Goal: Task Accomplishment & Management: Use online tool/utility

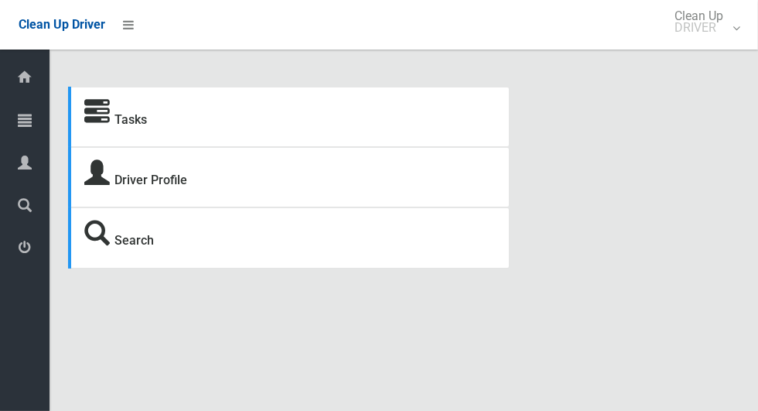
click at [32, 128] on div at bounding box center [24, 119] width 31 height 31
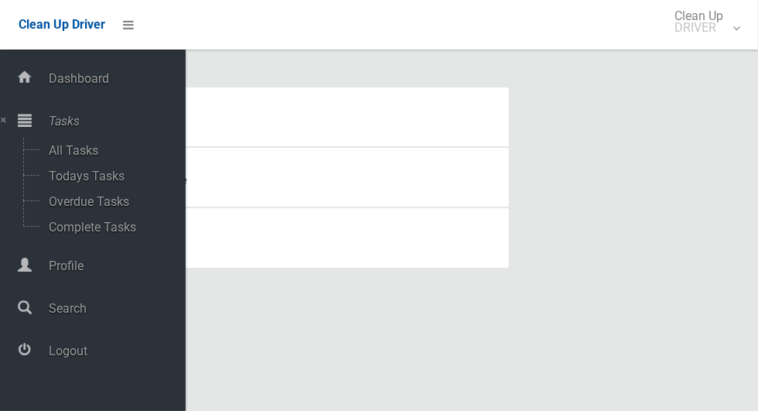
click at [20, 113] on icon at bounding box center [25, 119] width 14 height 31
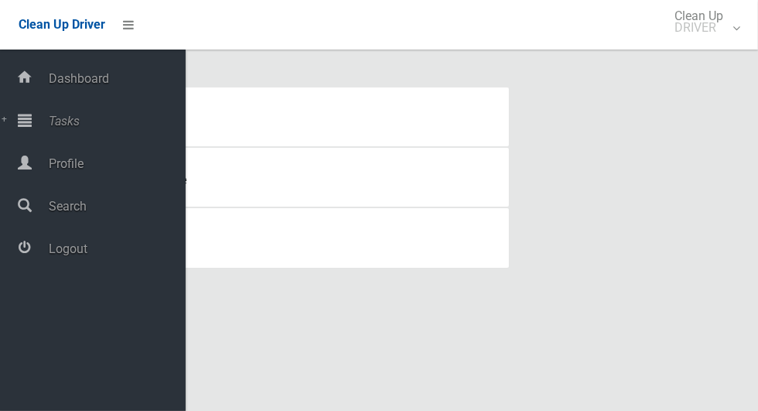
click at [32, 128] on div at bounding box center [24, 119] width 31 height 31
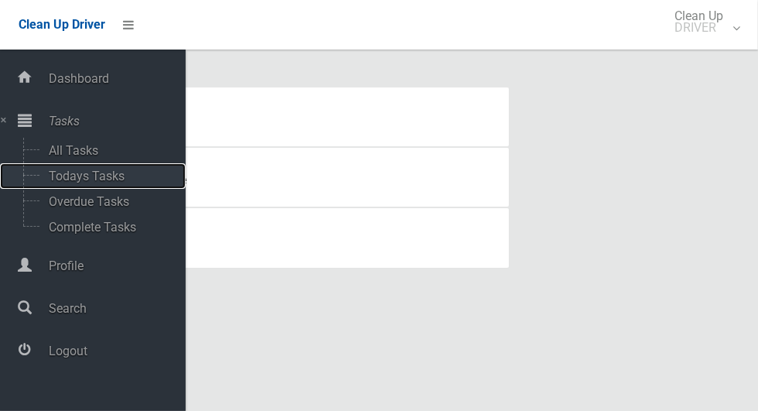
click at [107, 170] on span "Todays Tasks" at bounding box center [108, 176] width 128 height 15
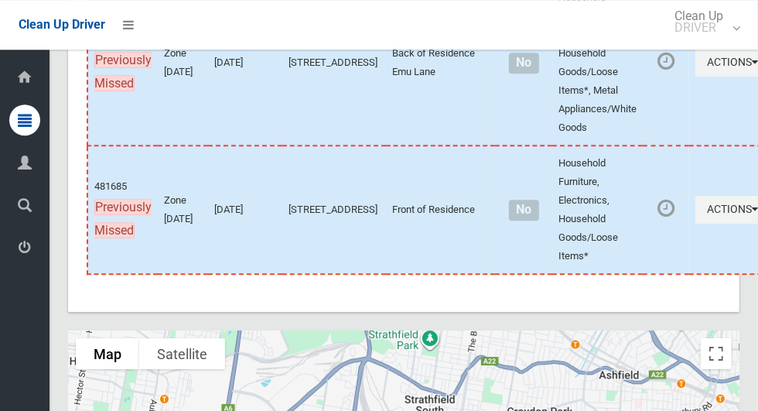
scroll to position [8833, 0]
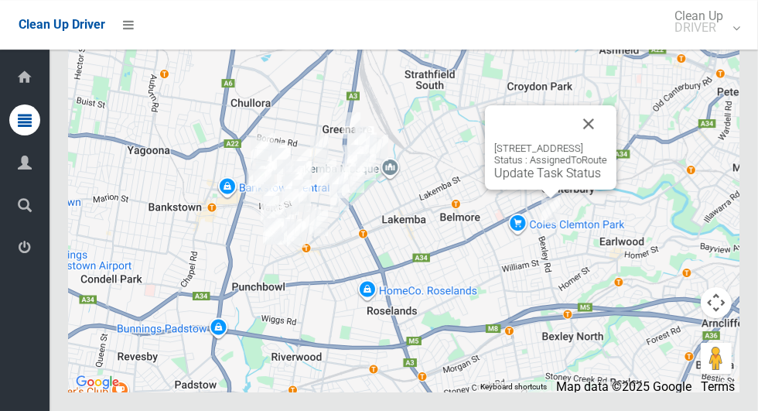
click at [607, 142] on button "Close" at bounding box center [588, 123] width 37 height 37
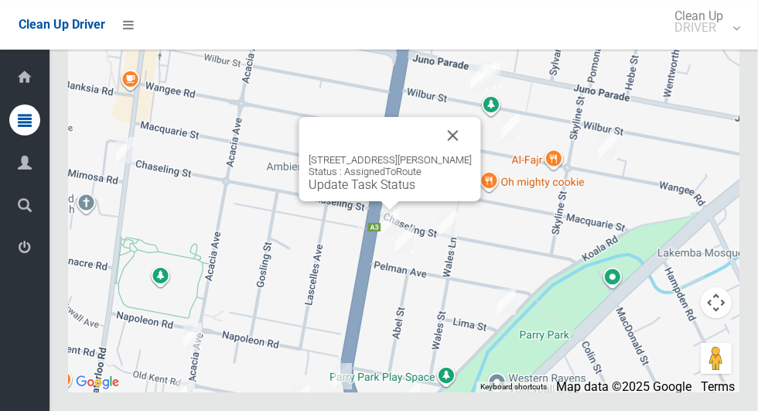
click at [472, 154] on button "Close" at bounding box center [453, 135] width 37 height 37
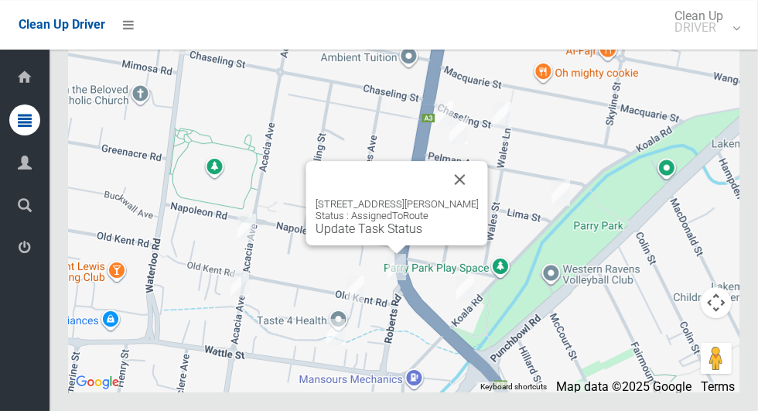
click at [477, 198] on button "Close" at bounding box center [460, 179] width 37 height 37
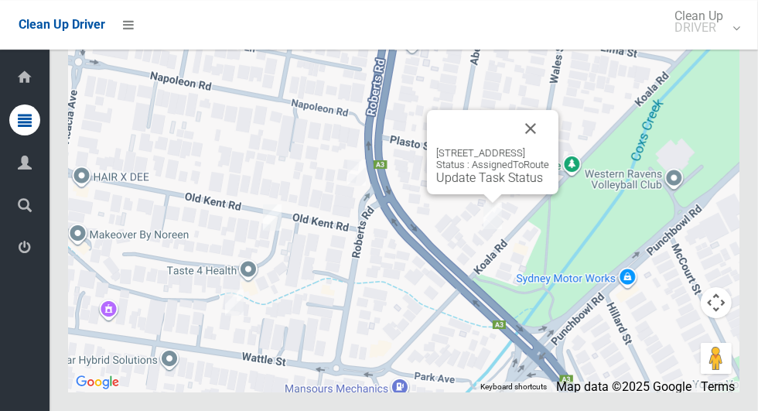
click at [549, 147] on button "Close" at bounding box center [530, 128] width 37 height 37
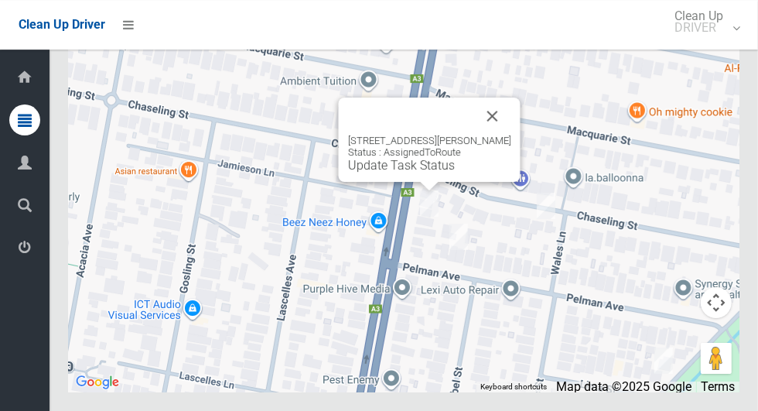
click at [497, 135] on button "Close" at bounding box center [492, 115] width 37 height 37
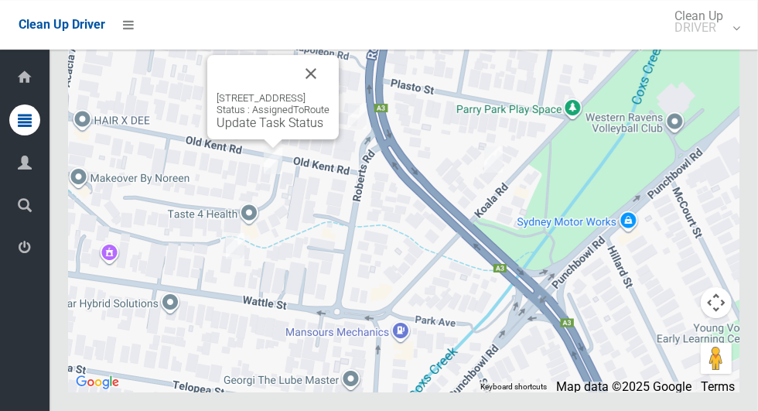
click at [329, 92] on button "Close" at bounding box center [310, 73] width 37 height 37
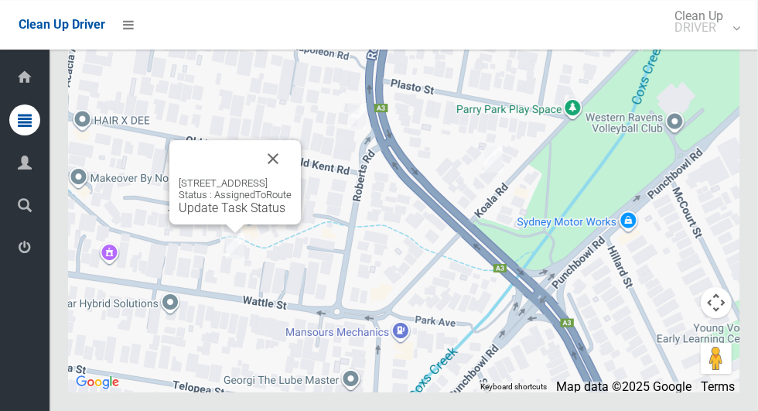
click at [292, 177] on button "Close" at bounding box center [272, 158] width 37 height 37
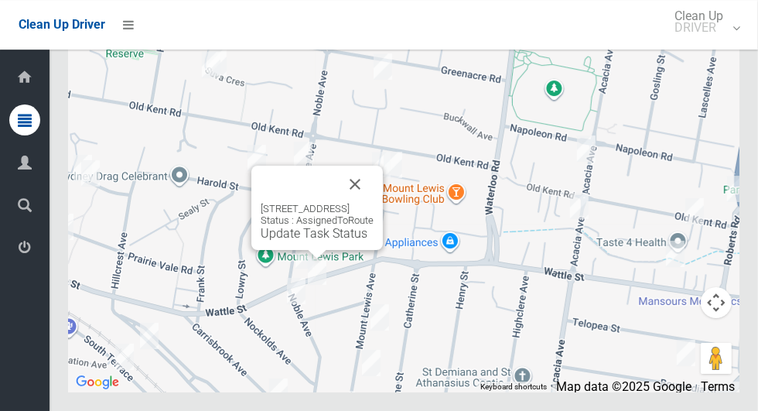
click at [374, 203] on button "Close" at bounding box center [354, 184] width 37 height 37
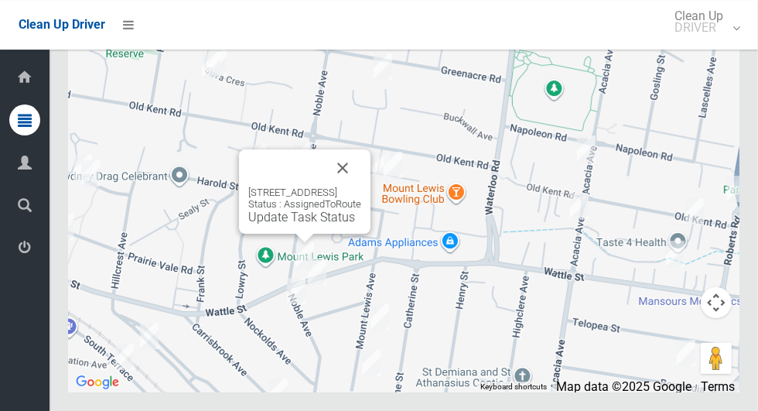
click at [361, 186] on button "Close" at bounding box center [342, 167] width 37 height 37
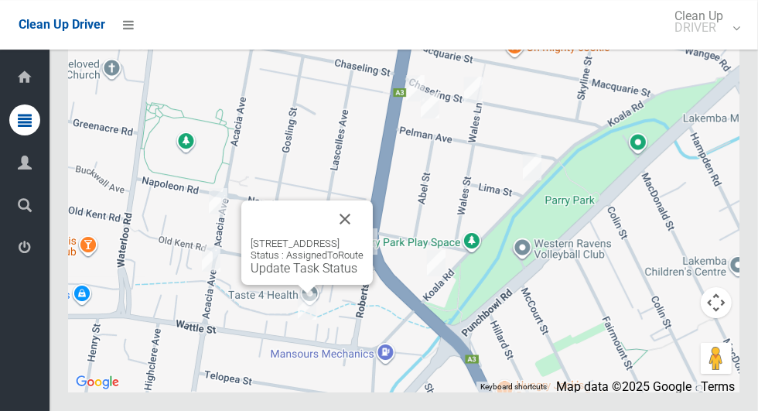
click at [364, 237] on button "Close" at bounding box center [344, 218] width 37 height 37
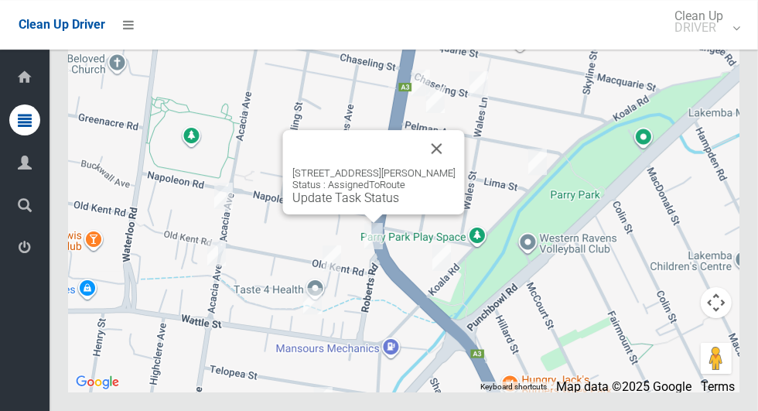
click at [432, 167] on button "Close" at bounding box center [436, 148] width 37 height 37
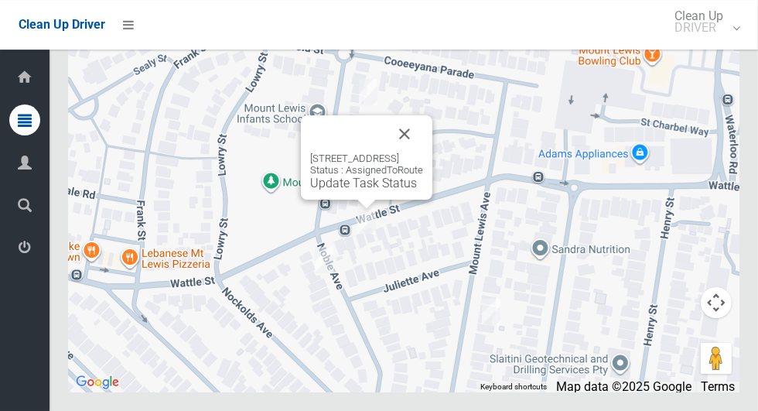
click at [423, 152] on button "Close" at bounding box center [404, 133] width 37 height 37
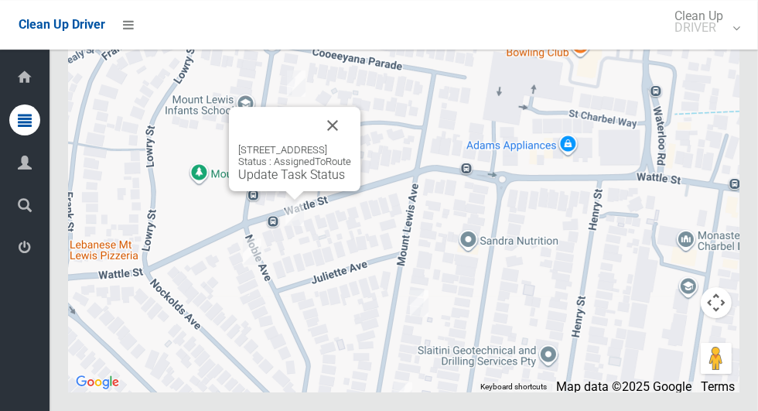
click at [351, 144] on button "Close" at bounding box center [332, 125] width 37 height 37
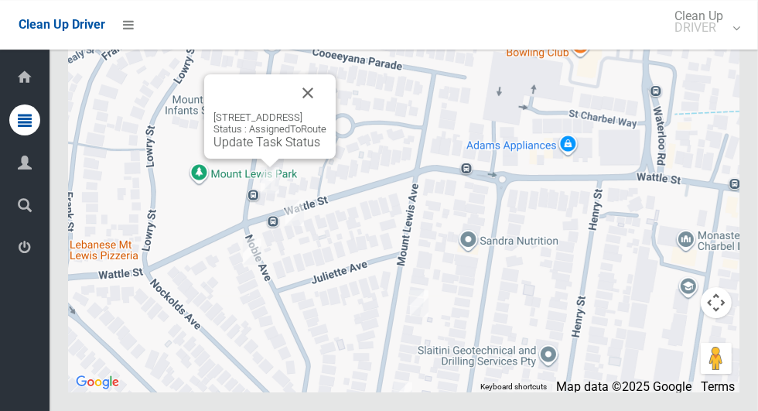
click at [326, 111] on button "Close" at bounding box center [307, 92] width 37 height 37
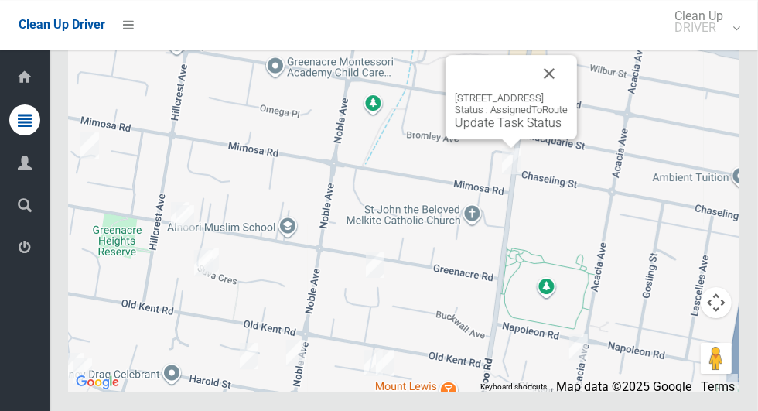
click at [568, 92] on button "Close" at bounding box center [549, 73] width 37 height 37
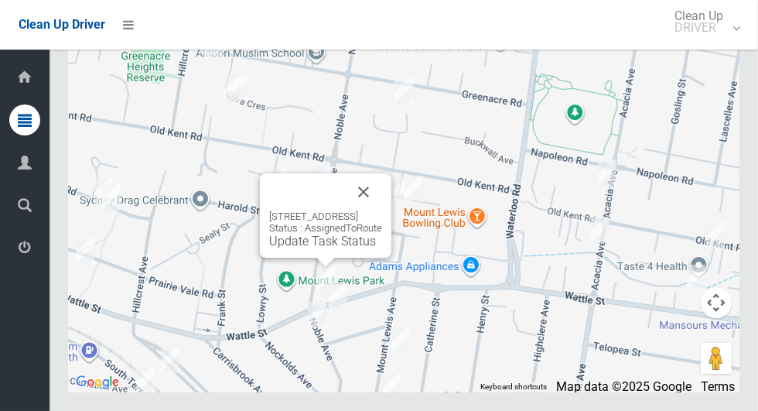
click at [382, 210] on button "Close" at bounding box center [363, 191] width 37 height 37
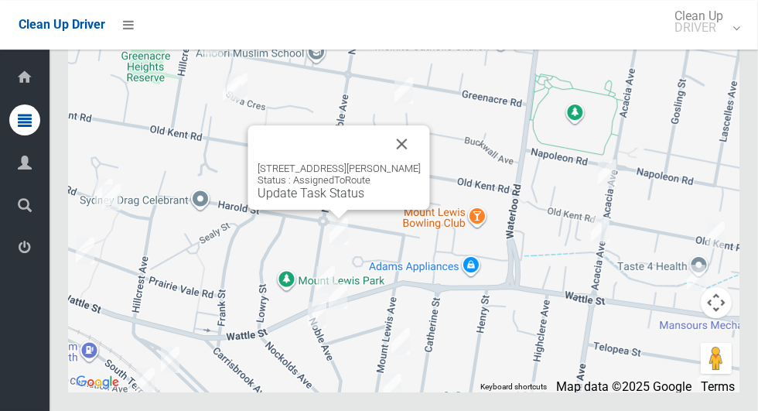
click at [406, 162] on button "Close" at bounding box center [402, 143] width 37 height 37
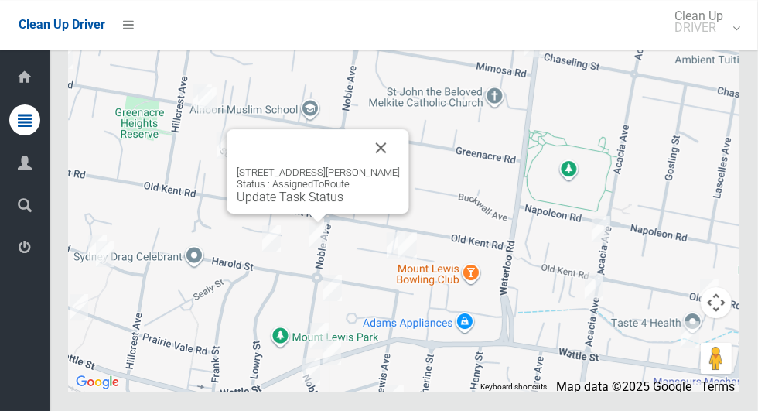
click at [384, 166] on button "Close" at bounding box center [381, 147] width 37 height 37
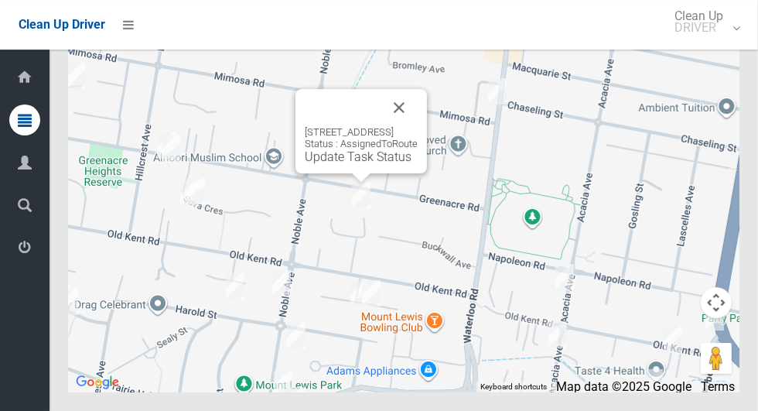
click at [418, 126] on button "Close" at bounding box center [399, 107] width 37 height 37
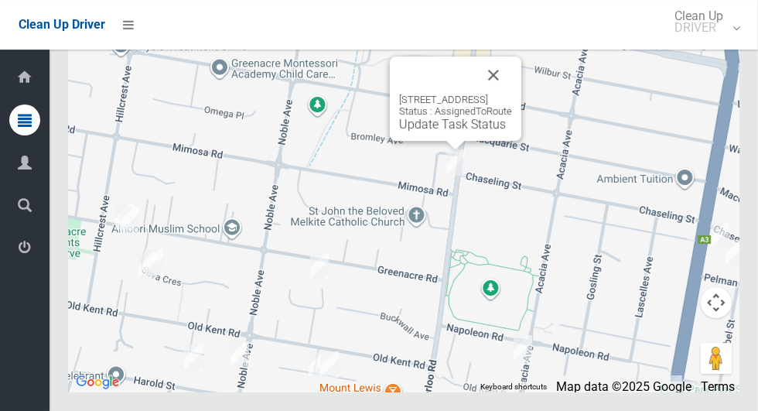
click at [512, 94] on button "Close" at bounding box center [493, 74] width 37 height 37
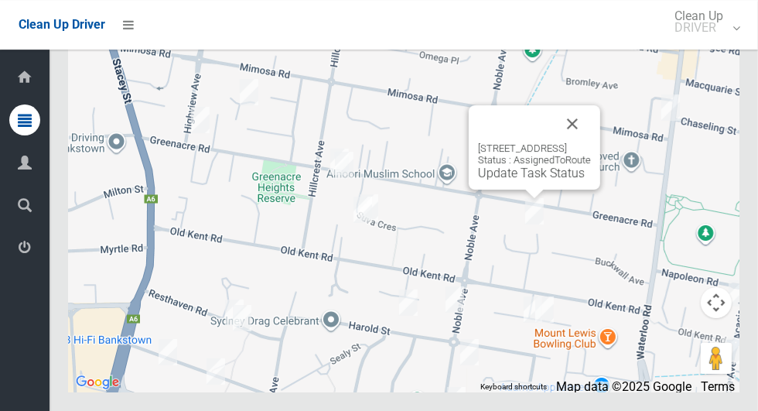
click at [591, 142] on button "Close" at bounding box center [572, 123] width 37 height 37
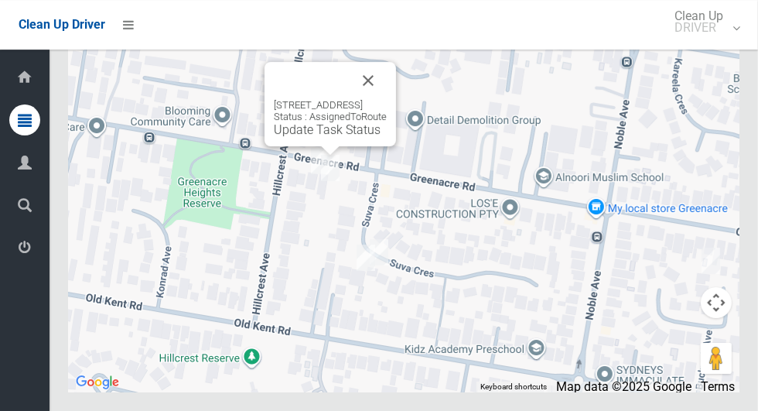
click at [387, 99] on button "Close" at bounding box center [368, 80] width 37 height 37
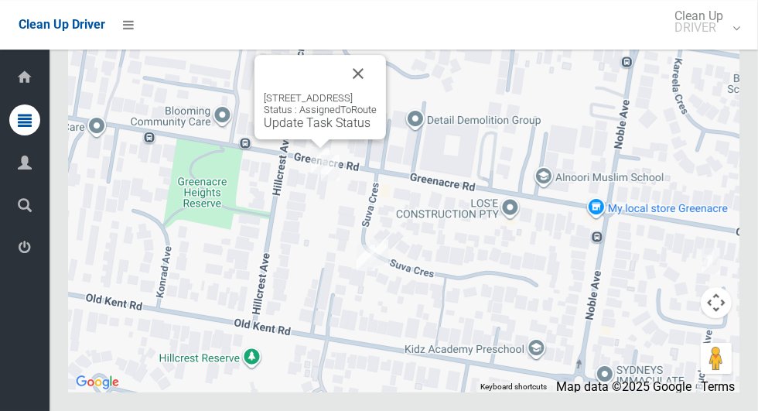
click at [377, 92] on button "Close" at bounding box center [358, 73] width 37 height 37
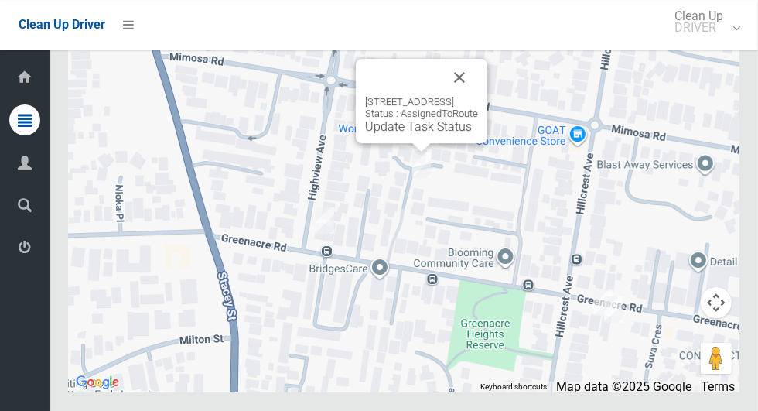
click at [478, 96] on button "Close" at bounding box center [459, 77] width 37 height 37
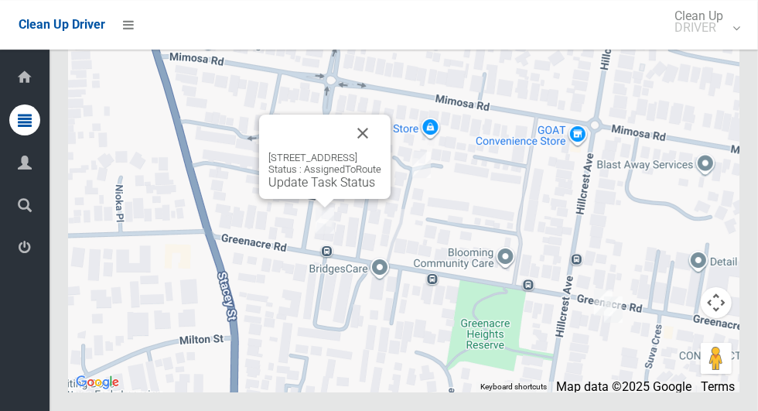
click at [381, 152] on button "Close" at bounding box center [362, 132] width 37 height 37
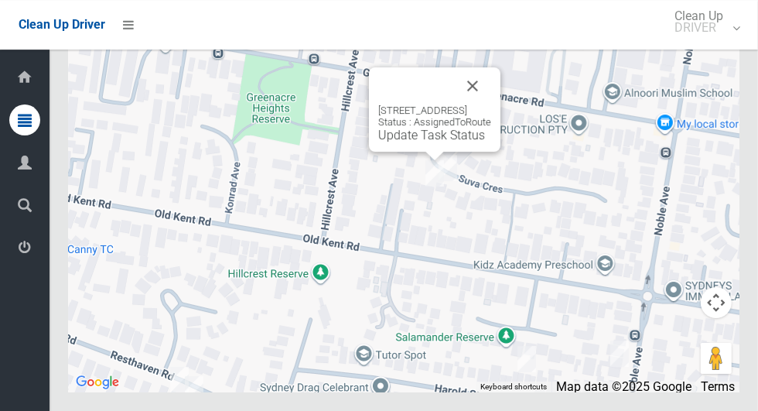
click at [491, 104] on button "Close" at bounding box center [472, 85] width 37 height 37
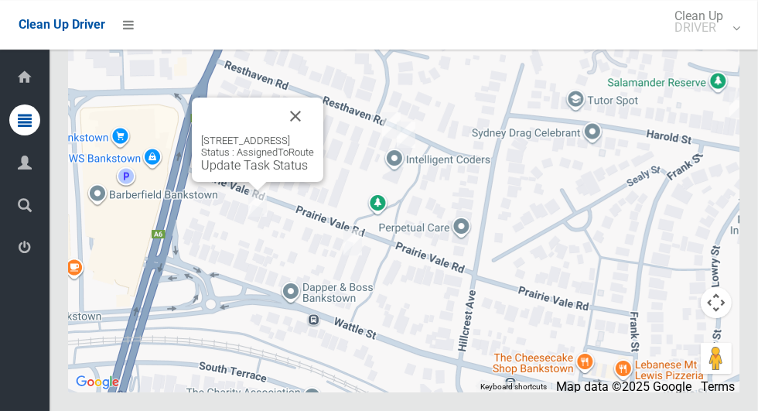
click at [314, 135] on button "Close" at bounding box center [295, 115] width 37 height 37
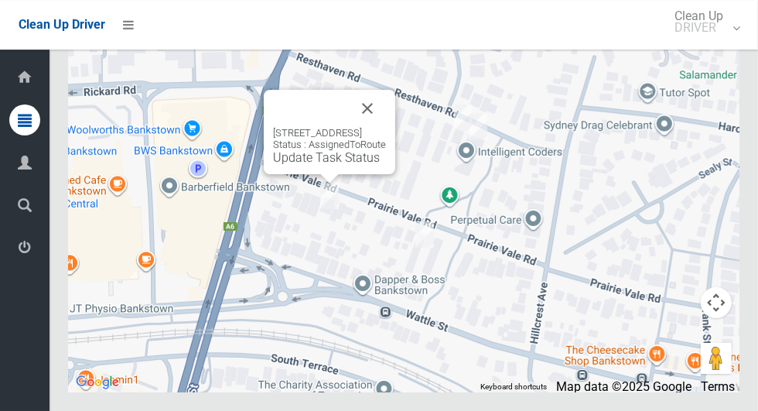
click at [386, 127] on button "Close" at bounding box center [367, 108] width 37 height 37
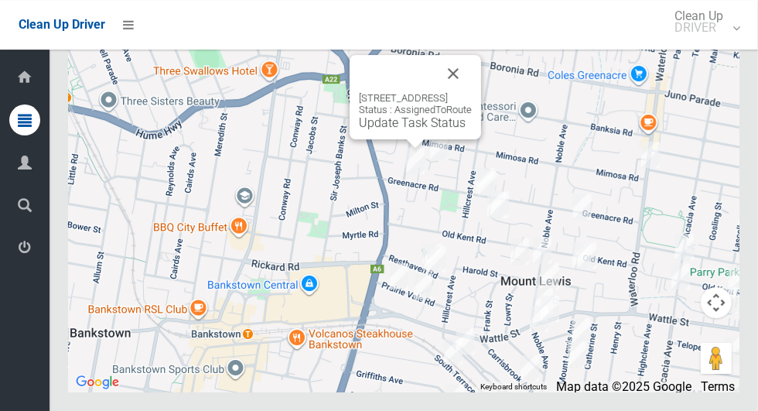
click at [472, 92] on button "Close" at bounding box center [453, 73] width 37 height 37
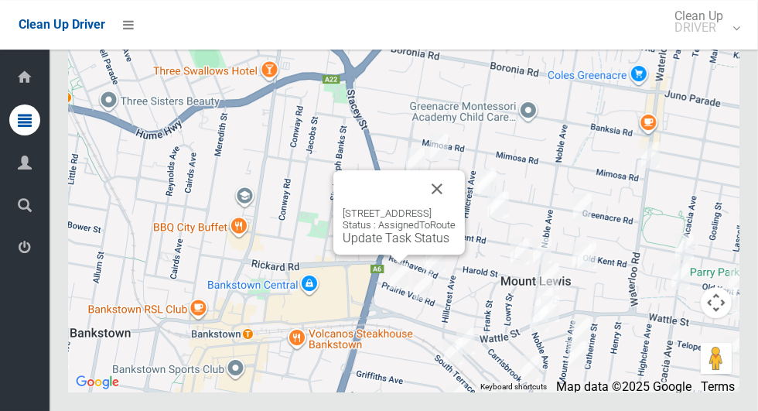
click at [456, 207] on button "Close" at bounding box center [436, 188] width 37 height 37
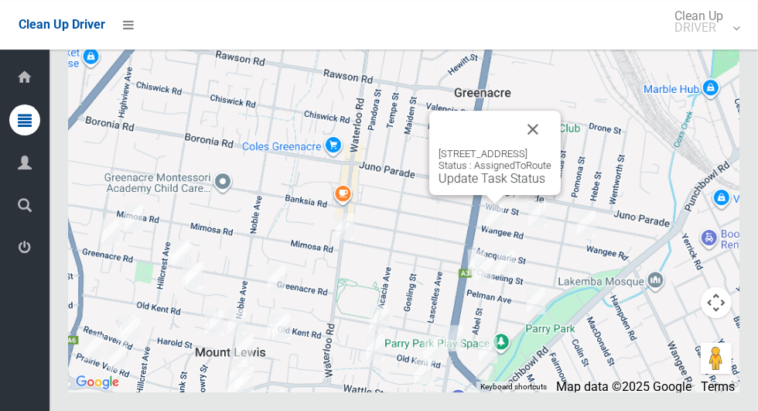
click at [551, 148] on button "Close" at bounding box center [532, 129] width 37 height 37
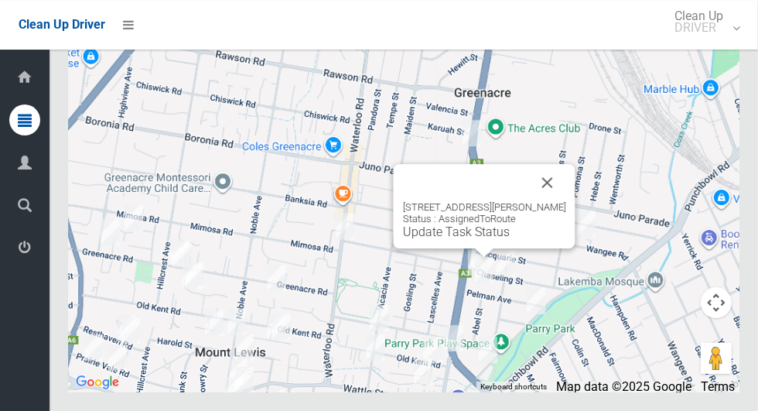
click at [566, 201] on button "Close" at bounding box center [547, 182] width 37 height 37
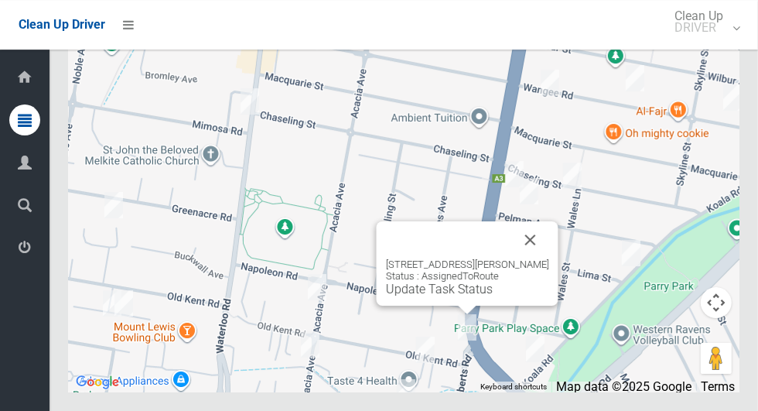
click at [545, 258] on button "Close" at bounding box center [530, 239] width 37 height 37
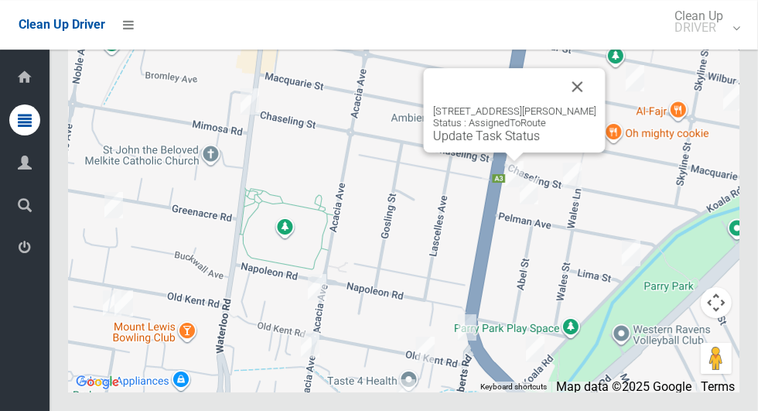
click at [596, 105] on button "Close" at bounding box center [577, 86] width 37 height 37
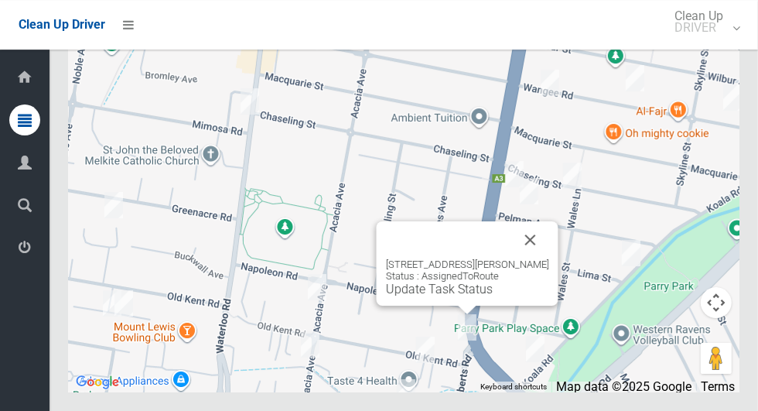
click at [558, 285] on div "332 Roberts Road, GREENACRE NSW 2190 Status : AssignedToRoute Update Task Status" at bounding box center [468, 263] width 182 height 84
click at [538, 258] on button "Close" at bounding box center [530, 239] width 37 height 37
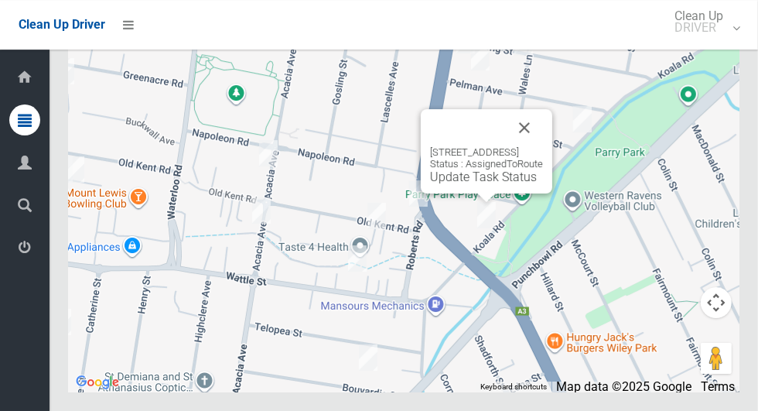
click at [543, 146] on button "Close" at bounding box center [524, 127] width 37 height 37
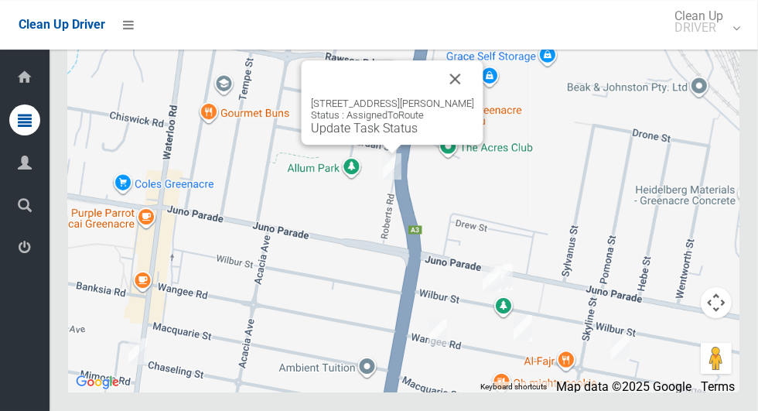
click at [470, 97] on button "Close" at bounding box center [455, 78] width 37 height 37
click at [371, 135] on link "Update Task Status" at bounding box center [364, 128] width 107 height 15
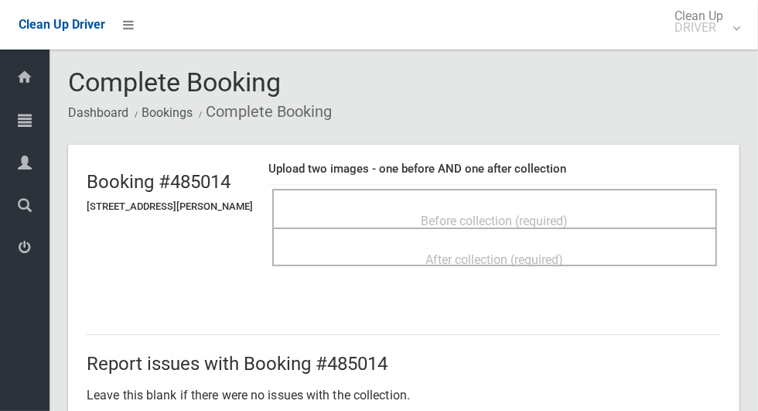
click span "Before collection (required)"
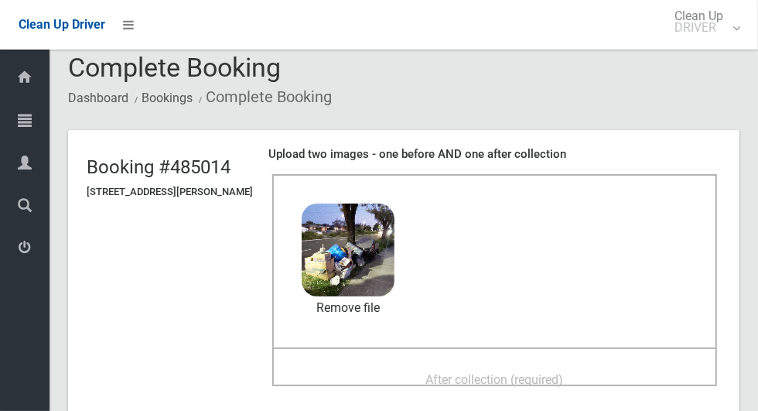
scroll to position [16, 0]
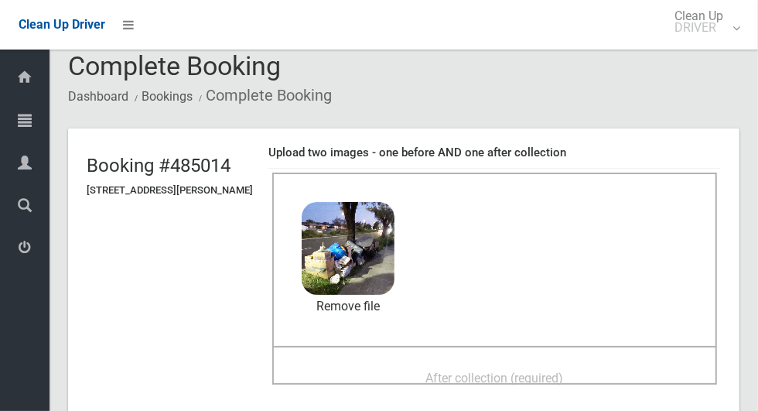
click span "After collection (required)"
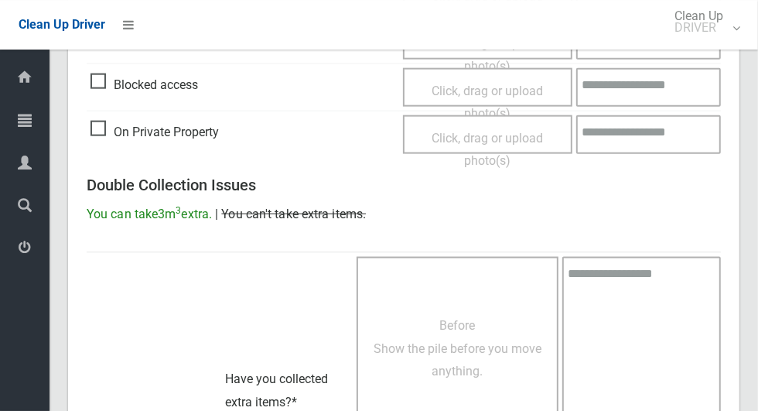
scroll to position [1265, 0]
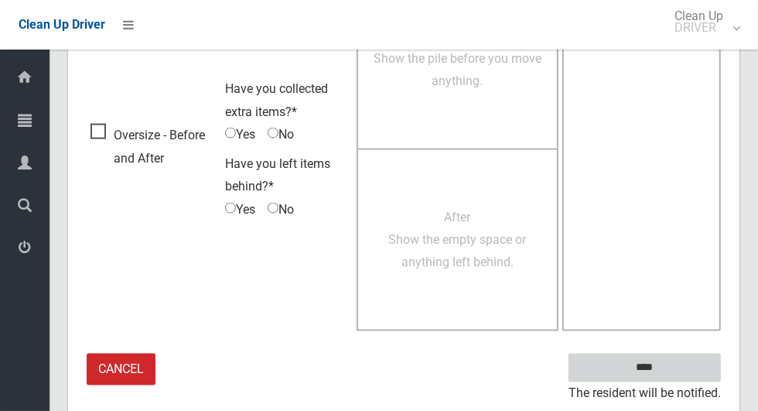
click input "****"
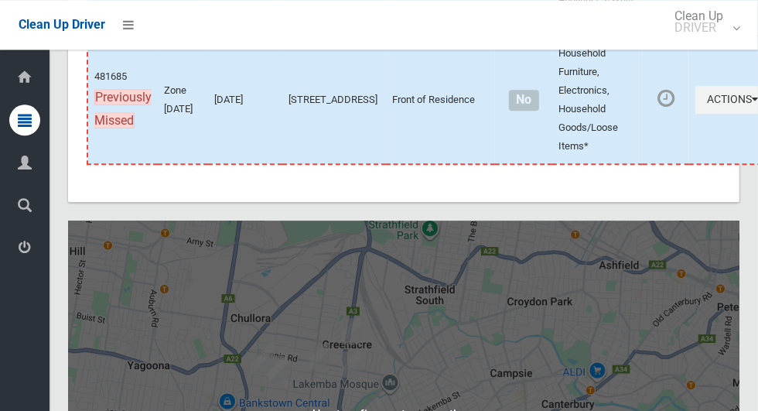
scroll to position [8832, 0]
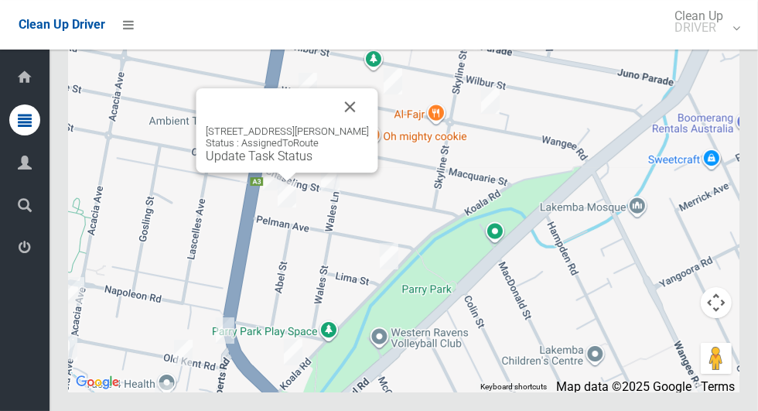
click at [369, 125] on button "Close" at bounding box center [350, 106] width 37 height 37
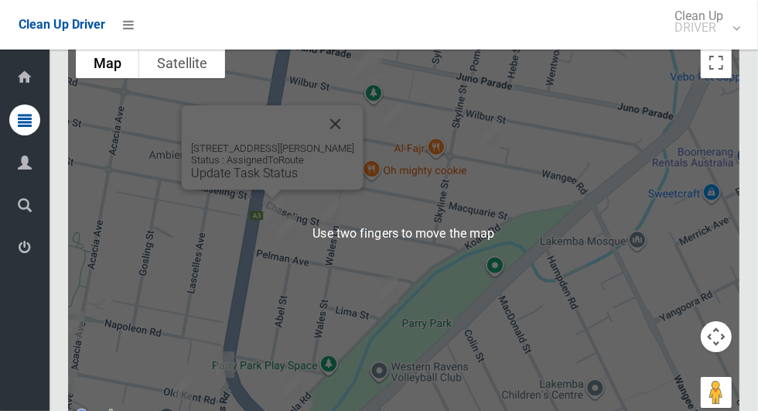
scroll to position [8695, 0]
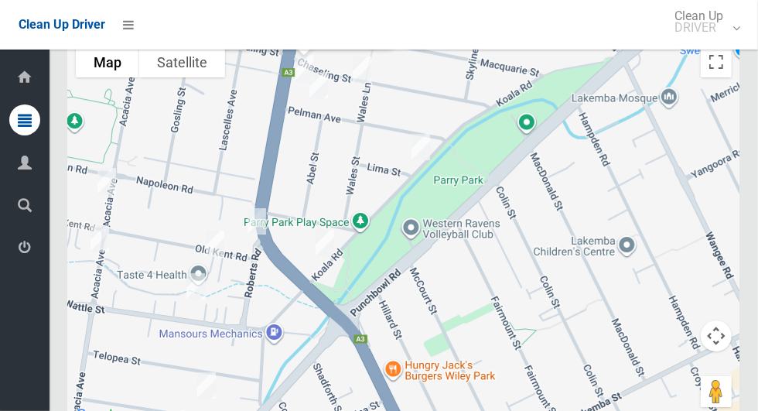
click at [264, 399] on div "[STREET_ADDRESS][PERSON_NAME] Status : AssignedToRoute Update Task Status" at bounding box center [403, 232] width 671 height 387
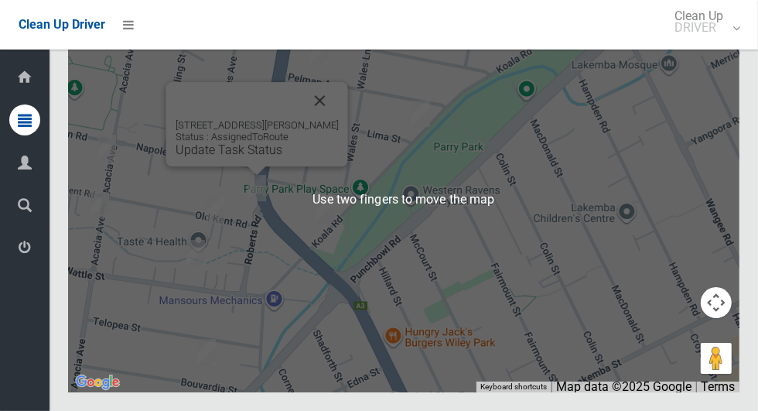
scroll to position [8806, 0]
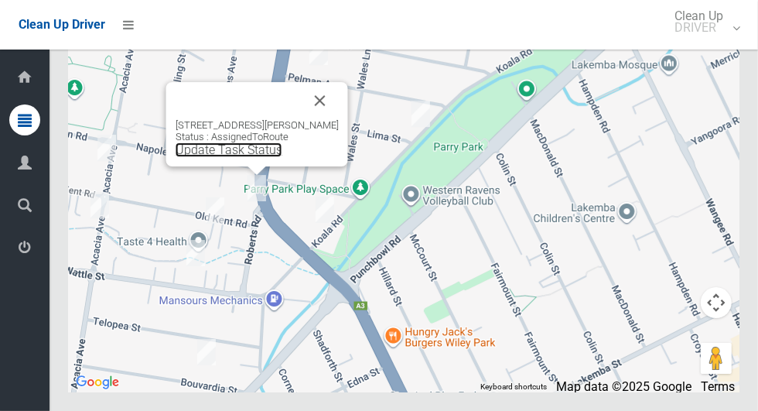
click at [252, 157] on link "Update Task Status" at bounding box center [229, 149] width 107 height 15
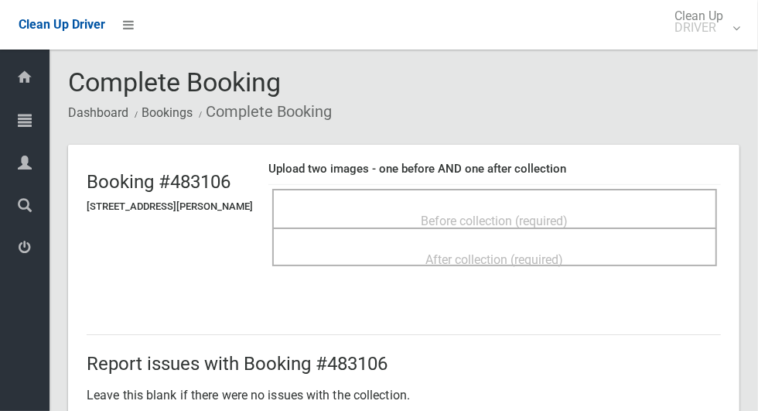
click at [540, 213] on span "Before collection (required)" at bounding box center [495, 220] width 147 height 15
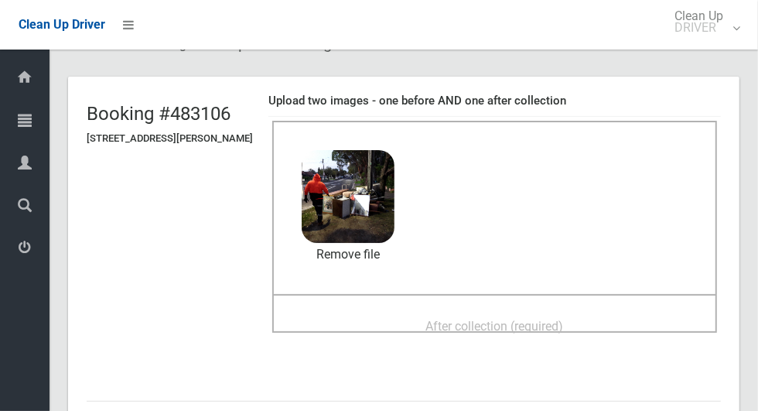
scroll to position [73, 0]
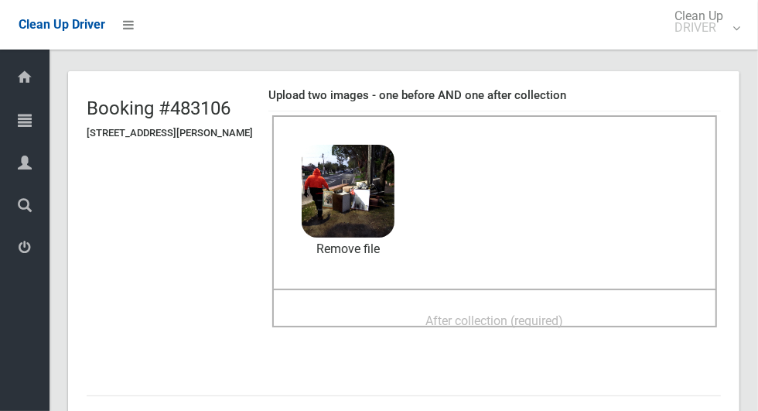
click at [539, 324] on span "After collection (required)" at bounding box center [495, 320] width 138 height 15
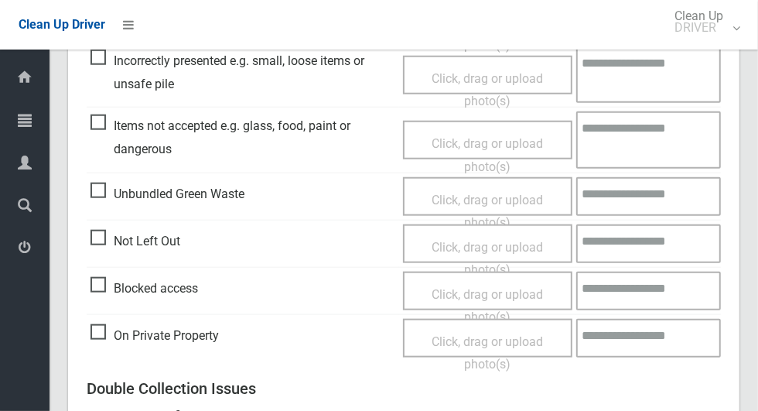
scroll to position [766, 0]
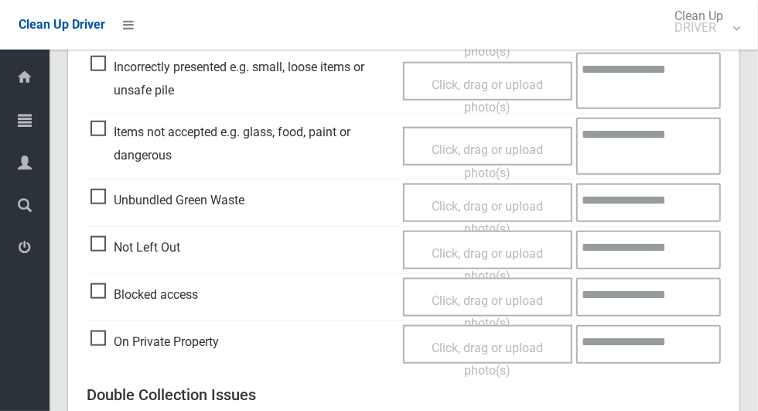
click at [537, 151] on span "Click, drag or upload photo(s)" at bounding box center [487, 161] width 111 height 38
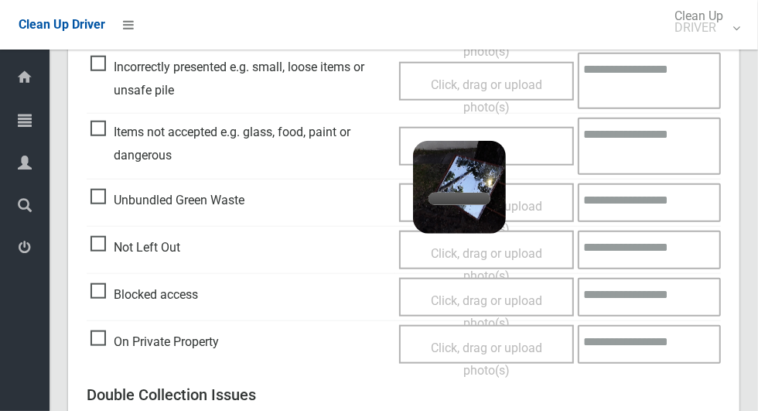
click at [639, 149] on textarea at bounding box center [649, 146] width 143 height 56
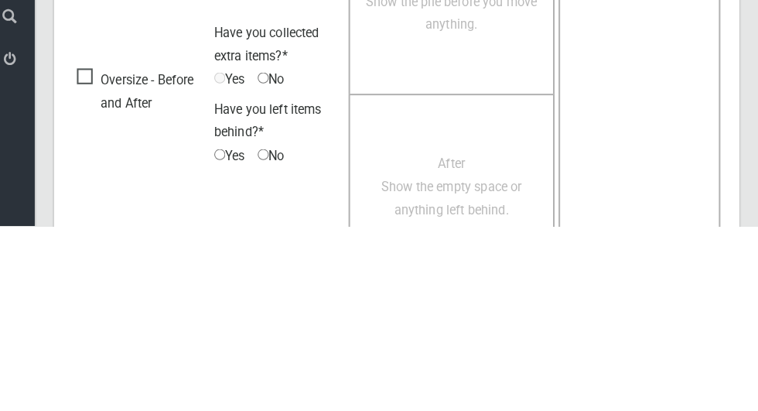
scroll to position [1309, 0]
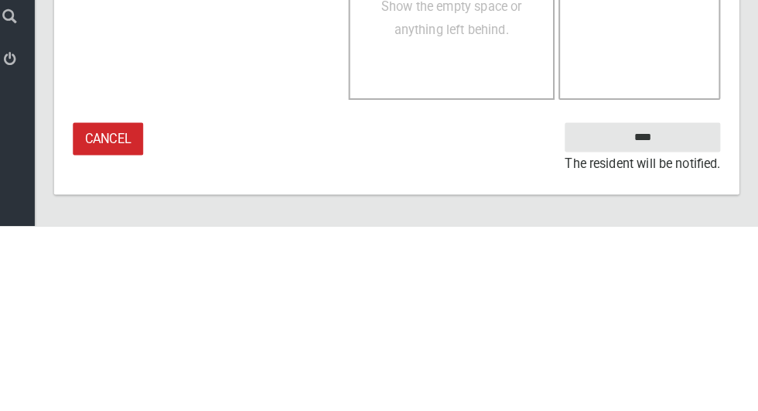
type textarea "******"
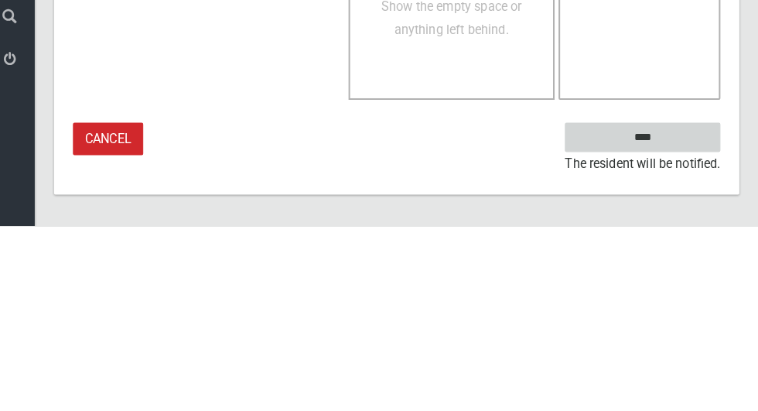
click at [678, 320] on input "****" at bounding box center [644, 323] width 152 height 29
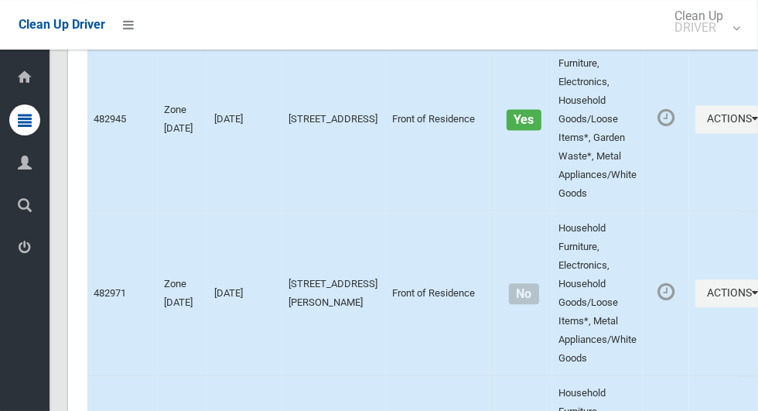
scroll to position [8832, 0]
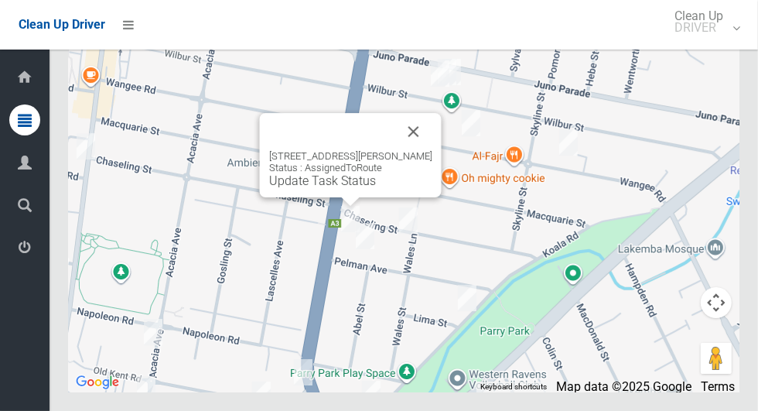
click at [335, 188] on link "Update Task Status" at bounding box center [322, 180] width 107 height 15
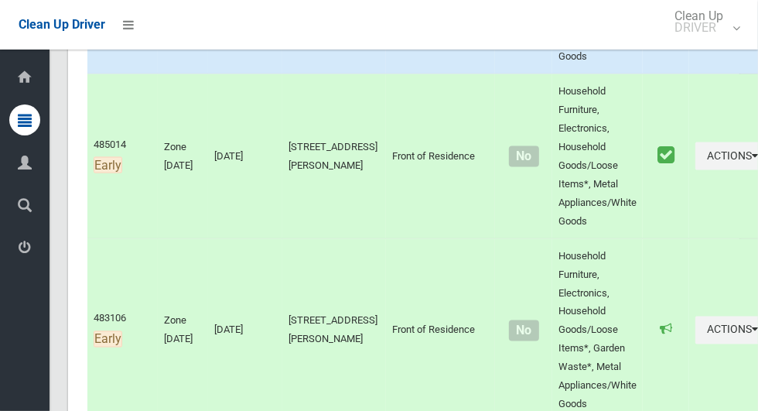
scroll to position [1220, 0]
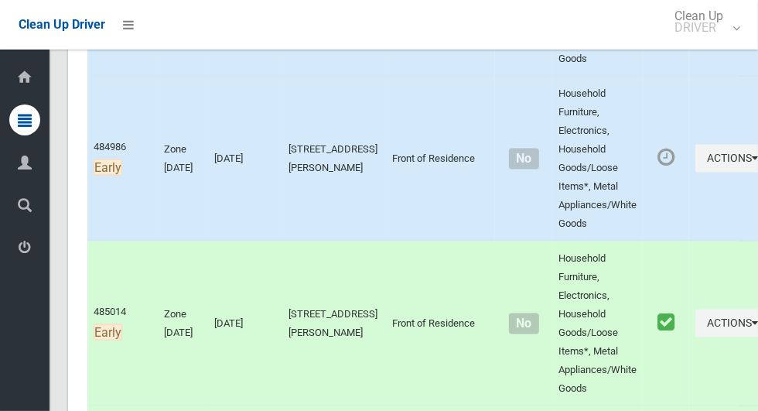
scroll to position [1046, 0]
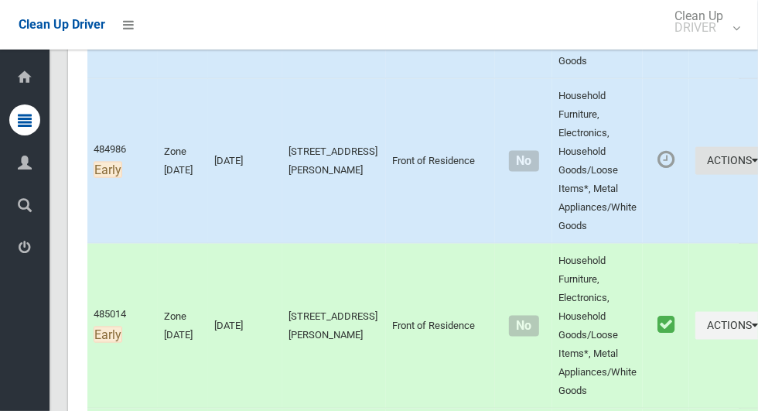
click at [704, 176] on button "Actions" at bounding box center [732, 161] width 74 height 29
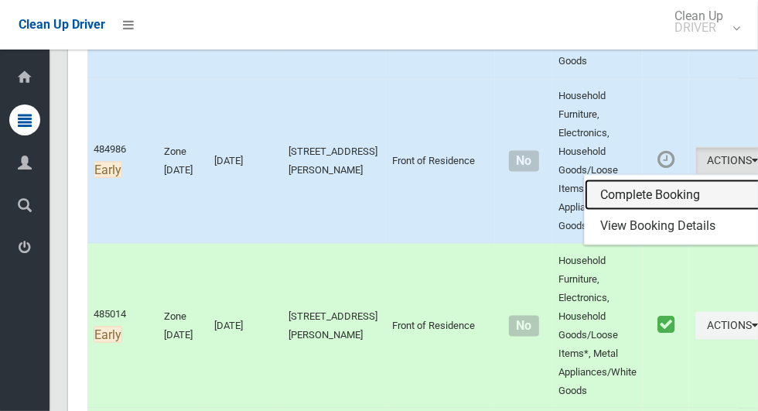
click at [644, 210] on link "Complete Booking" at bounding box center [677, 194] width 184 height 31
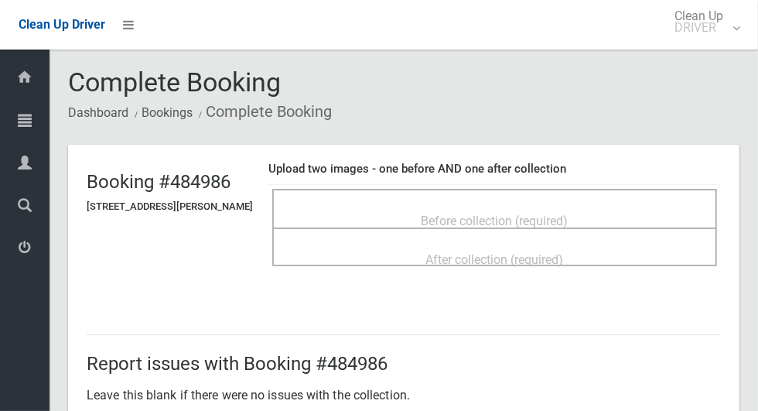
click at [628, 214] on div "Before collection (required)" at bounding box center [494, 220] width 411 height 29
click at [518, 213] on span "Before collection (required)" at bounding box center [495, 220] width 147 height 15
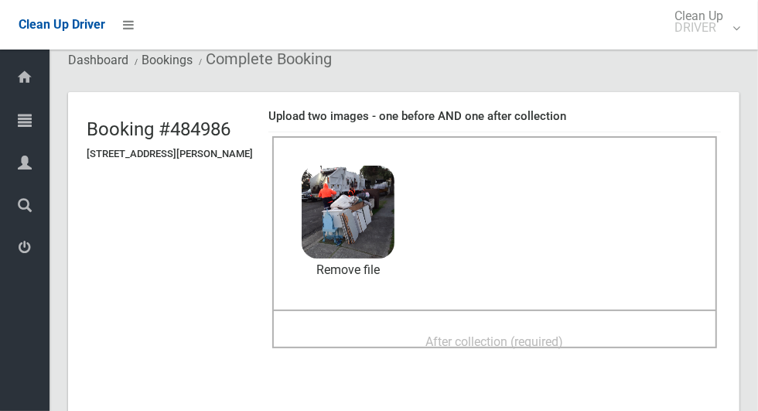
scroll to position [52, 0]
click at [558, 335] on span "After collection (required)" at bounding box center [495, 342] width 138 height 15
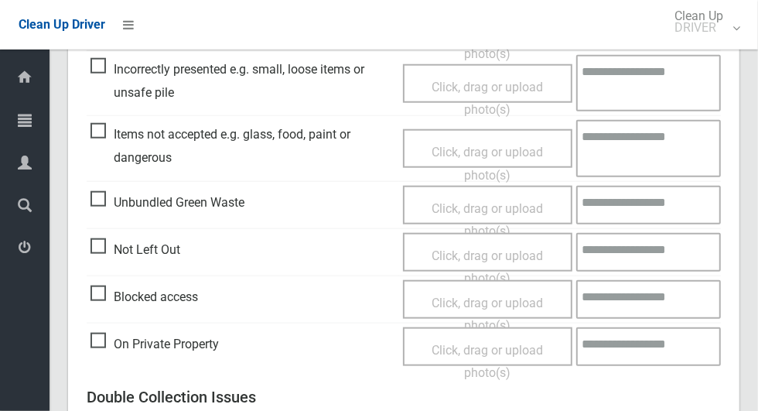
scroll to position [1265, 0]
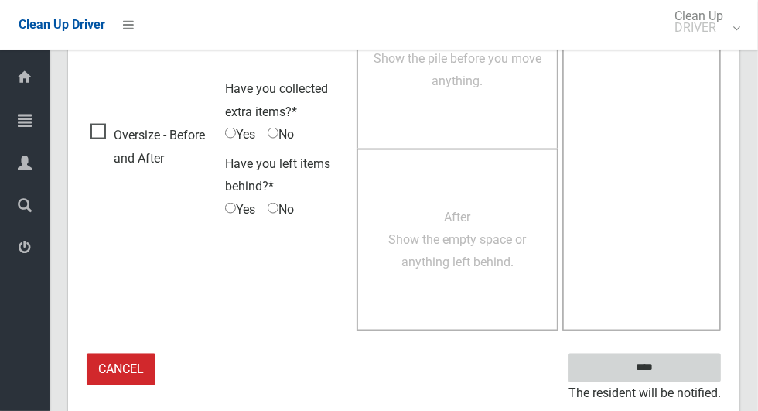
click at [688, 360] on input "****" at bounding box center [644, 367] width 152 height 29
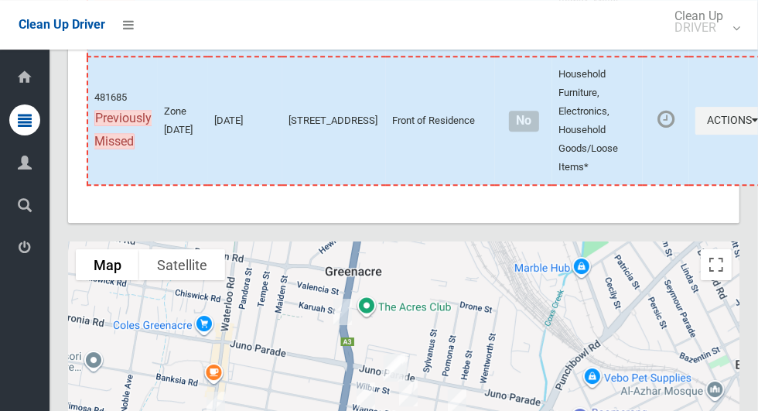
scroll to position [8832, 0]
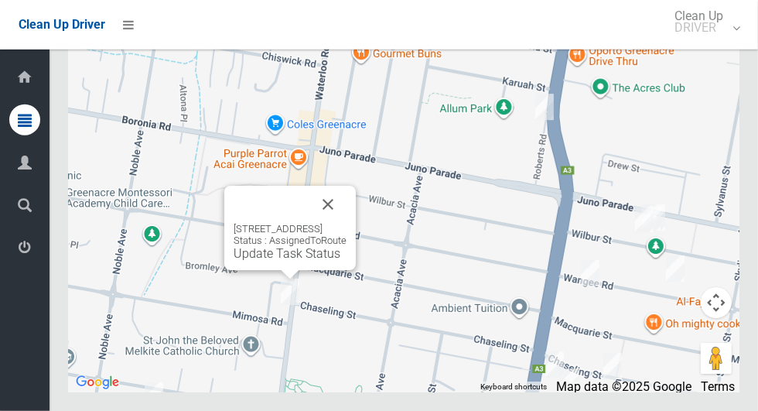
click at [347, 223] on button "Close" at bounding box center [327, 204] width 37 height 37
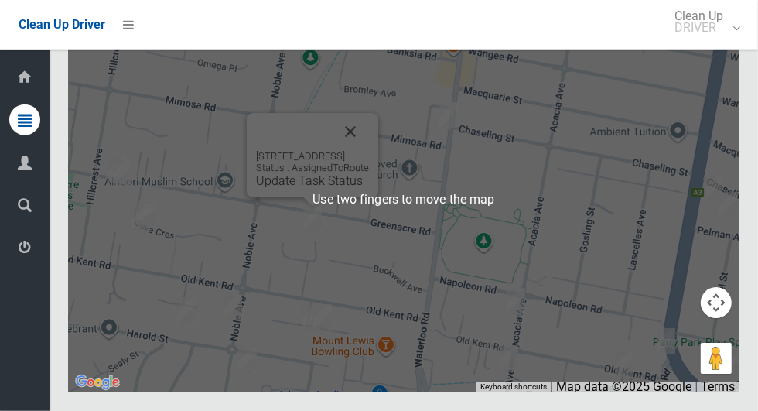
scroll to position [8831, 0]
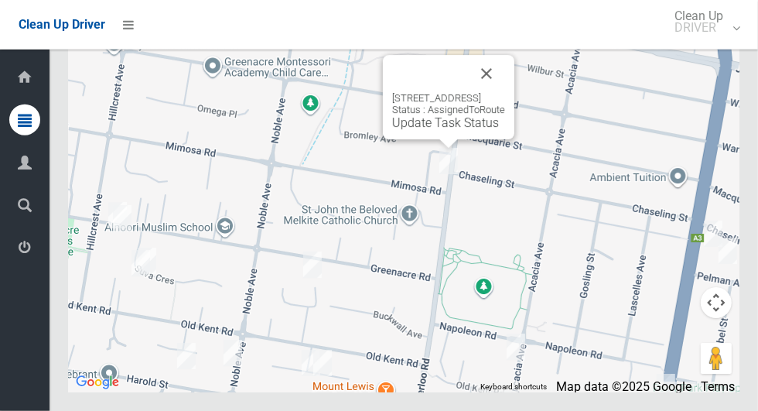
click at [505, 92] on button "Close" at bounding box center [486, 73] width 37 height 37
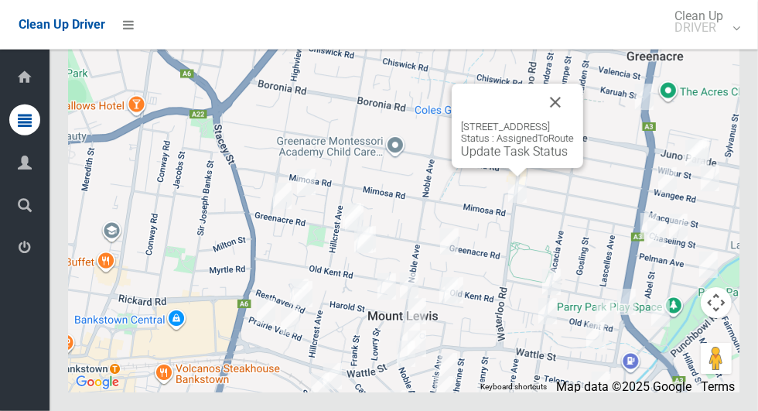
click at [574, 121] on button "Close" at bounding box center [555, 102] width 37 height 37
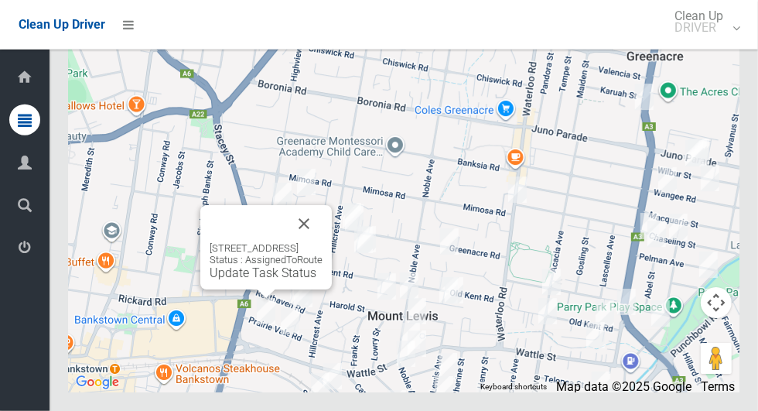
click at [323, 242] on button "Close" at bounding box center [303, 223] width 37 height 37
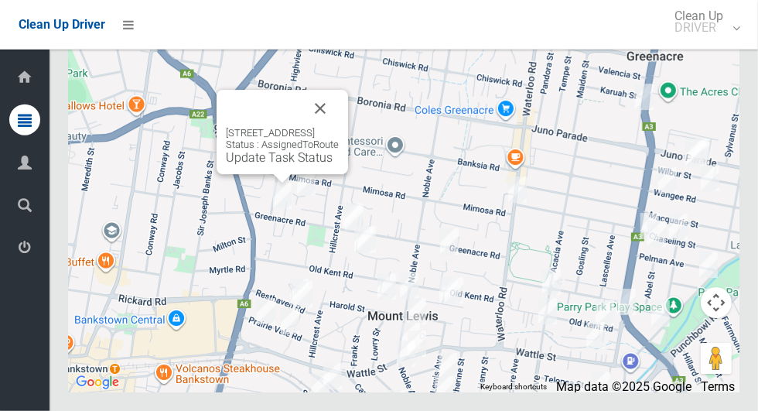
click at [339, 127] on button "Close" at bounding box center [320, 108] width 37 height 37
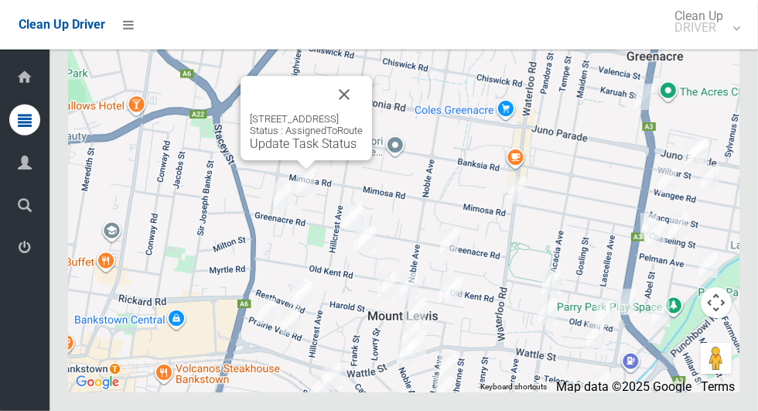
click at [363, 113] on button "Close" at bounding box center [344, 94] width 37 height 37
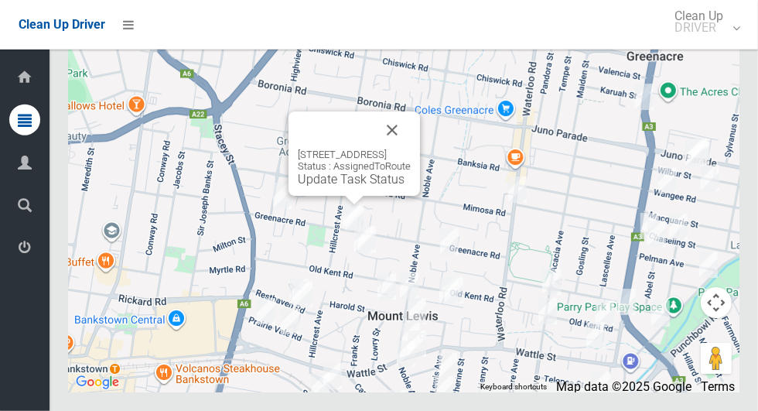
click at [411, 149] on button "Close" at bounding box center [392, 129] width 37 height 37
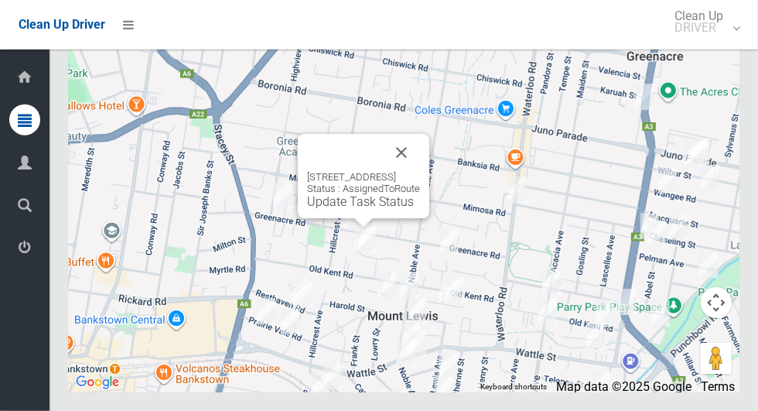
click at [420, 171] on button "Close" at bounding box center [401, 152] width 37 height 37
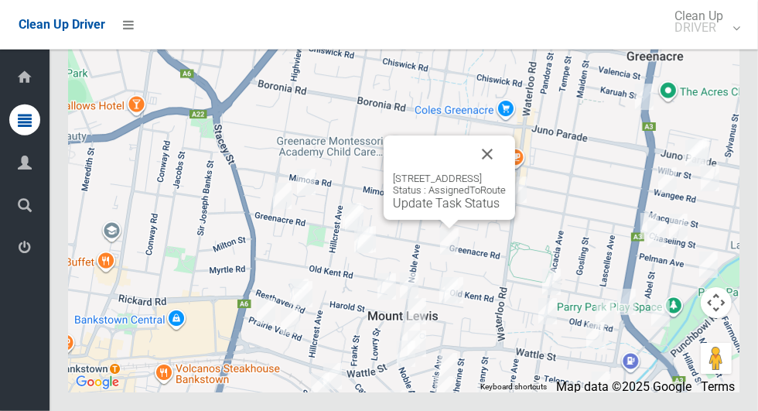
click at [506, 172] on button "Close" at bounding box center [487, 153] width 37 height 37
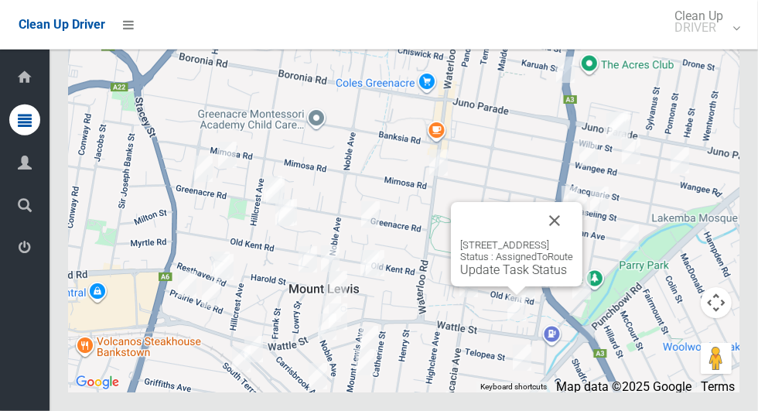
click at [582, 261] on div "23 Wattle Street, PUNCHBOWL NSW 2196 Status : AssignedToRoute Update Task Status" at bounding box center [516, 244] width 131 height 84
click at [573, 239] on button "Close" at bounding box center [554, 220] width 37 height 37
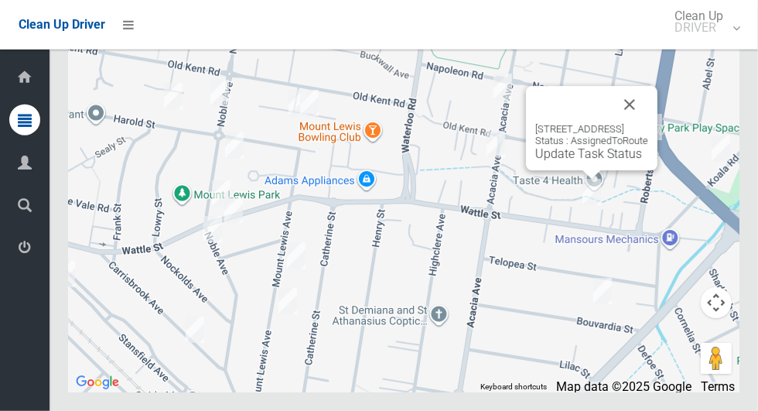
click at [648, 123] on button "Close" at bounding box center [629, 104] width 37 height 37
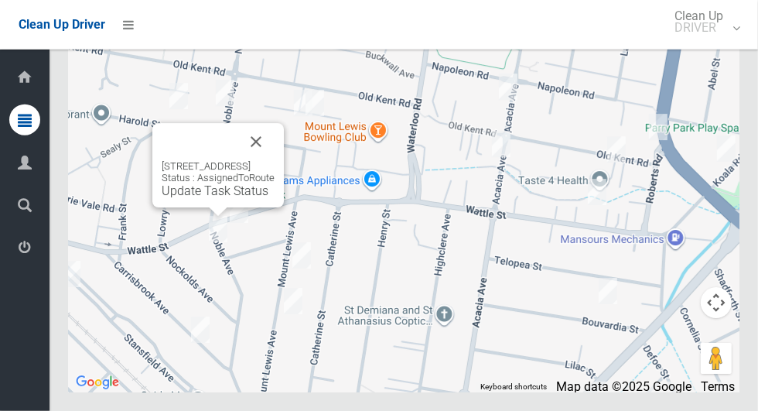
click at [275, 160] on button "Close" at bounding box center [255, 141] width 37 height 37
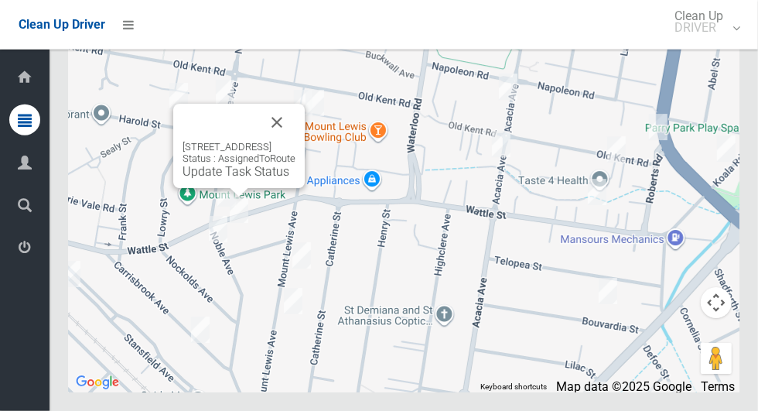
click at [295, 141] on button "Close" at bounding box center [276, 122] width 37 height 37
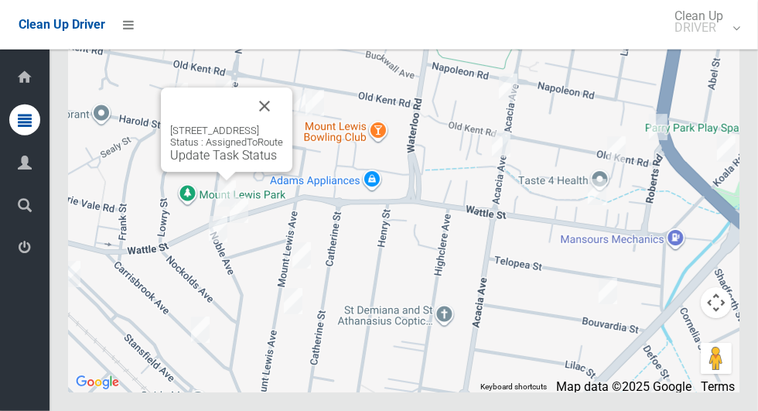
click at [283, 125] on button "Close" at bounding box center [264, 105] width 37 height 37
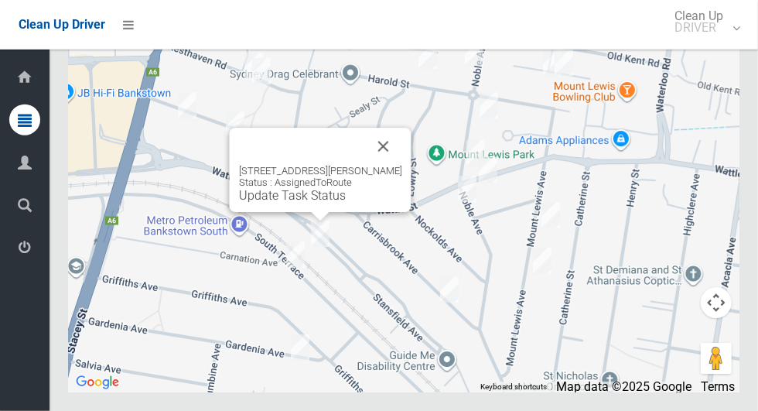
click at [402, 165] on button "Close" at bounding box center [383, 146] width 37 height 37
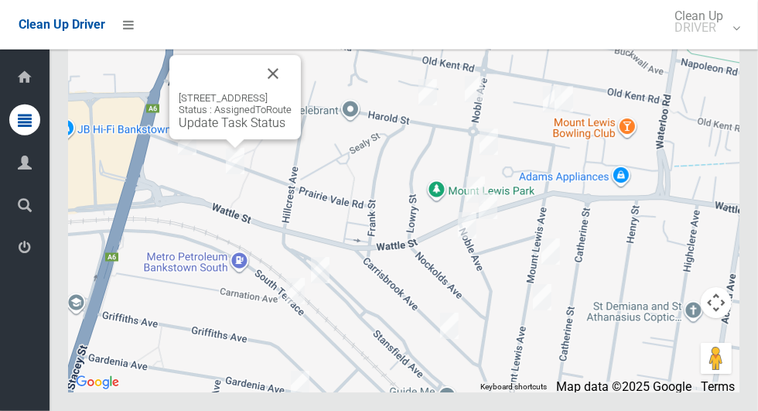
click at [292, 92] on button "Close" at bounding box center [272, 73] width 37 height 37
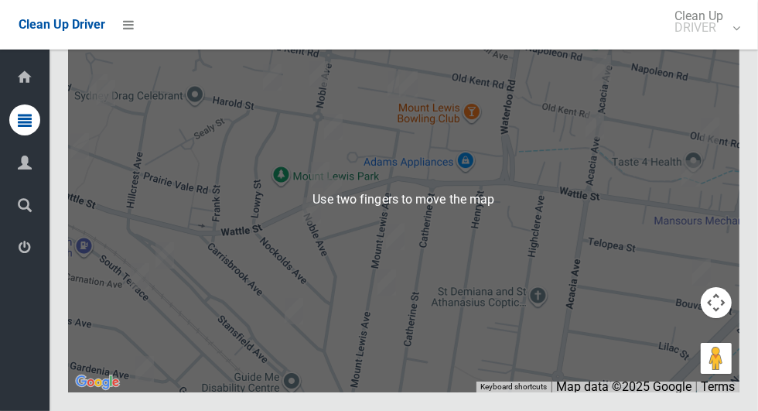
scroll to position [8802, 0]
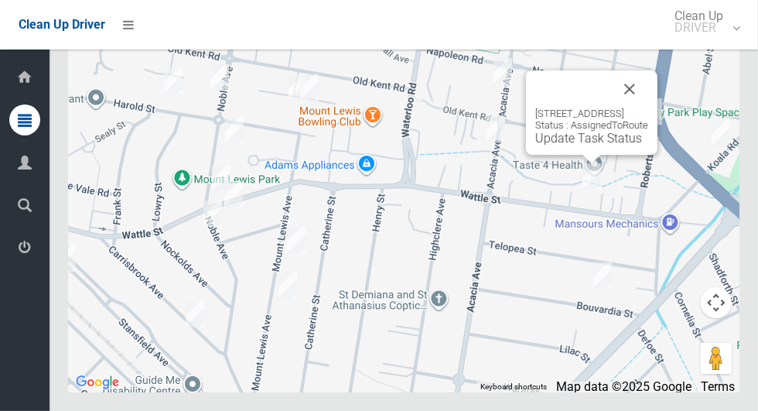
click at [648, 108] on button "Close" at bounding box center [629, 88] width 37 height 37
click at [575, 155] on div "23 Wattle Street, PUNCHBOWL NSW 2196 Status : AssignedToRoute Update Task Status" at bounding box center [591, 112] width 131 height 84
click at [583, 145] on link "Update Task Status" at bounding box center [588, 138] width 107 height 15
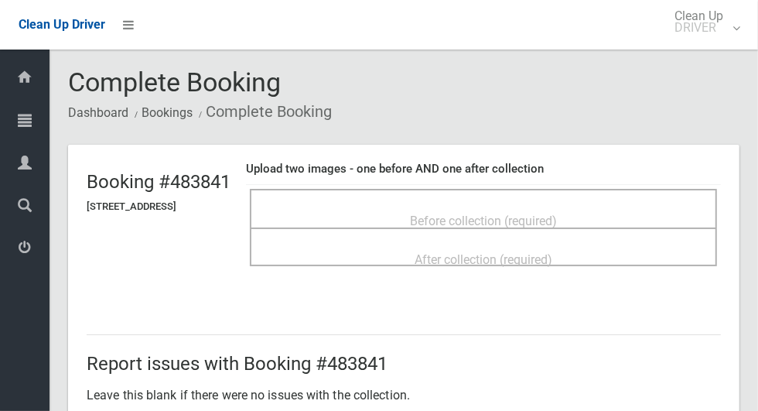
click at [557, 214] on span "Before collection (required)" at bounding box center [483, 220] width 147 height 15
click at [598, 206] on div "Before collection (required)" at bounding box center [483, 220] width 433 height 29
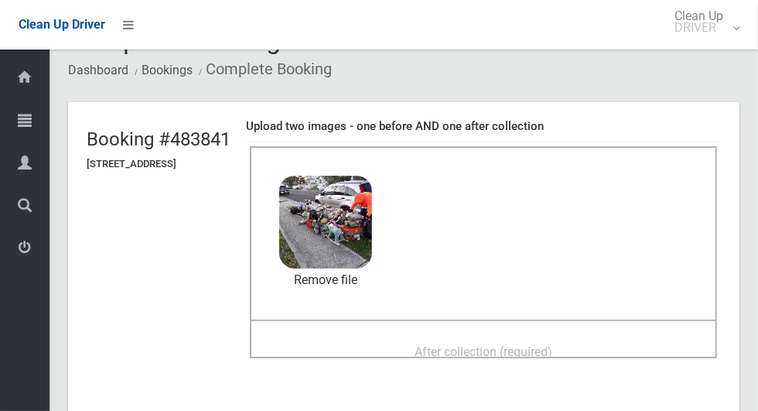
scroll to position [53, 0]
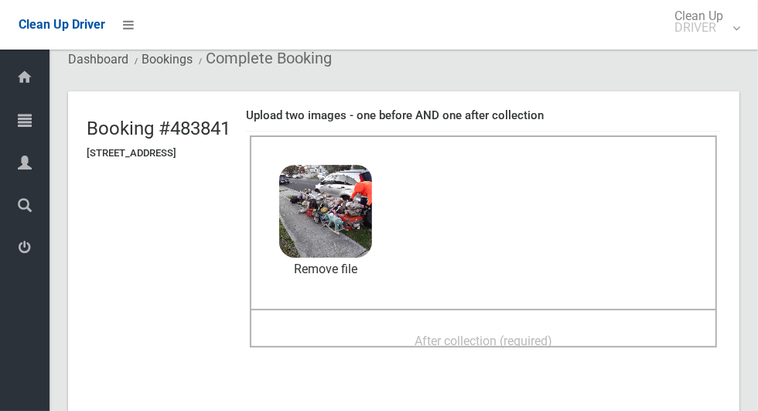
click at [552, 333] on span "After collection (required)" at bounding box center [484, 340] width 138 height 15
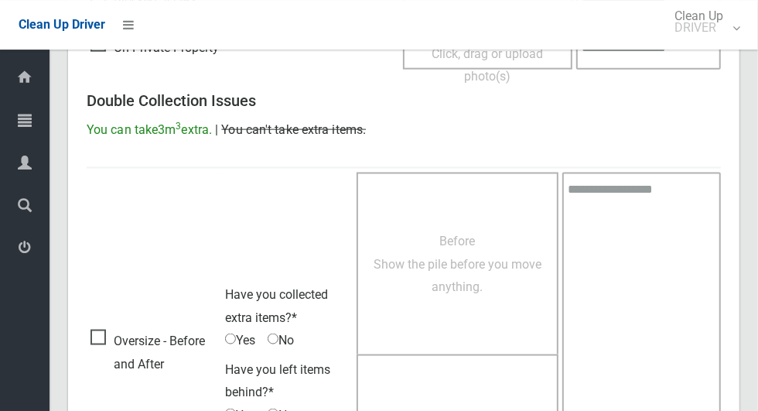
scroll to position [1265, 0]
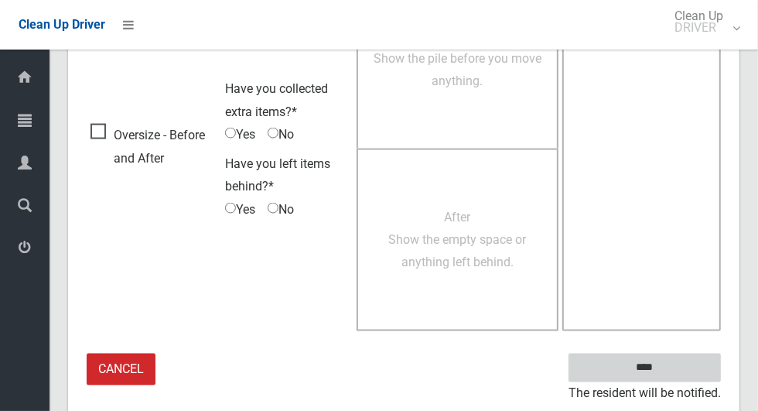
click at [684, 365] on input "****" at bounding box center [644, 367] width 152 height 29
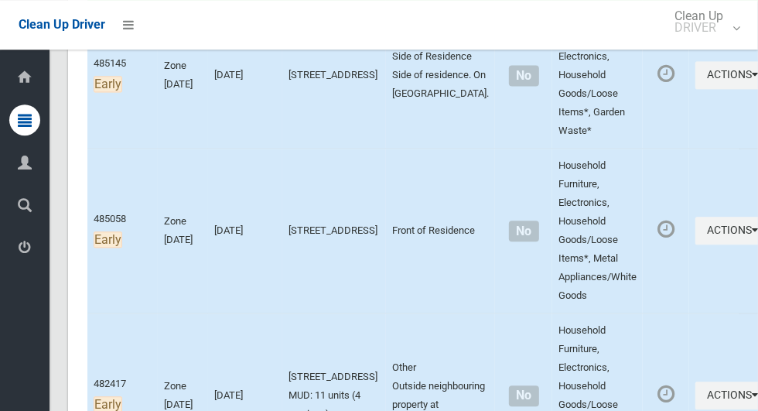
scroll to position [1801, 0]
click at [695, 245] on button "Actions" at bounding box center [732, 231] width 74 height 29
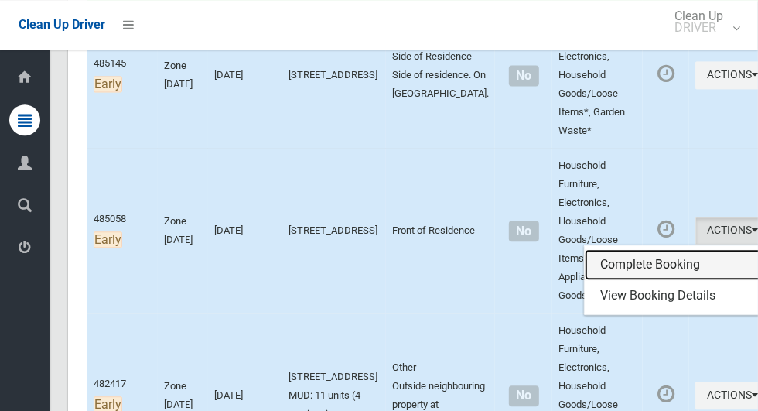
click at [671, 280] on link "Complete Booking" at bounding box center [677, 264] width 184 height 31
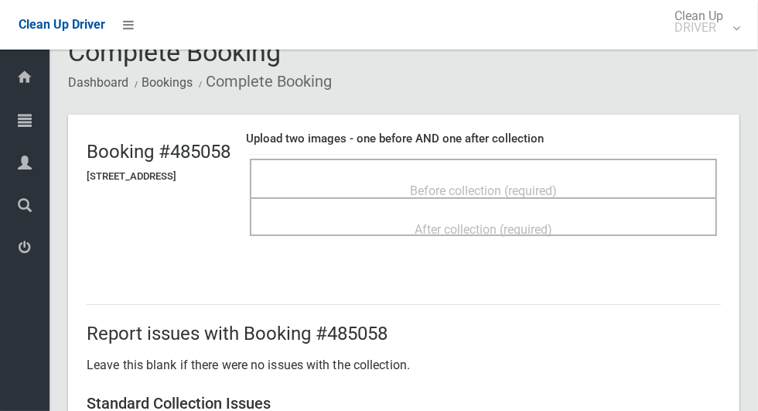
scroll to position [31, 0]
click at [625, 179] on div "Before collection (required)" at bounding box center [483, 189] width 433 height 29
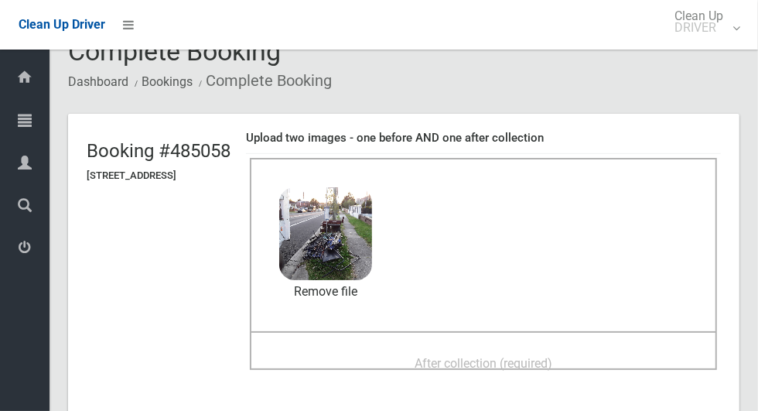
click at [521, 356] on span "After collection (required)" at bounding box center [484, 363] width 138 height 15
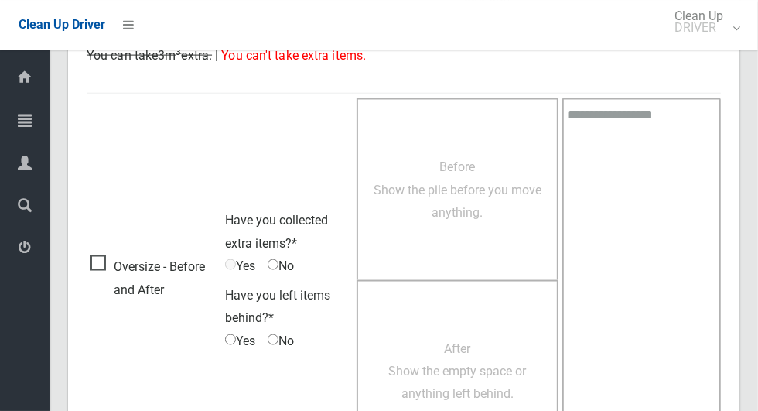
scroll to position [1265, 0]
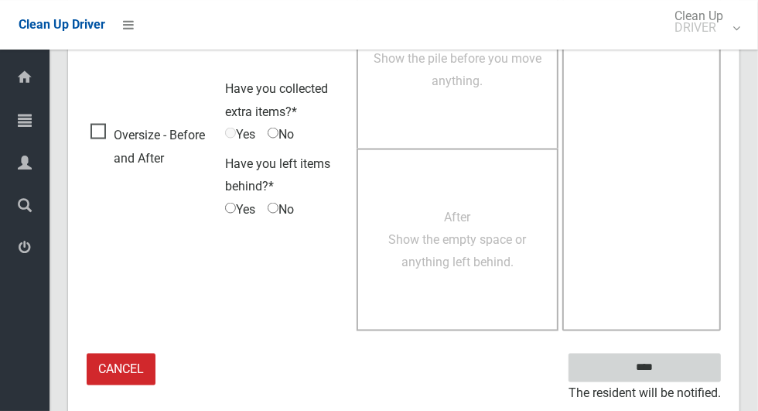
click at [698, 362] on input "****" at bounding box center [644, 367] width 152 height 29
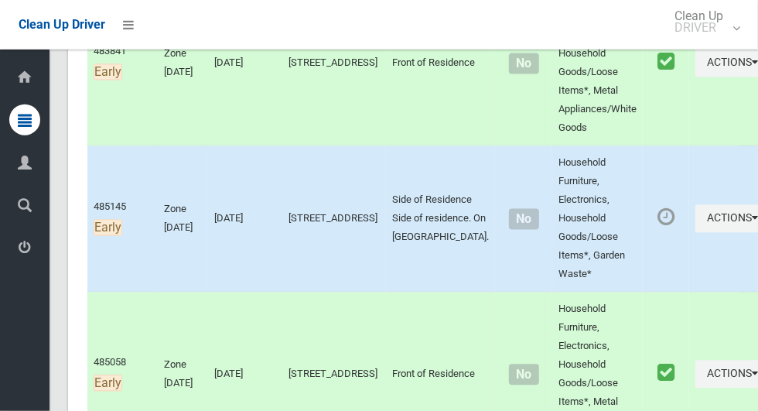
scroll to position [1657, 0]
click at [699, 234] on button "Actions" at bounding box center [732, 219] width 74 height 29
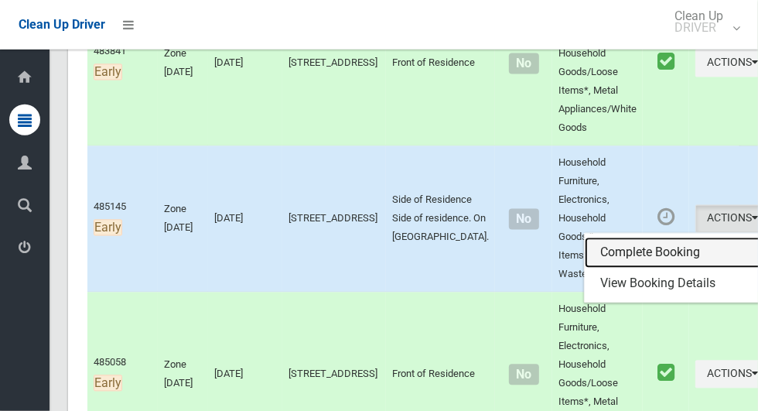
click at [667, 268] on link "Complete Booking" at bounding box center [677, 252] width 184 height 31
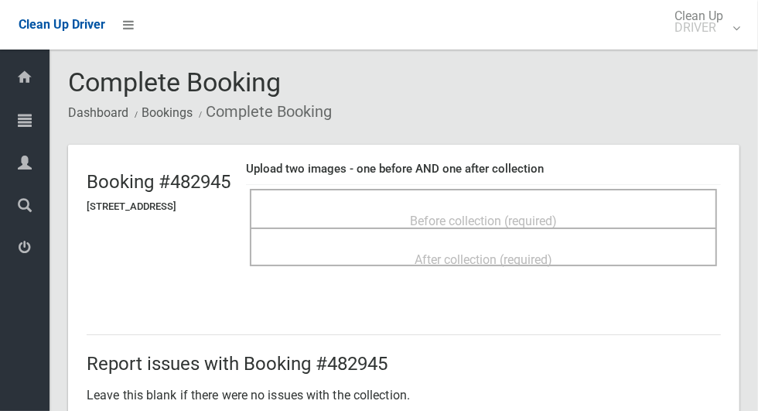
click at [519, 213] on span "Before collection (required)" at bounding box center [483, 220] width 147 height 15
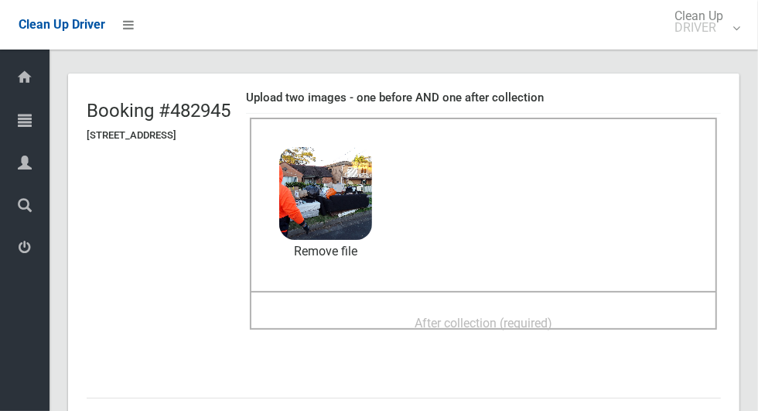
scroll to position [70, 0]
click at [595, 315] on div "After collection (required)" at bounding box center [483, 323] width 433 height 29
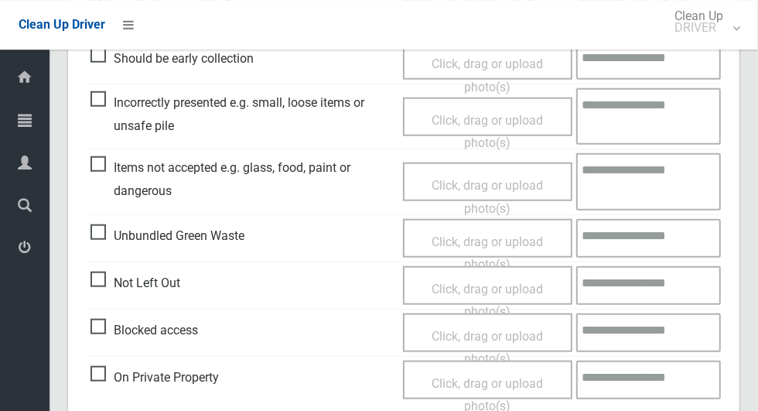
scroll to position [729, 0]
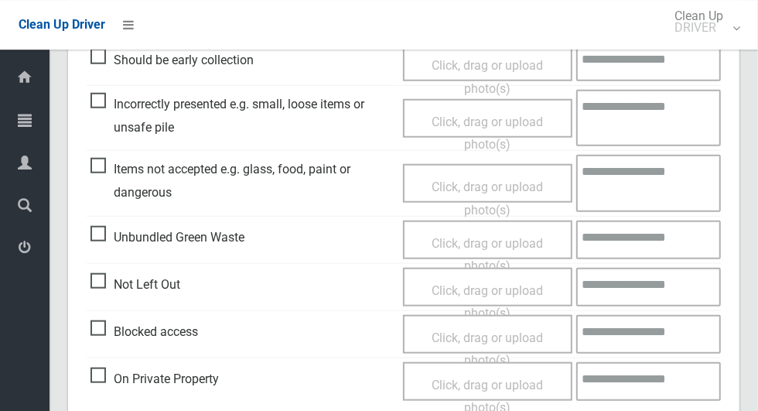
click at [527, 190] on span "Click, drag or upload photo(s)" at bounding box center [487, 198] width 111 height 38
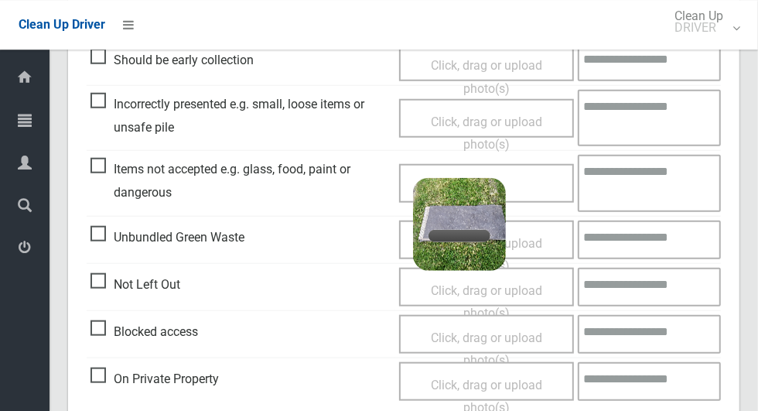
click at [651, 174] on textarea at bounding box center [649, 183] width 143 height 56
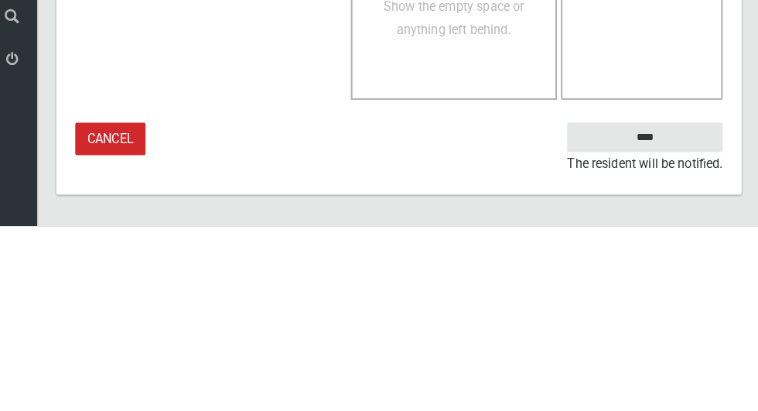
type textarea "****"
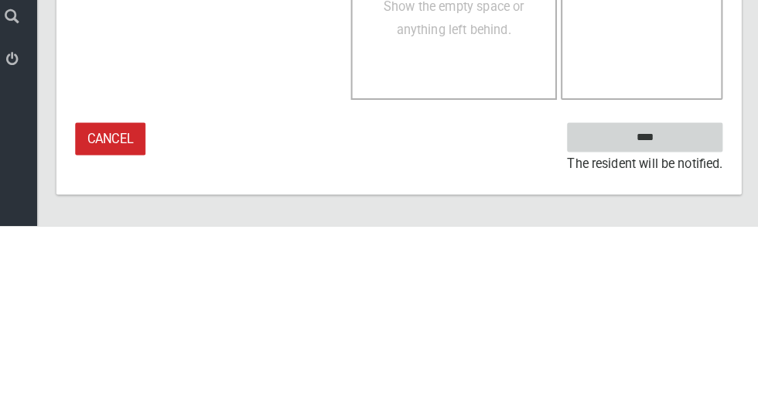
click at [674, 318] on input "****" at bounding box center [644, 323] width 152 height 29
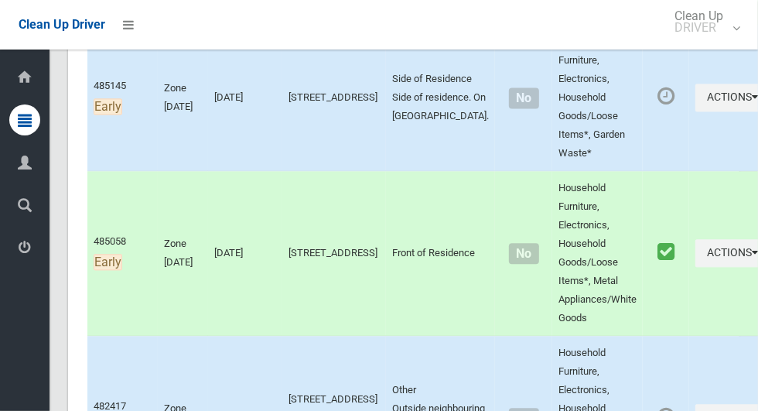
scroll to position [1755, 0]
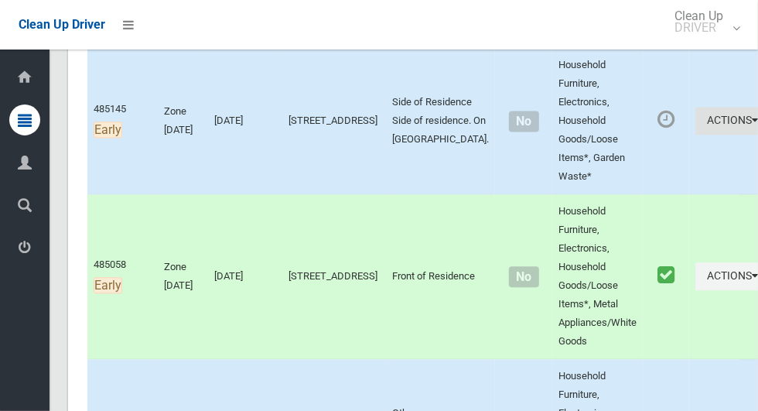
click at [752, 125] on icon "button" at bounding box center [755, 119] width 6 height 11
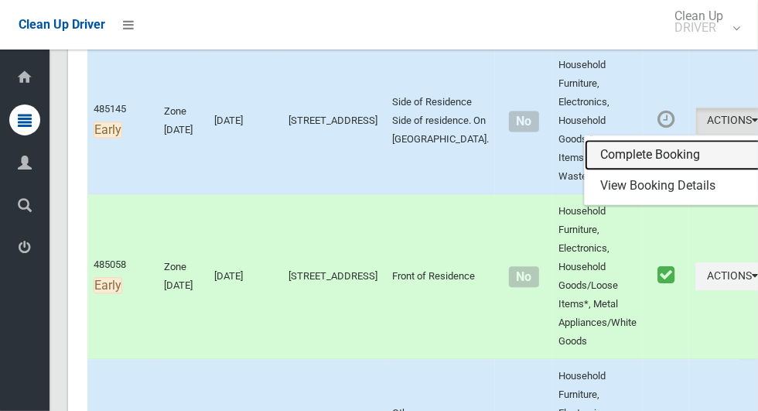
click at [675, 170] on link "Complete Booking" at bounding box center [677, 154] width 184 height 31
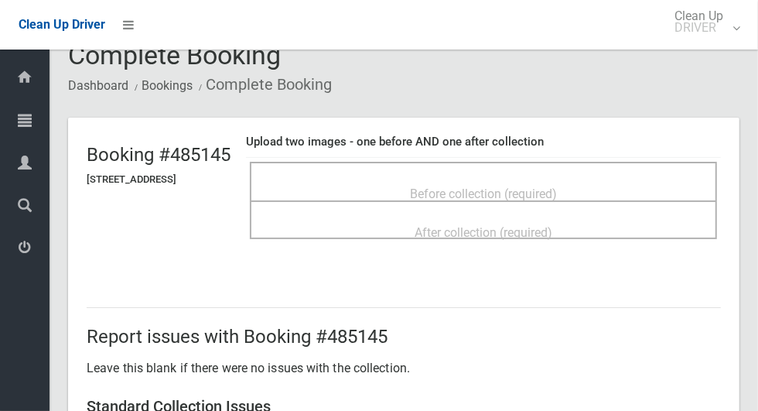
scroll to position [28, 0]
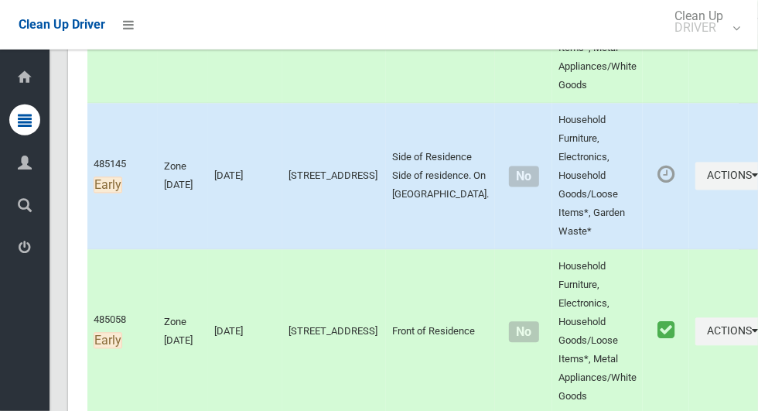
scroll to position [1695, 0]
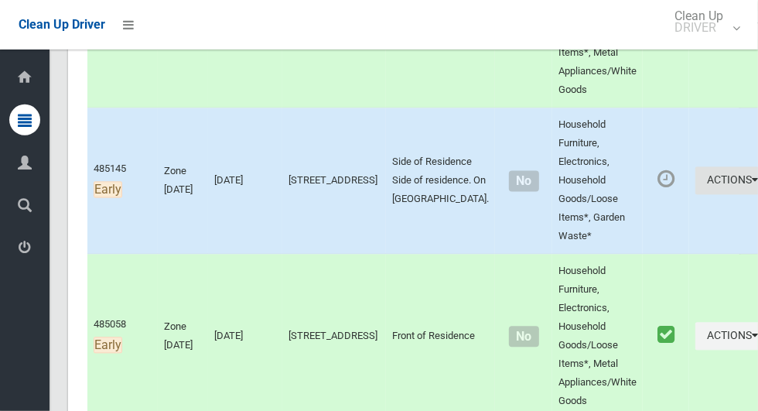
click at [704, 196] on button "Actions" at bounding box center [732, 181] width 74 height 29
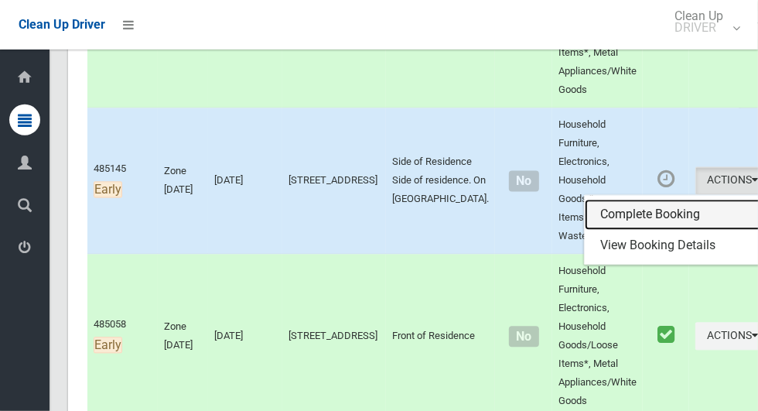
click at [661, 230] on link "Complete Booking" at bounding box center [677, 215] width 184 height 31
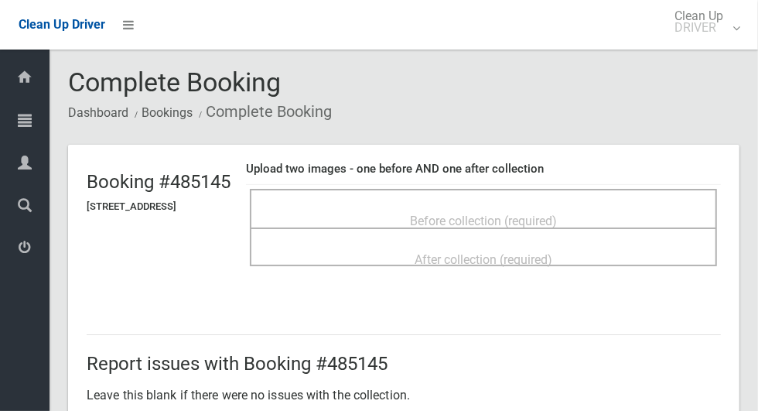
click at [525, 221] on span "Before collection (required)" at bounding box center [483, 220] width 147 height 15
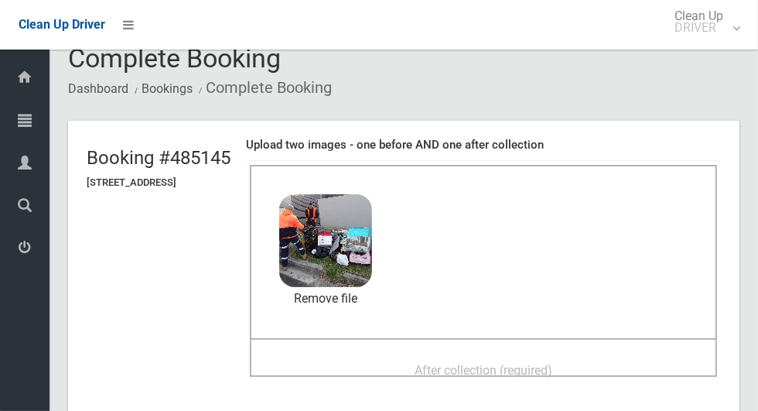
scroll to position [36, 0]
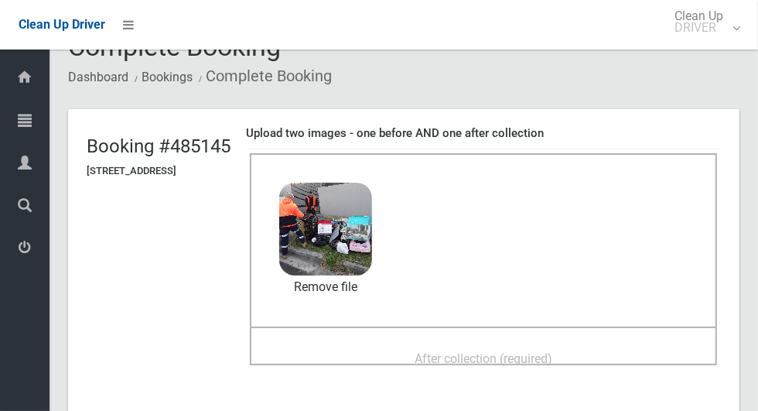
click at [626, 328] on div "After collection (required)" at bounding box center [483, 345] width 467 height 39
click at [647, 361] on div "After collection (required)" at bounding box center [483, 357] width 433 height 29
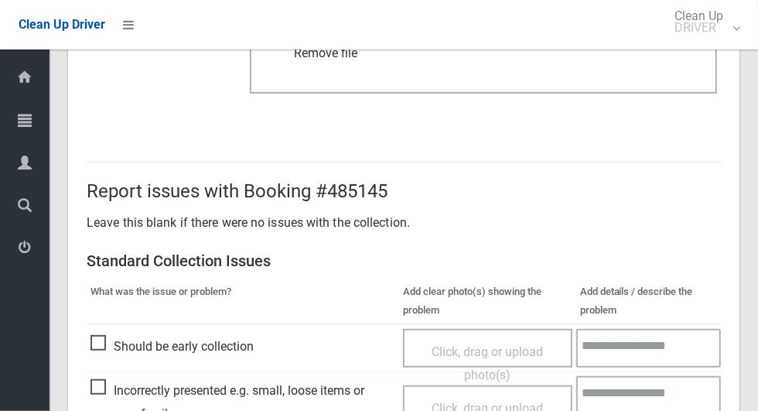
scroll to position [1265, 0]
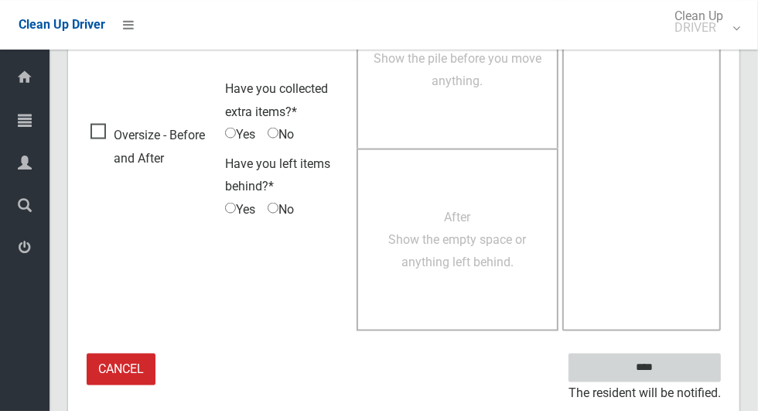
click at [691, 368] on input "****" at bounding box center [644, 367] width 152 height 29
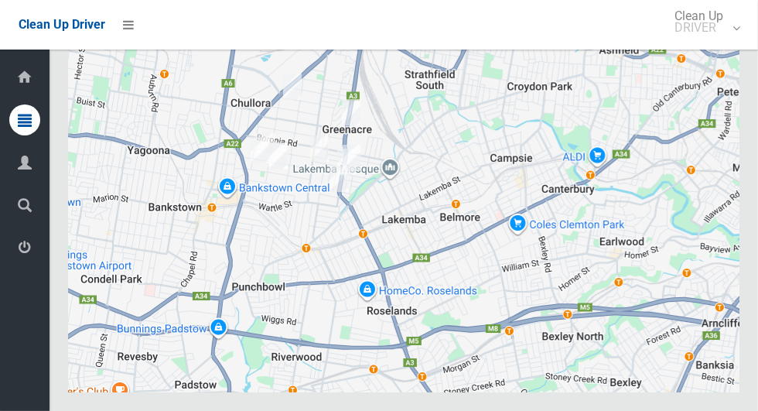
scroll to position [8832, 0]
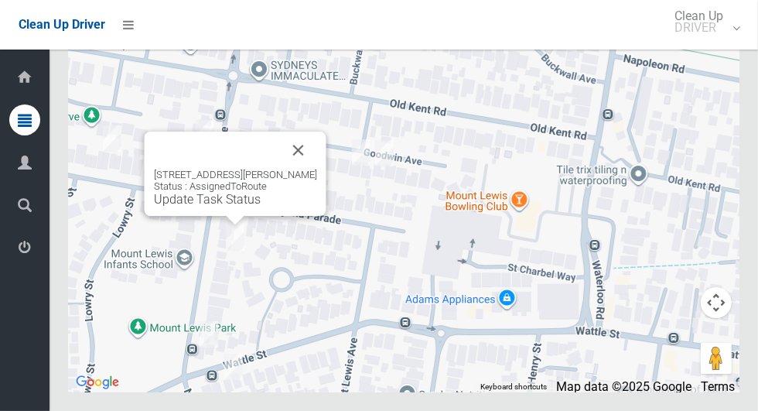
click at [220, 216] on div "[STREET_ADDRESS][PERSON_NAME] Status : AssignedToRoute Update Task Status" at bounding box center [236, 173] width 182 height 84
click at [213, 207] on link "Update Task Status" at bounding box center [207, 199] width 107 height 15
click at [207, 207] on link "Update Task Status" at bounding box center [207, 199] width 107 height 15
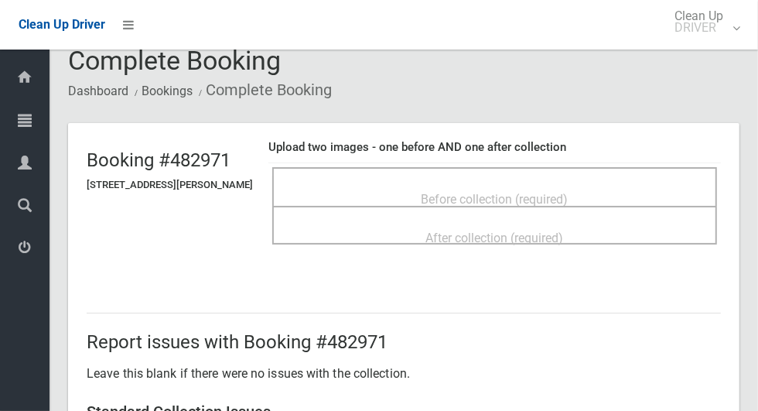
scroll to position [20, 0]
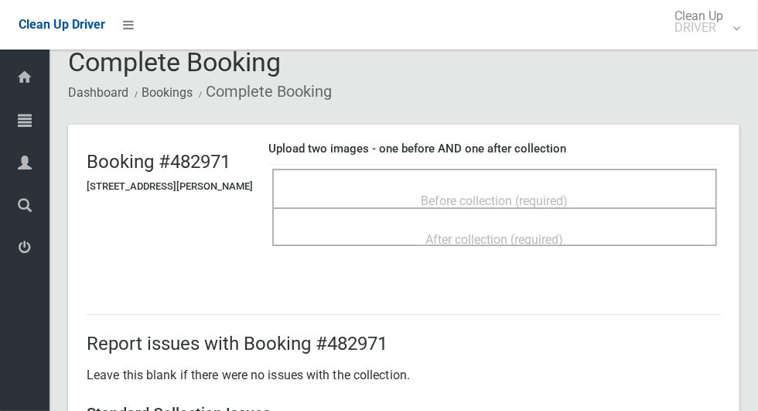
click at [568, 199] on span "Before collection (required)" at bounding box center [495, 200] width 147 height 15
click at [521, 193] on span "Before collection (required)" at bounding box center [495, 200] width 147 height 15
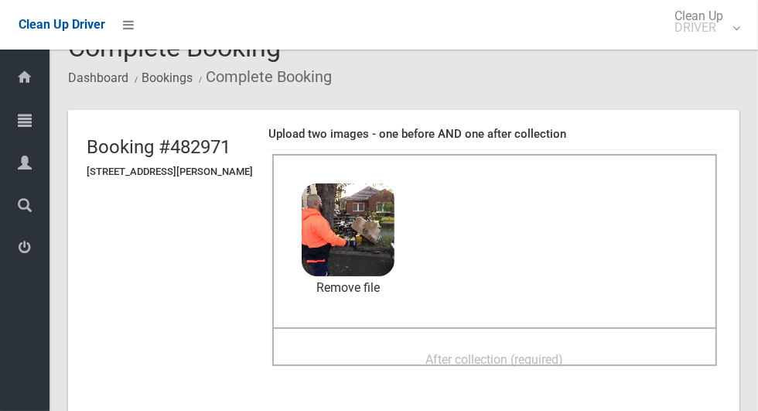
scroll to position [36, 0]
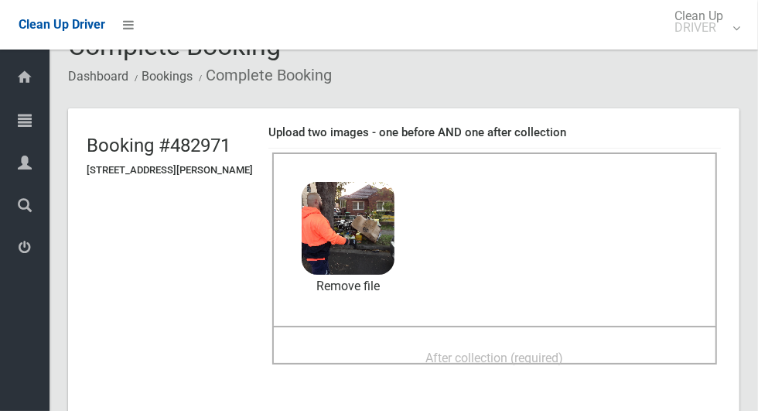
click at [564, 354] on span "After collection (required)" at bounding box center [495, 357] width 138 height 15
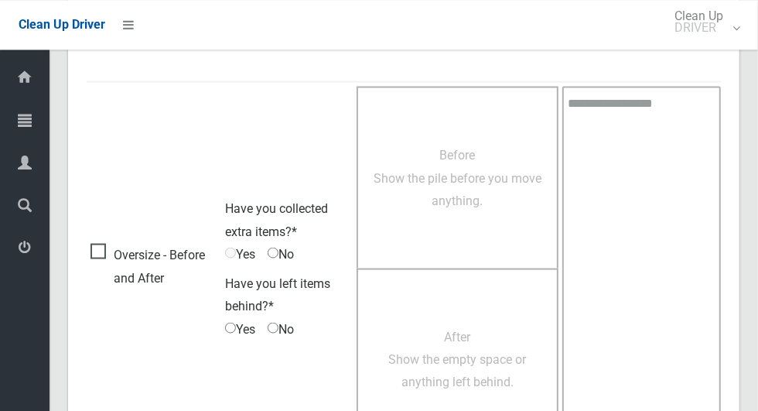
scroll to position [1265, 0]
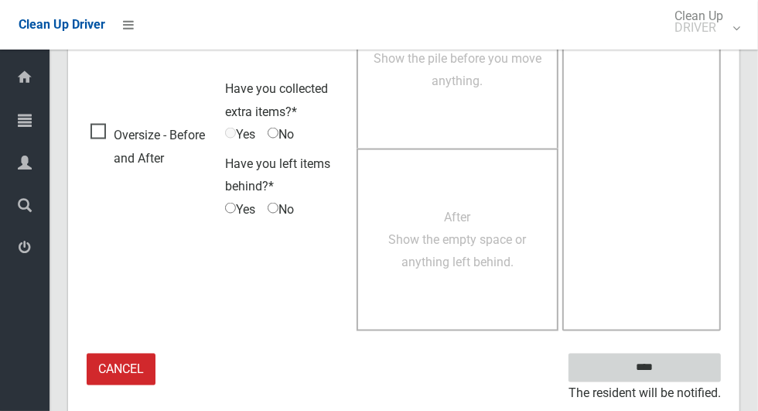
click at [699, 366] on input "****" at bounding box center [644, 367] width 152 height 29
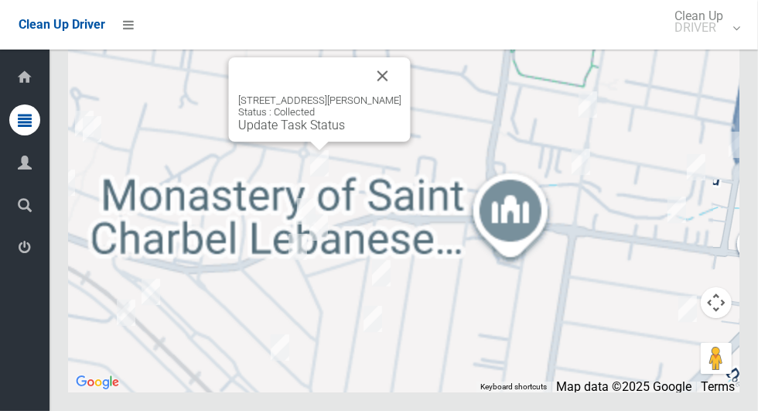
scroll to position [8831, 0]
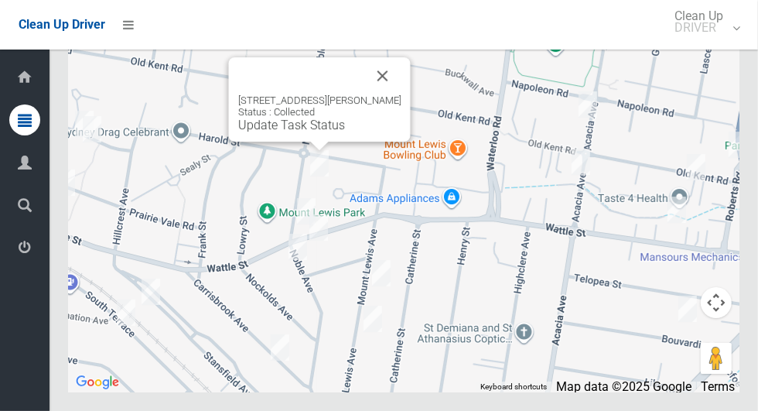
click at [401, 94] on button "Close" at bounding box center [382, 75] width 37 height 37
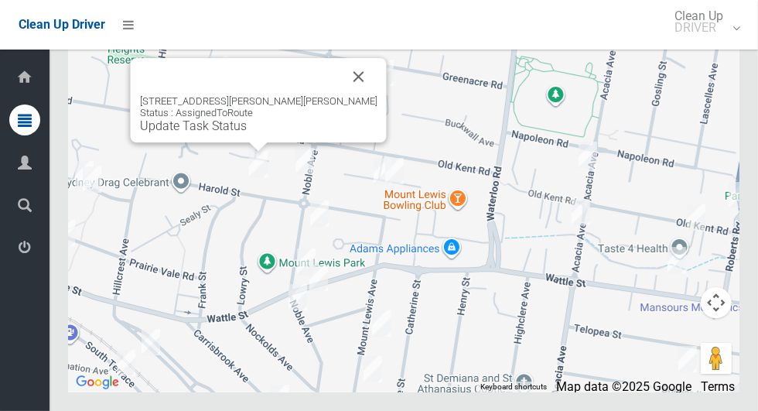
click at [340, 95] on button "Close" at bounding box center [358, 76] width 37 height 37
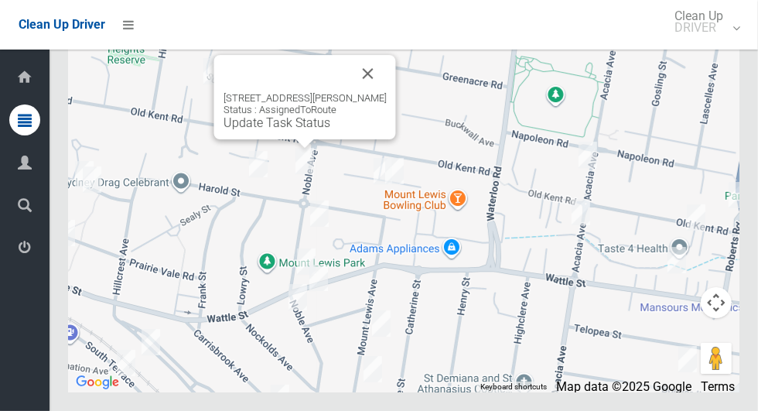
click at [295, 139] on div "38 Noble Avenue, MOUNT LEWIS NSW 2190 Status : AssignedToRoute Update Task Stat…" at bounding box center [305, 97] width 182 height 84
click at [387, 92] on button "Close" at bounding box center [368, 73] width 37 height 37
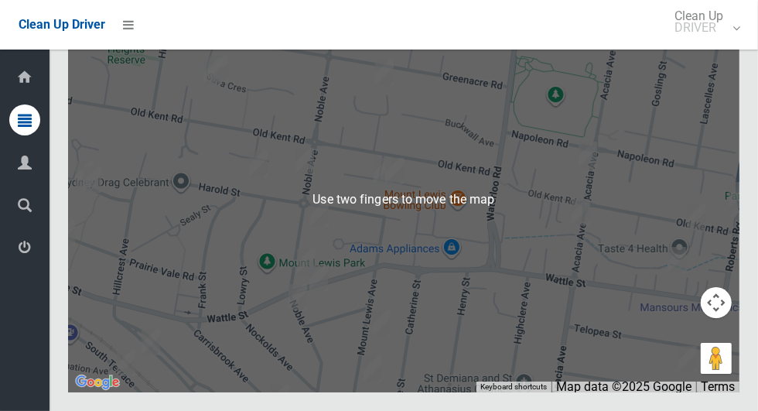
scroll to position [8805, 0]
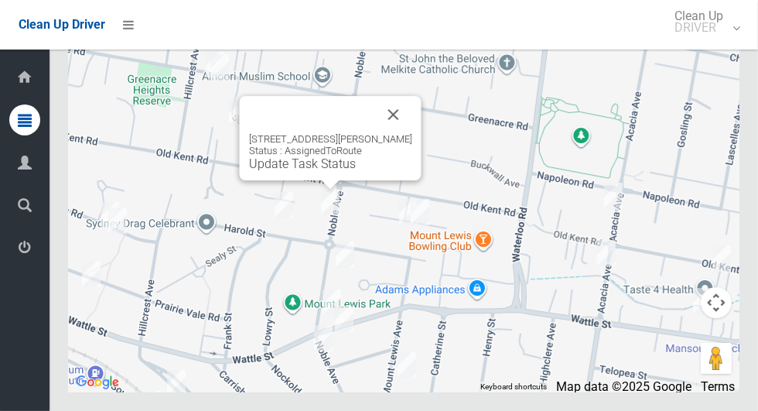
click at [315, 171] on link "Update Task Status" at bounding box center [302, 163] width 107 height 15
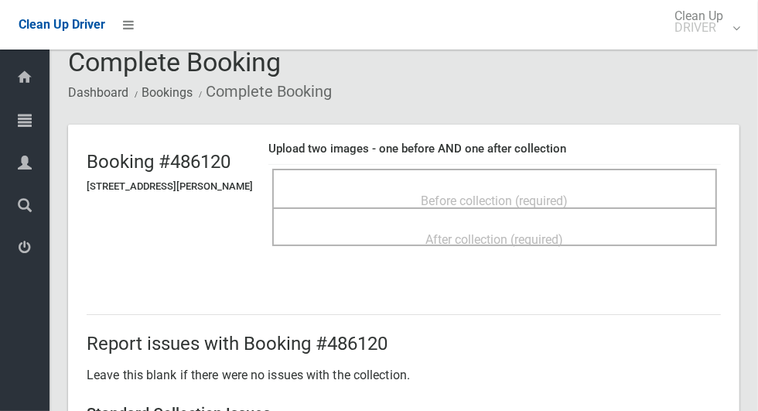
scroll to position [21, 0]
click at [568, 193] on span "Before collection (required)" at bounding box center [495, 200] width 147 height 15
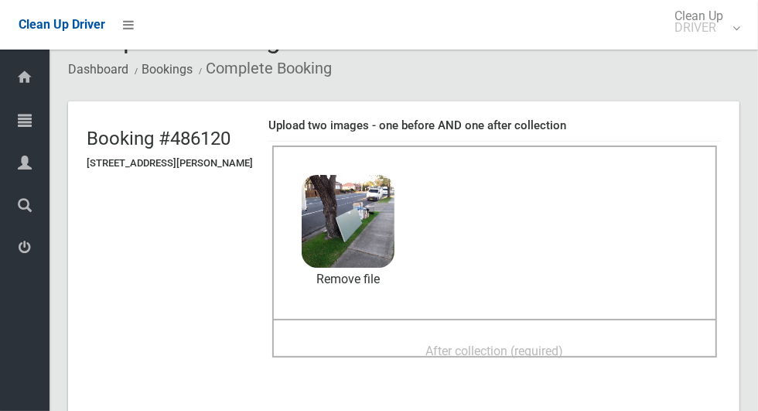
scroll to position [60, 0]
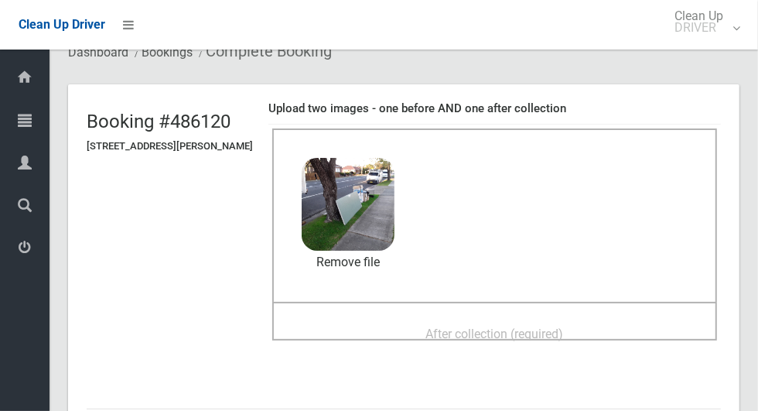
click at [558, 326] on span "After collection (required)" at bounding box center [495, 333] width 138 height 15
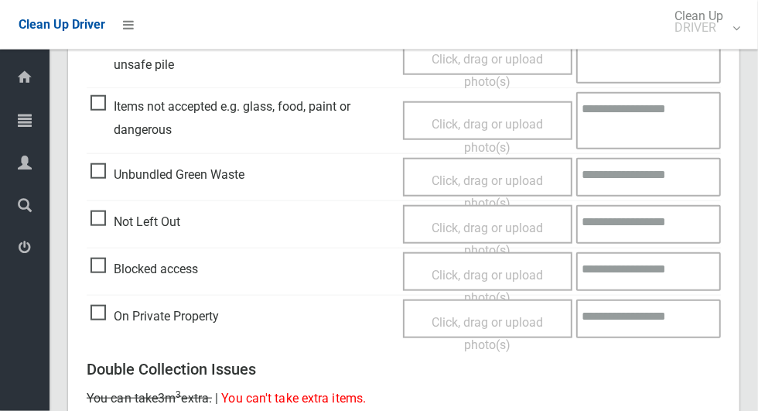
scroll to position [1265, 0]
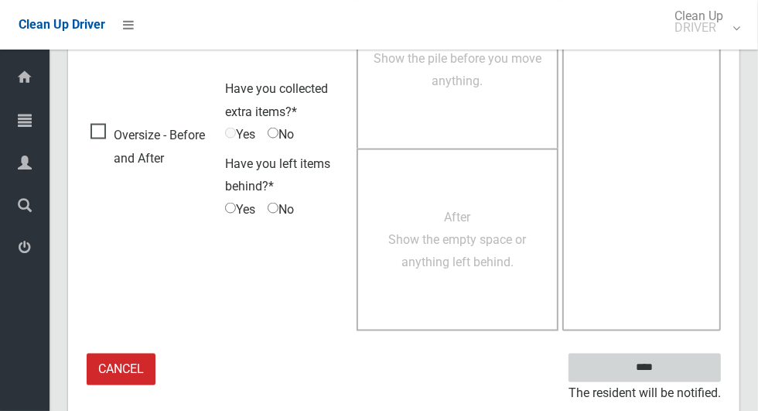
click at [681, 364] on input "****" at bounding box center [644, 367] width 152 height 29
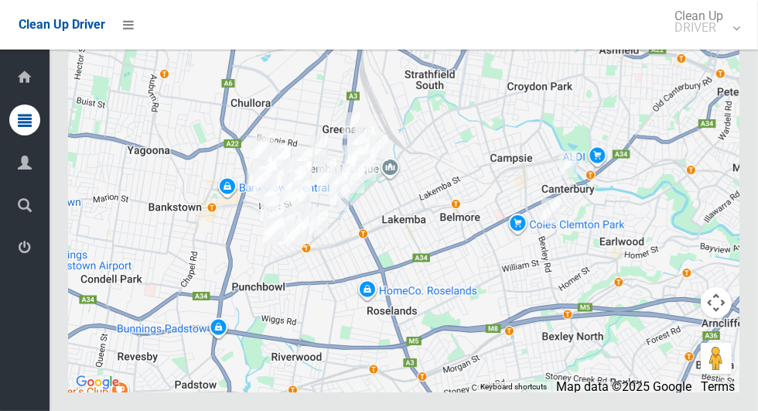
scroll to position [8820, 0]
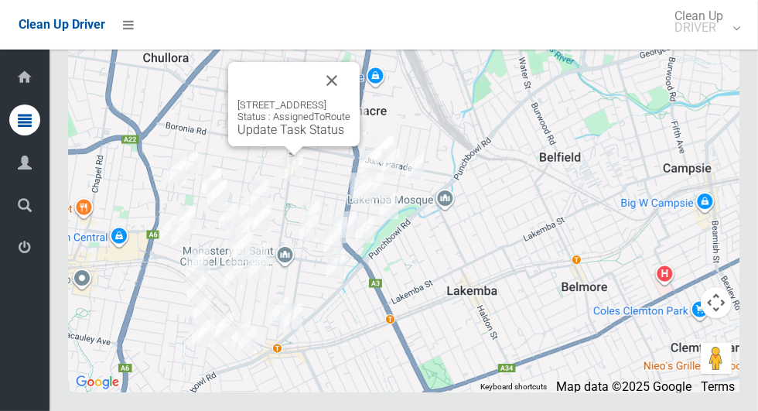
click at [275, 137] on link "Update Task Status" at bounding box center [290, 129] width 107 height 15
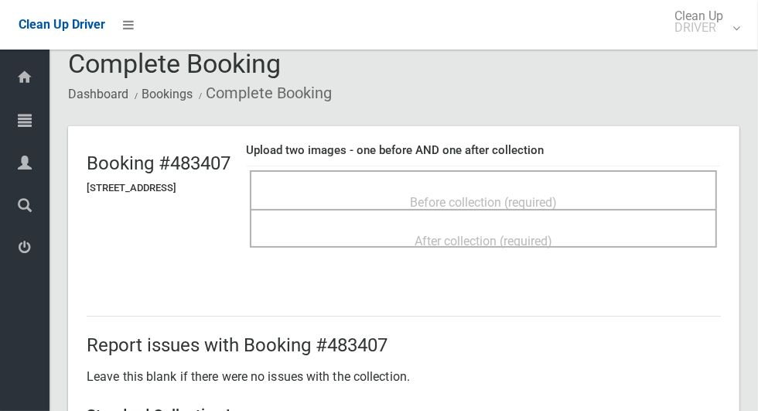
scroll to position [17, 0]
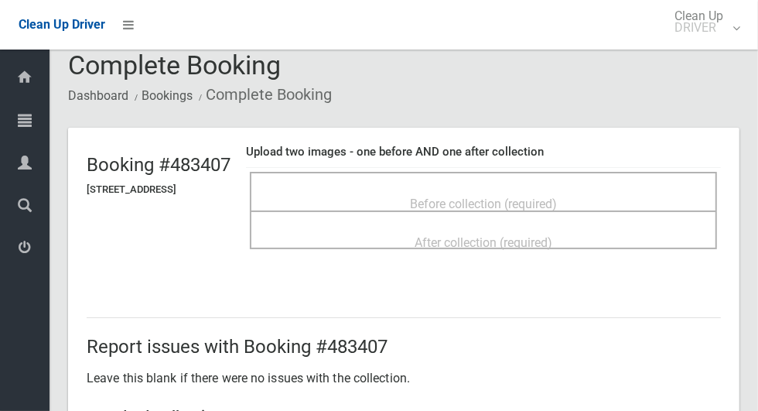
click at [538, 196] on span "Before collection (required)" at bounding box center [483, 203] width 147 height 15
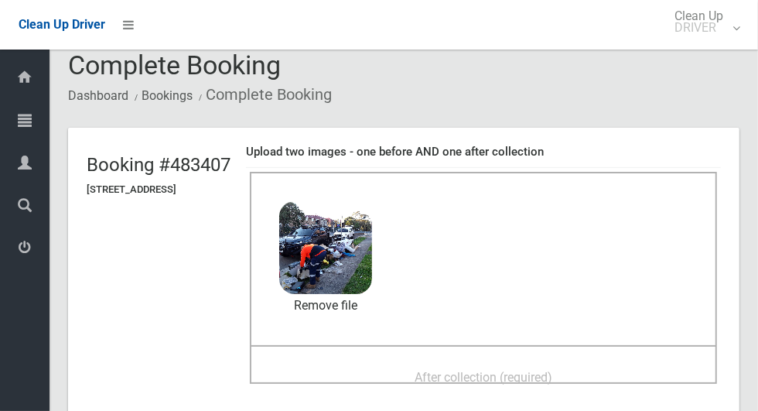
click at [552, 370] on span "After collection (required)" at bounding box center [484, 377] width 138 height 15
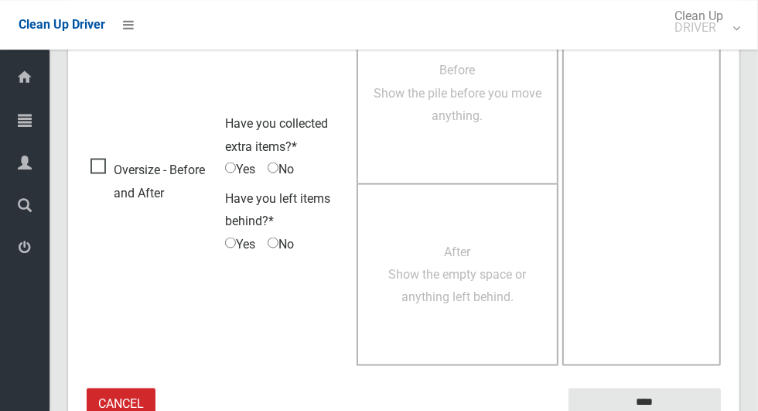
scroll to position [1265, 0]
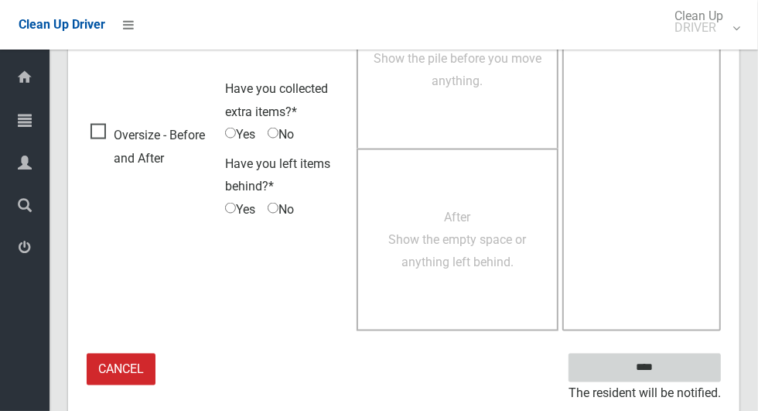
click at [694, 362] on input "****" at bounding box center [644, 367] width 152 height 29
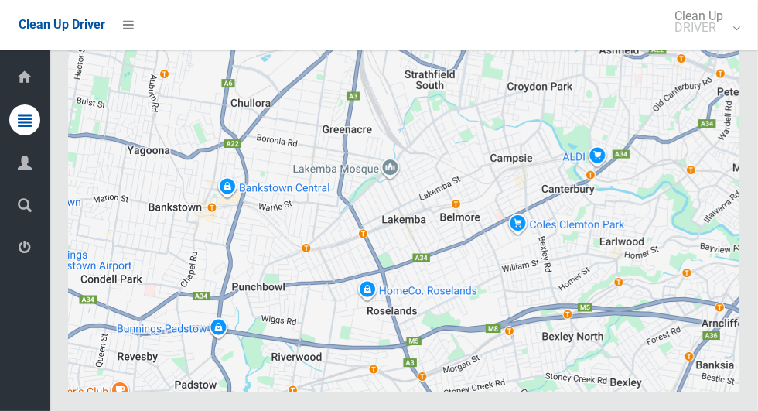
scroll to position [8832, 0]
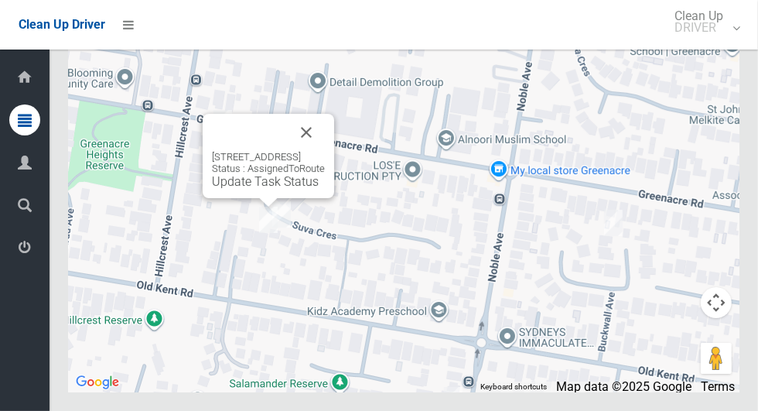
click at [325, 151] on button "Close" at bounding box center [306, 132] width 37 height 37
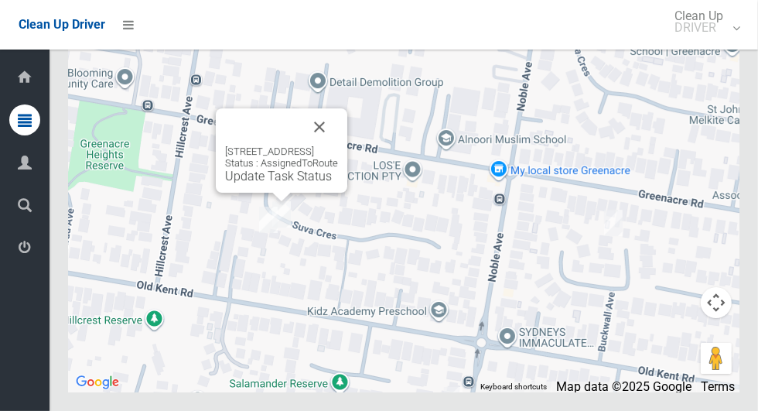
click at [338, 145] on button "Close" at bounding box center [319, 126] width 37 height 37
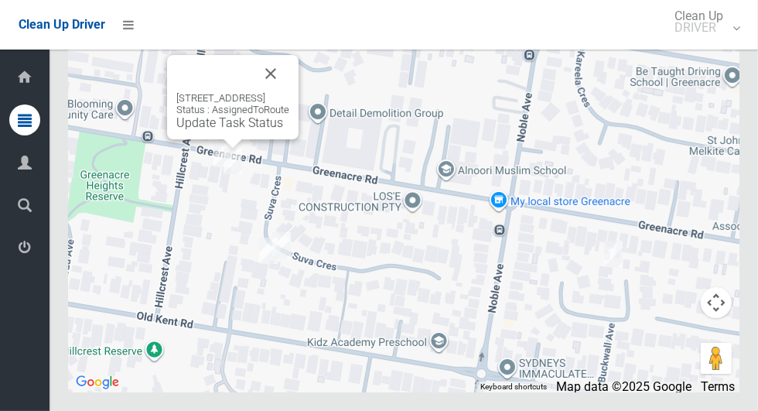
click at [289, 92] on button "Close" at bounding box center [270, 73] width 37 height 37
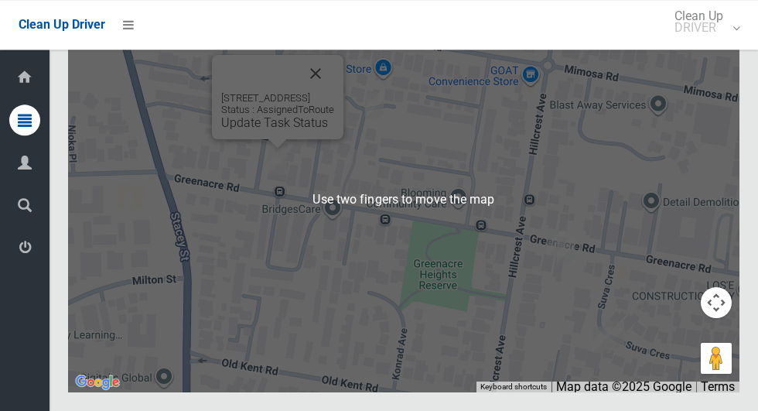
scroll to position [8833, 0]
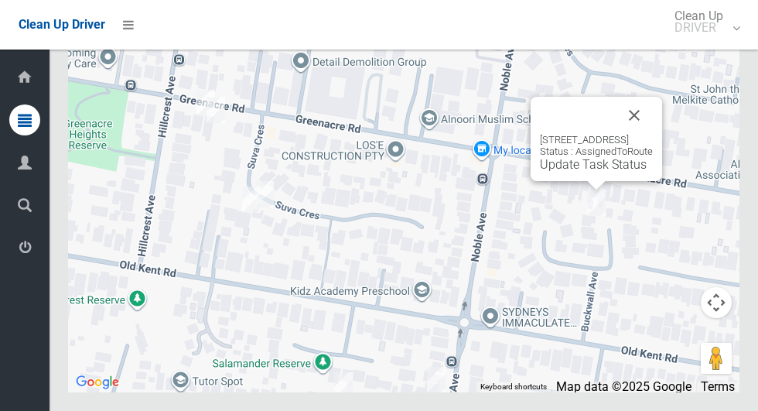
click at [653, 134] on button "Close" at bounding box center [634, 115] width 37 height 37
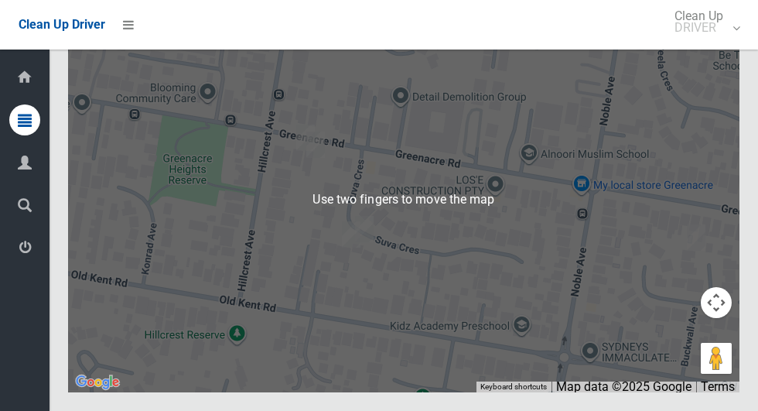
scroll to position [8828, 0]
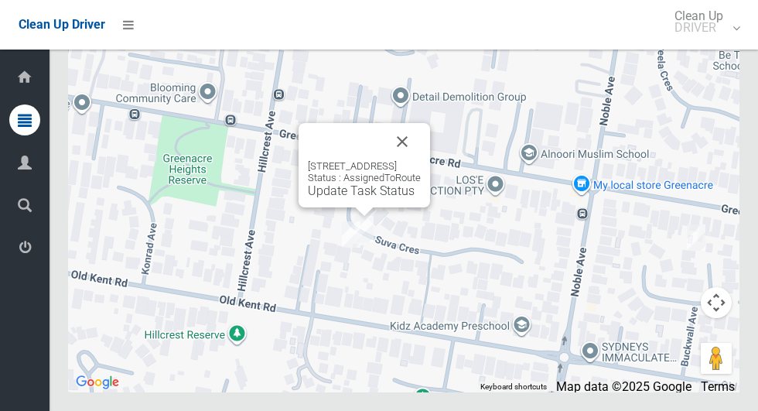
click at [421, 160] on button "Close" at bounding box center [402, 141] width 37 height 37
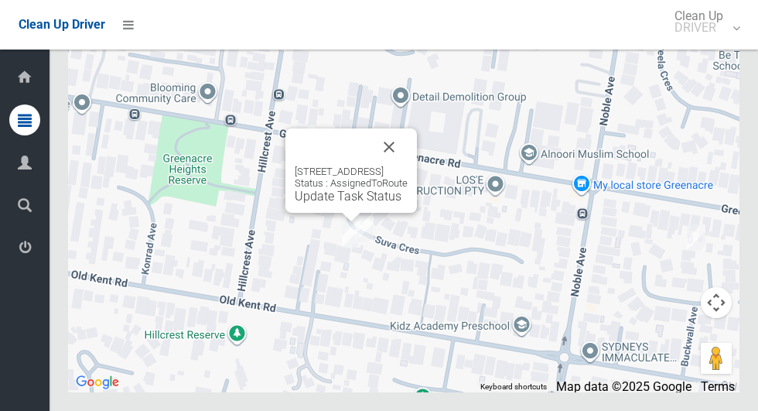
click at [408, 166] on button "Close" at bounding box center [388, 146] width 37 height 37
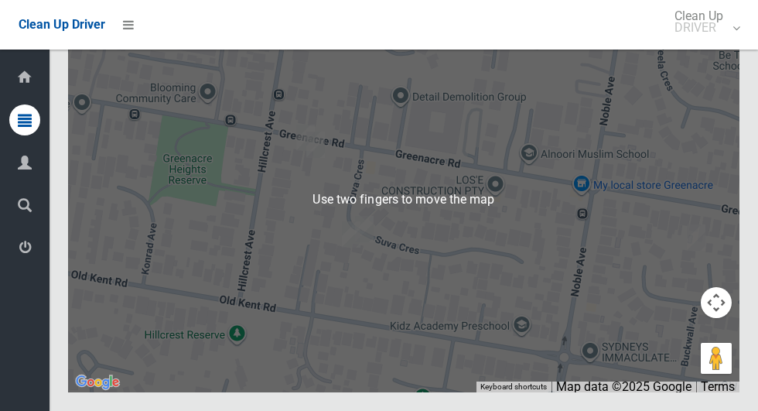
scroll to position [8833, 0]
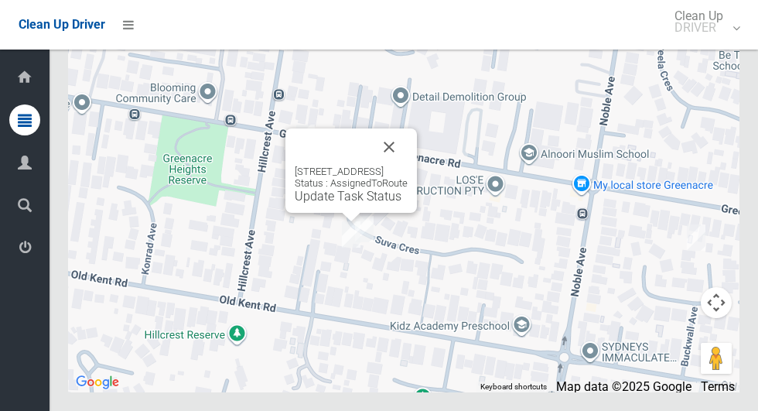
click at [408, 166] on button "Close" at bounding box center [388, 146] width 37 height 37
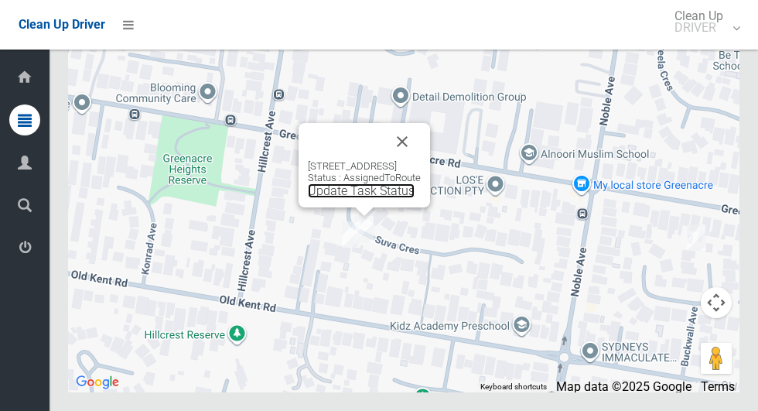
click at [344, 198] on link "Update Task Status" at bounding box center [361, 190] width 107 height 15
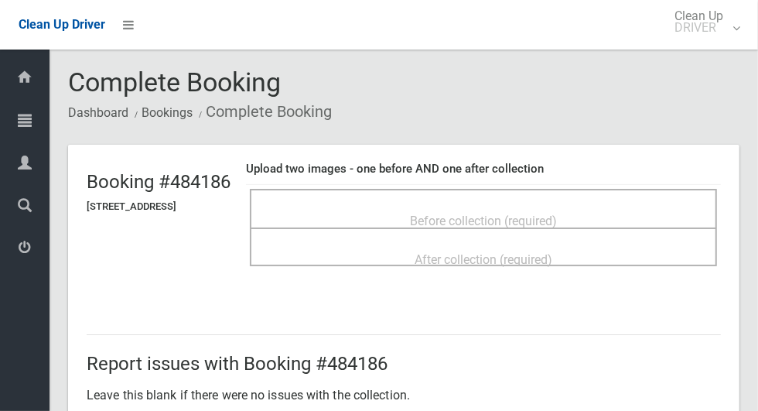
scroll to position [38, 0]
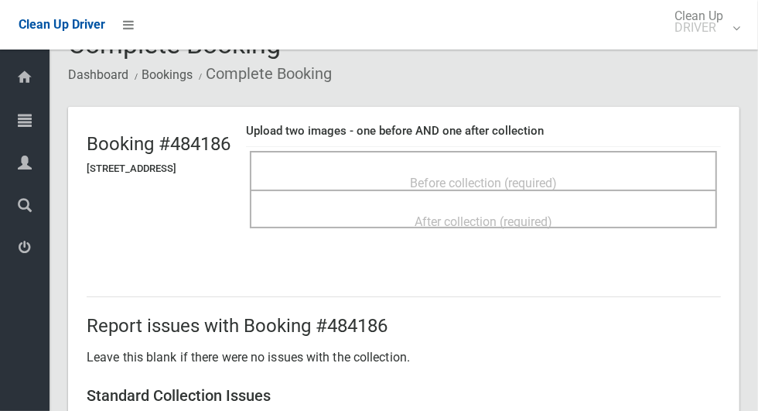
click at [654, 172] on div "Before collection (required)" at bounding box center [483, 182] width 433 height 29
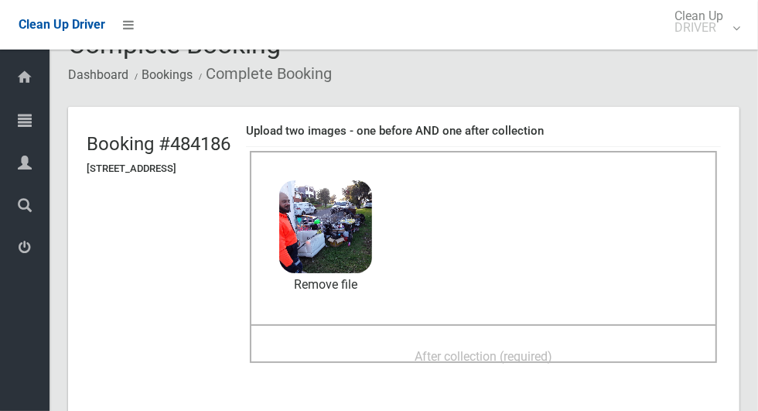
click at [513, 349] on span "After collection (required)" at bounding box center [484, 356] width 138 height 15
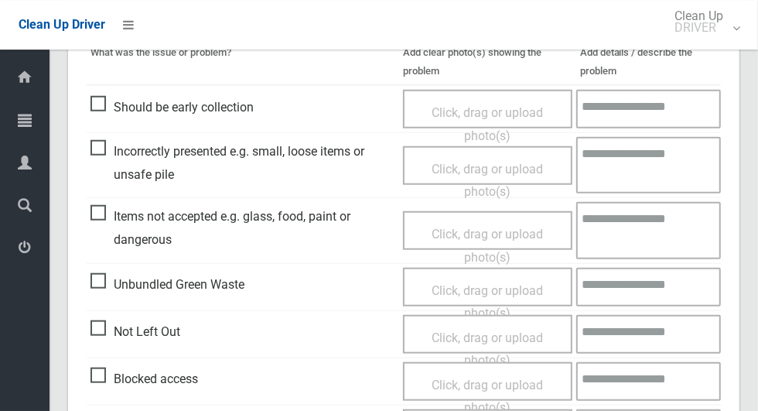
scroll to position [682, 0]
click at [95, 230] on span "Items not accepted e.g. glass, food, paint or dangerous" at bounding box center [242, 227] width 305 height 46
click at [516, 227] on span "Click, drag or upload photo(s)" at bounding box center [487, 245] width 111 height 38
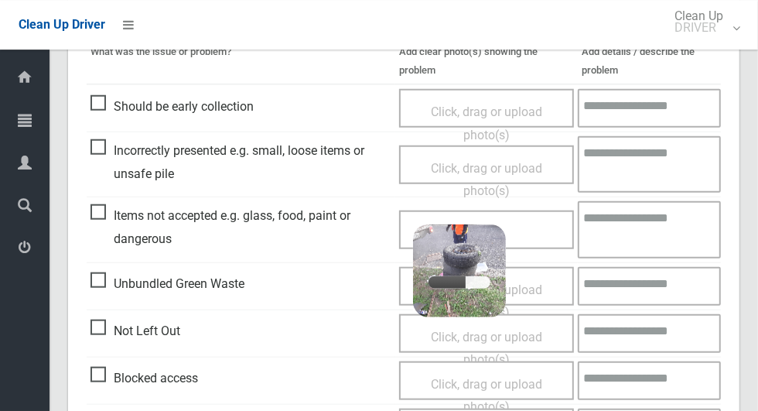
click at [634, 231] on textarea at bounding box center [649, 229] width 143 height 56
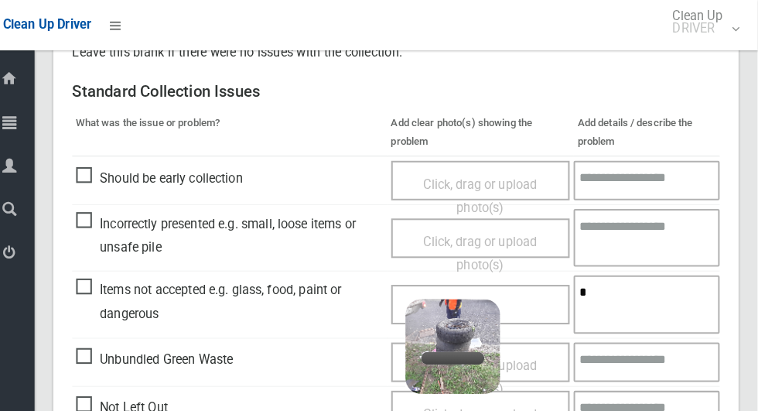
scroll to position [727, 0]
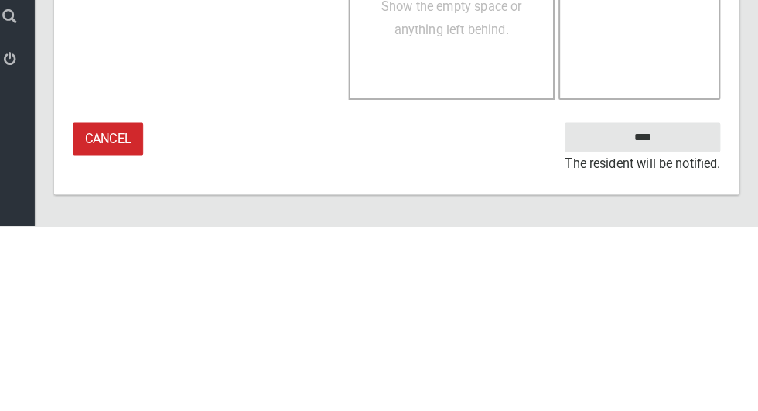
type textarea "*****"
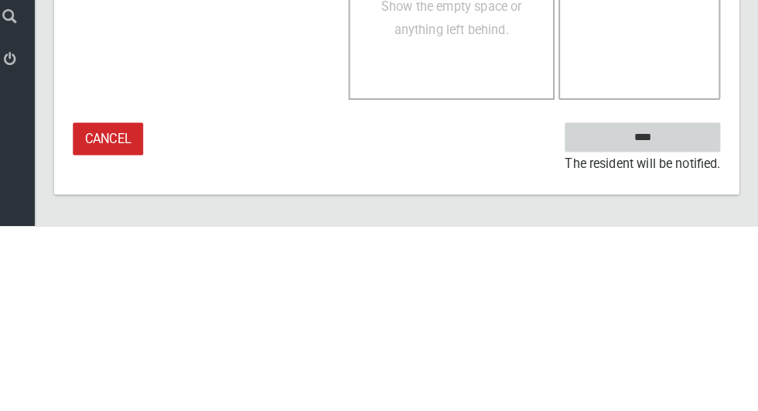
click at [680, 323] on input "****" at bounding box center [644, 323] width 152 height 29
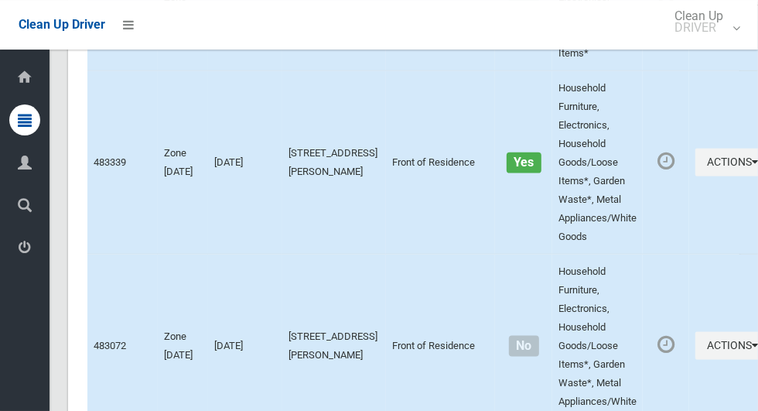
scroll to position [8832, 0]
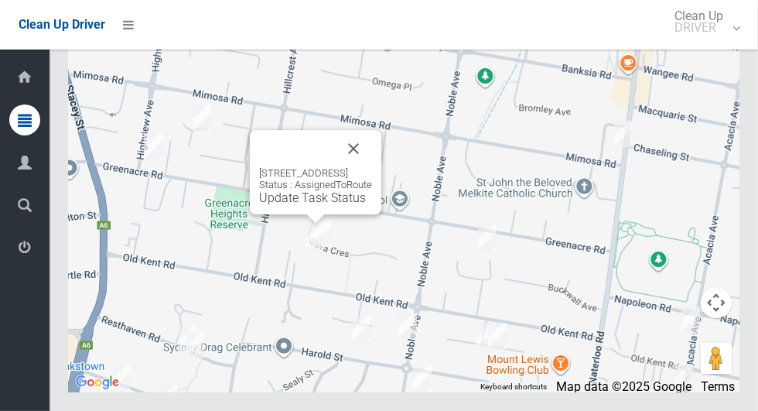
click at [292, 214] on div "[STREET_ADDRESS] Status : AssignedToRoute Update Task Status" at bounding box center [315, 172] width 131 height 84
click at [302, 205] on link "Update Task Status" at bounding box center [312, 197] width 107 height 15
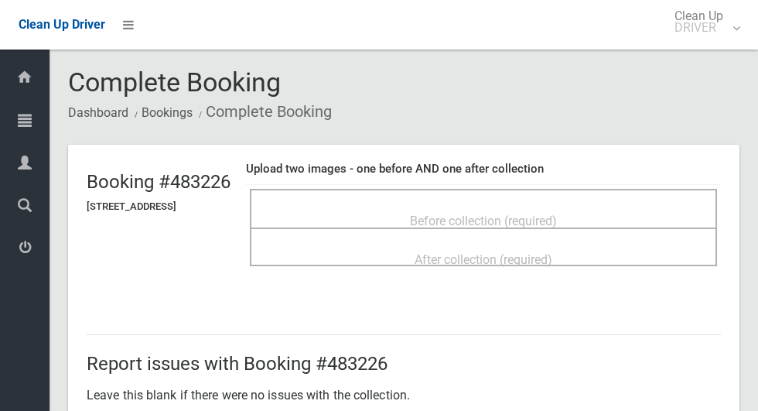
click at [450, 213] on span "Before collection (required)" at bounding box center [483, 220] width 147 height 15
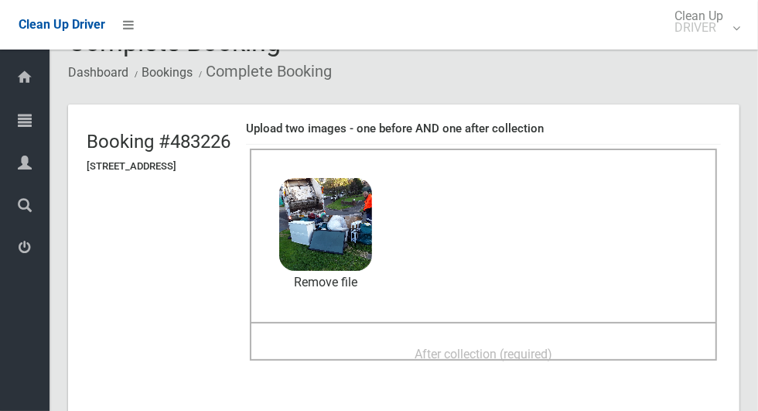
scroll to position [40, 0]
click at [552, 347] on span "After collection (required)" at bounding box center [484, 354] width 138 height 15
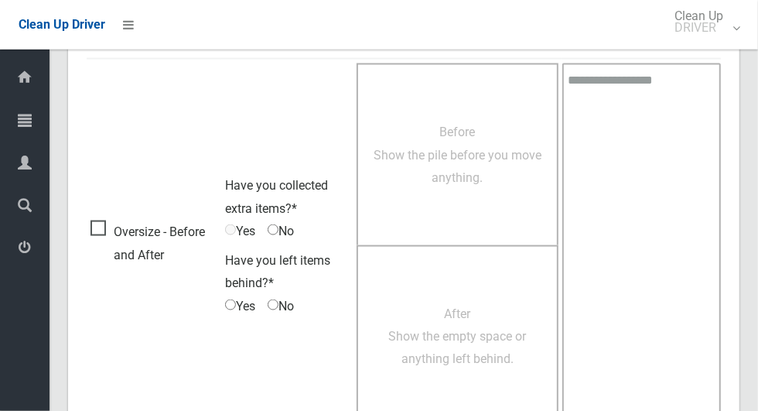
scroll to position [1265, 0]
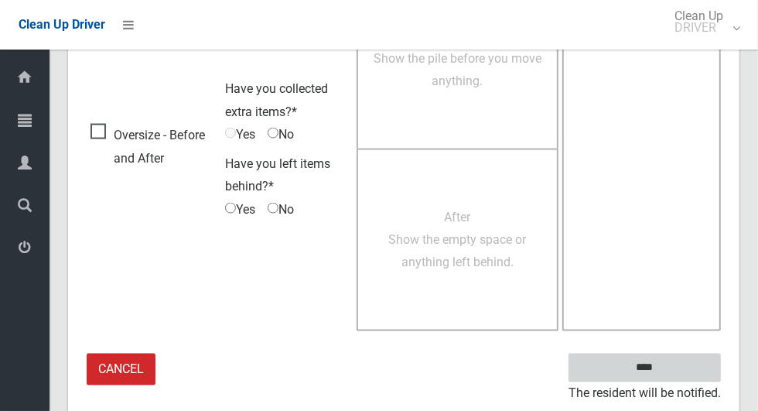
click at [681, 371] on input "****" at bounding box center [644, 367] width 152 height 29
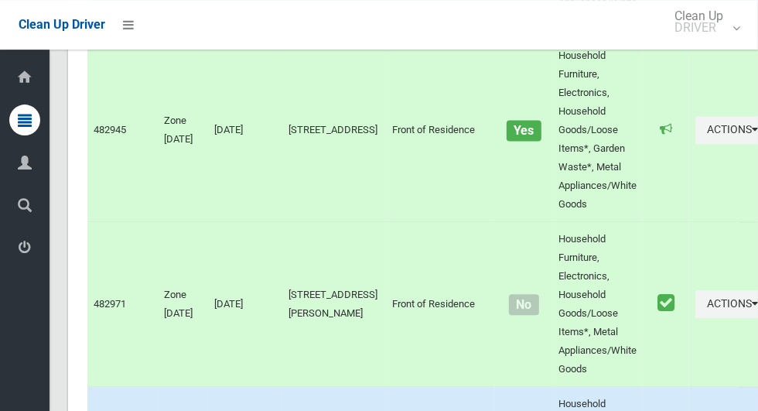
scroll to position [8832, 0]
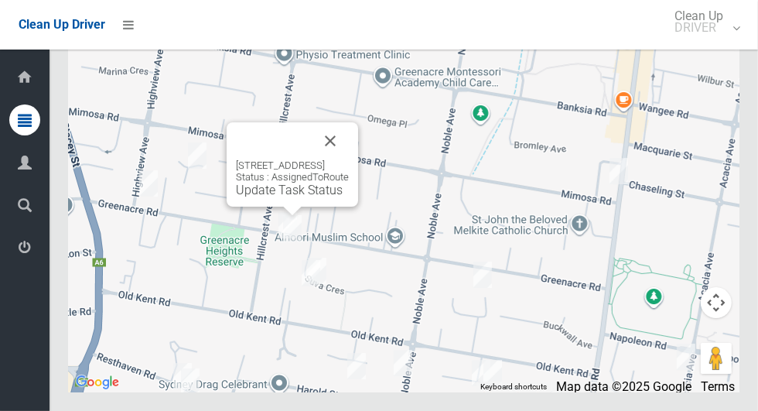
click at [349, 159] on button "Close" at bounding box center [330, 140] width 37 height 37
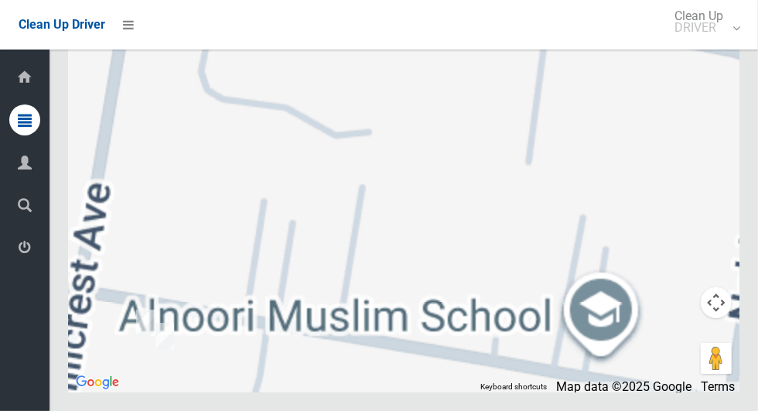
click at [234, 322] on div at bounding box center [403, 198] width 671 height 387
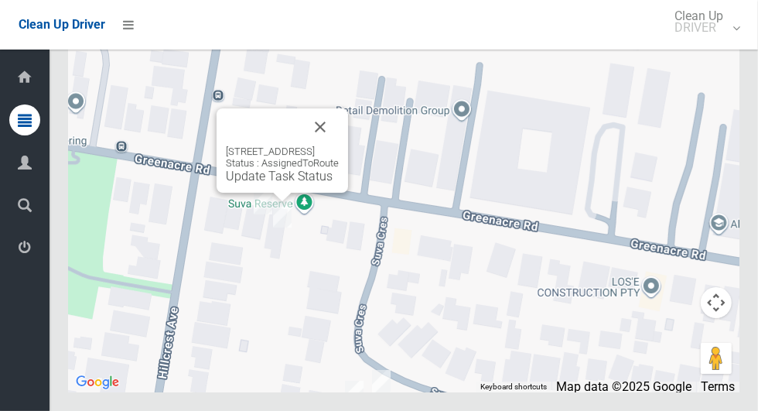
click at [339, 145] on button "Close" at bounding box center [320, 126] width 37 height 37
click at [278, 183] on link "Update Task Status" at bounding box center [279, 176] width 107 height 15
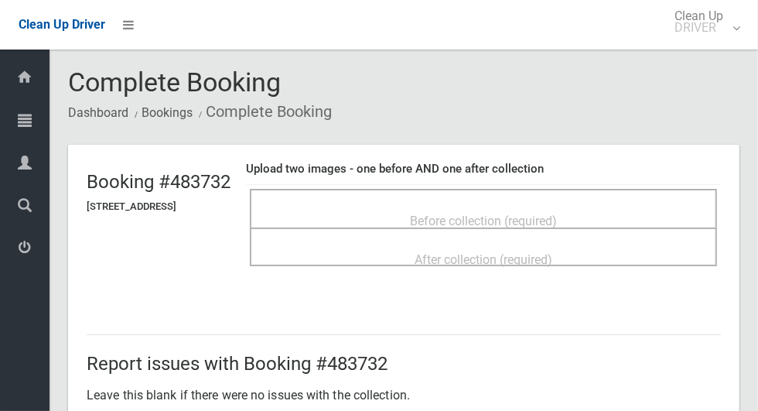
click at [537, 213] on span "Before collection (required)" at bounding box center [483, 220] width 147 height 15
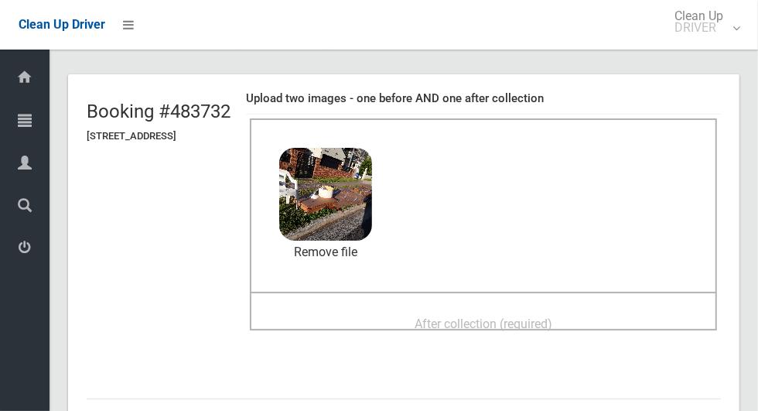
scroll to position [79, 0]
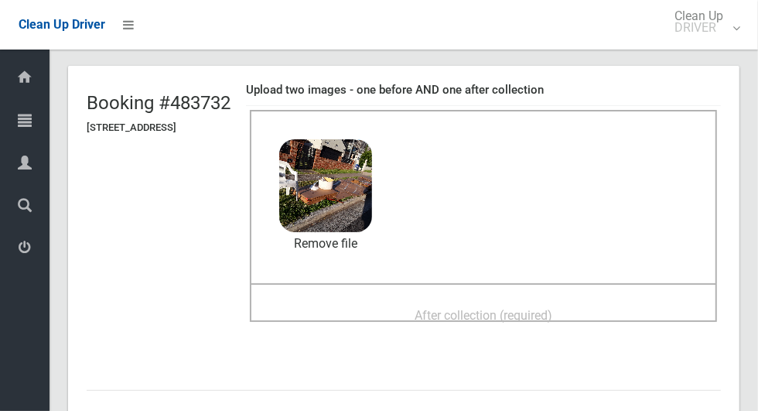
click at [552, 309] on span "After collection (required)" at bounding box center [484, 315] width 138 height 15
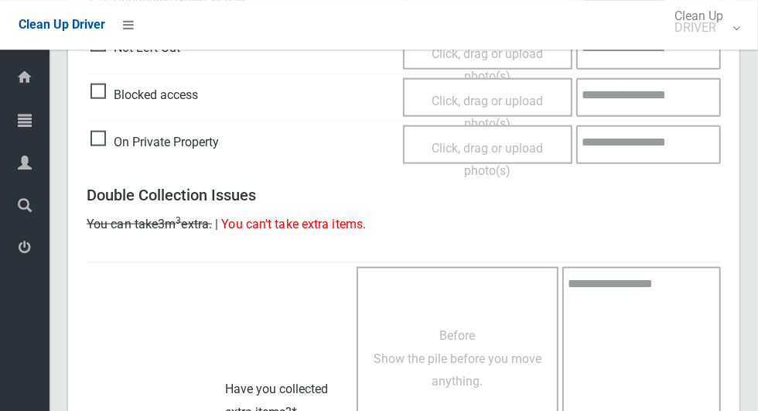
scroll to position [1265, 0]
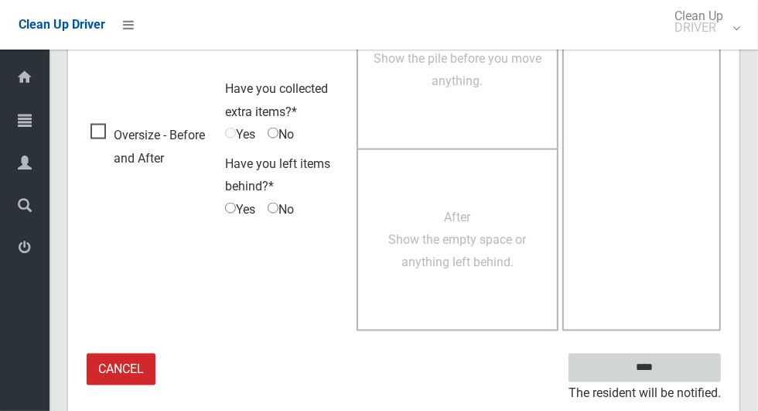
click at [691, 366] on input "****" at bounding box center [644, 367] width 152 height 29
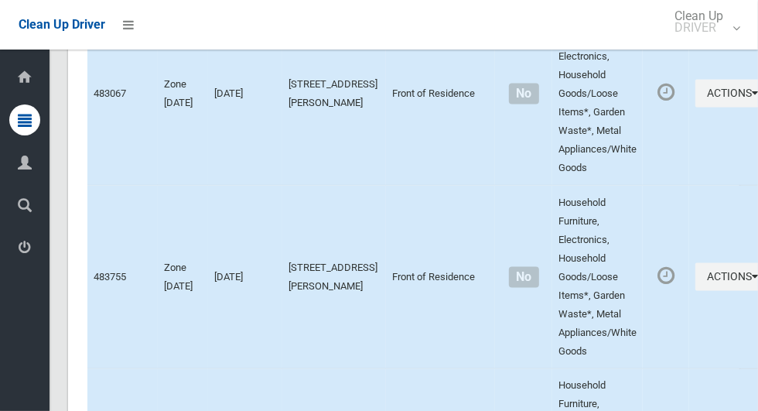
scroll to position [8832, 0]
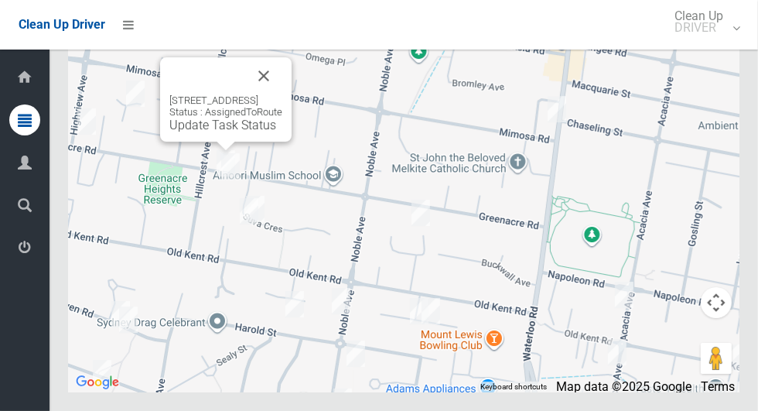
click at [194, 132] on link "Update Task Status" at bounding box center [222, 125] width 107 height 15
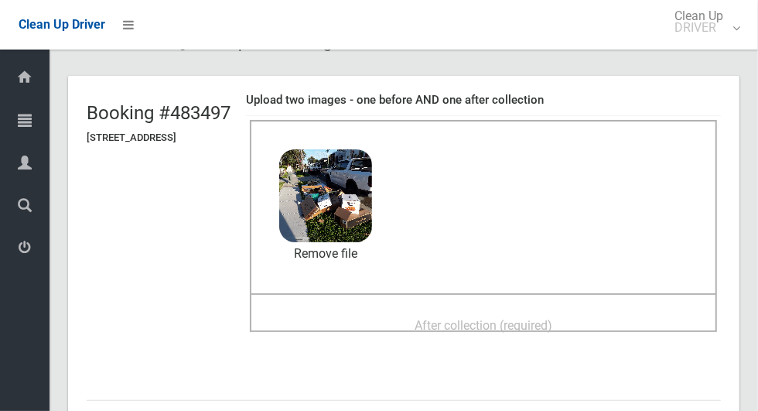
scroll to position [86, 0]
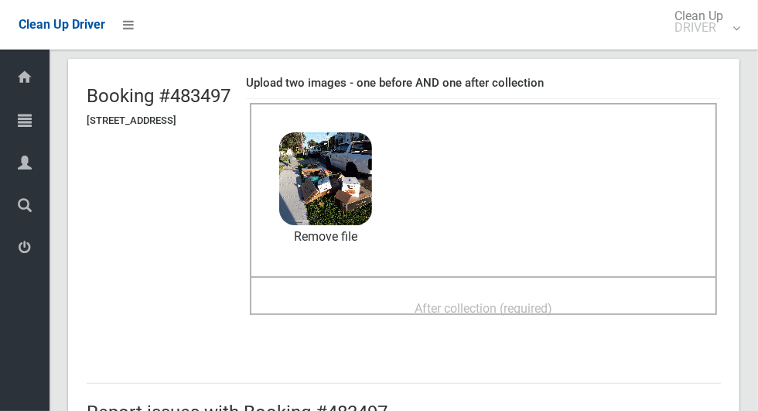
click at [552, 301] on span "After collection (required)" at bounding box center [484, 308] width 138 height 15
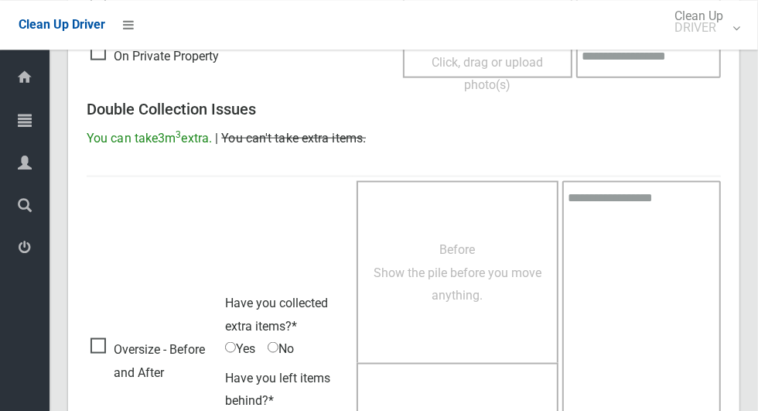
scroll to position [1265, 0]
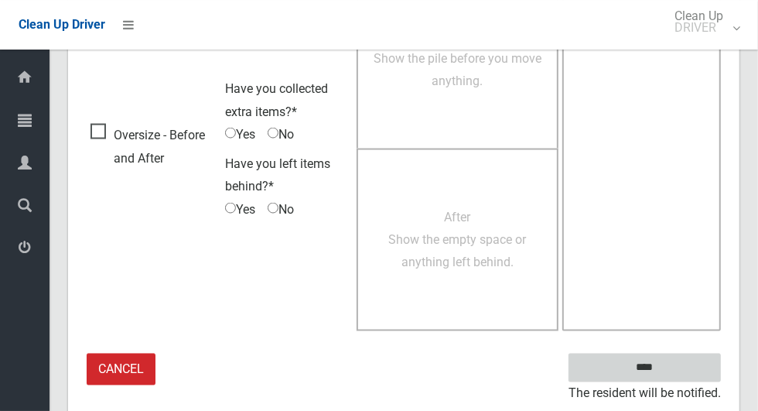
click at [674, 357] on input "****" at bounding box center [644, 367] width 152 height 29
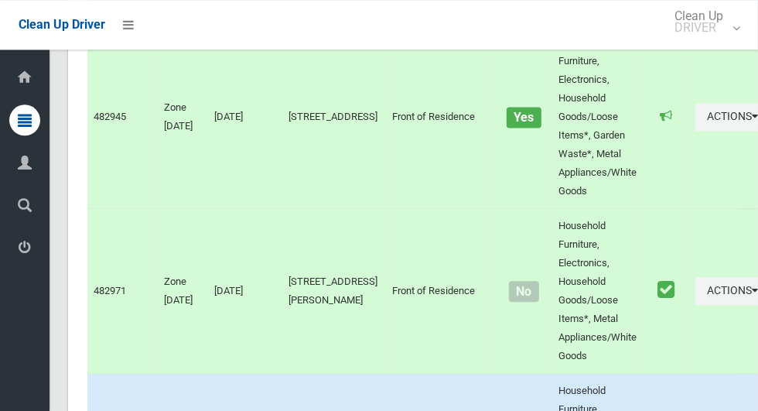
scroll to position [8832, 0]
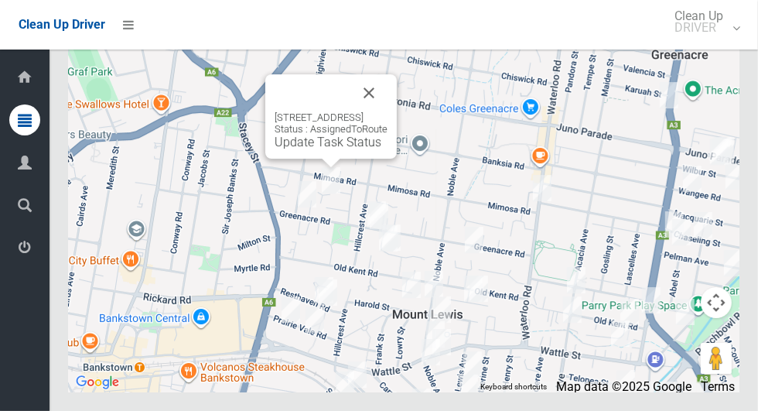
click at [388, 111] on button "Close" at bounding box center [368, 92] width 37 height 37
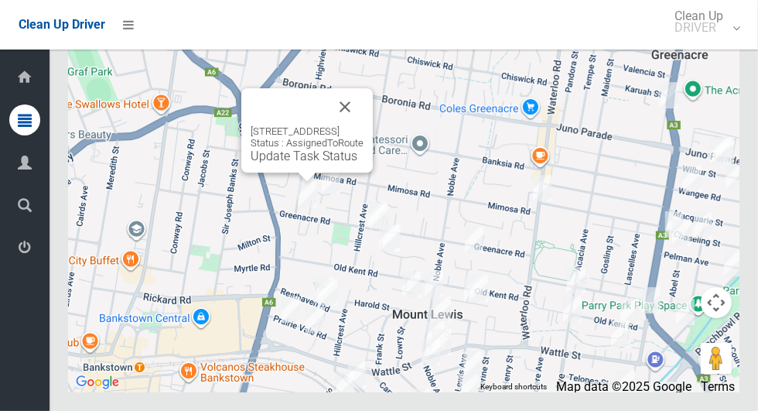
click at [364, 125] on button "Close" at bounding box center [344, 106] width 37 height 37
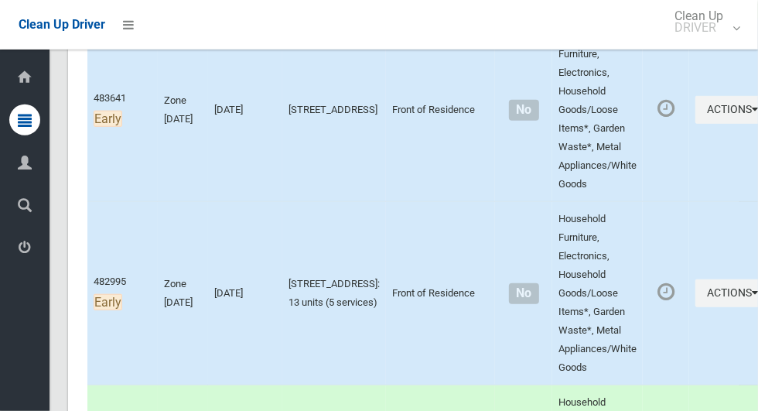
scroll to position [571, 0]
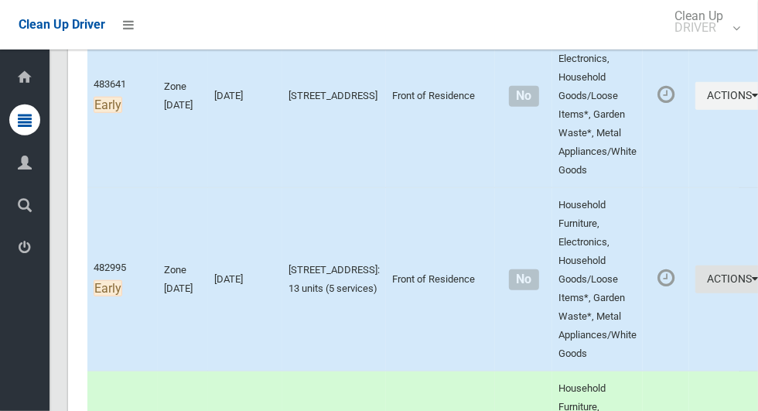
click at [752, 284] on icon "button" at bounding box center [755, 278] width 6 height 11
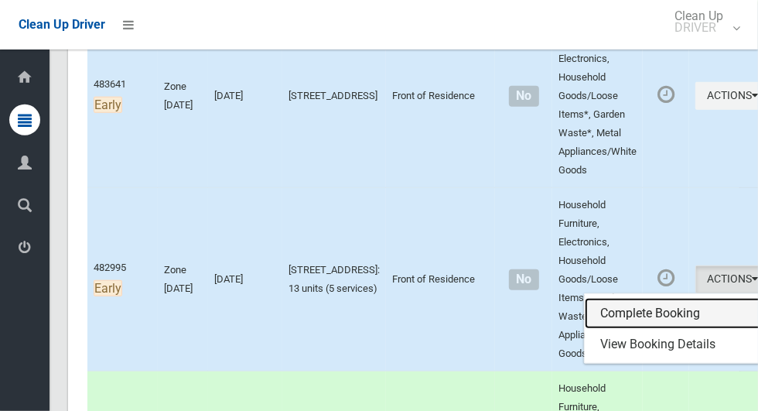
click at [634, 329] on link "Complete Booking" at bounding box center [677, 313] width 184 height 31
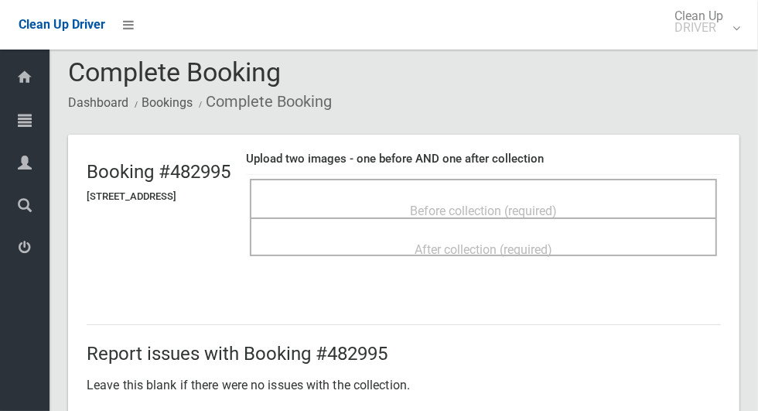
scroll to position [9, 0]
click at [614, 196] on div "Before collection (required)" at bounding box center [483, 210] width 433 height 29
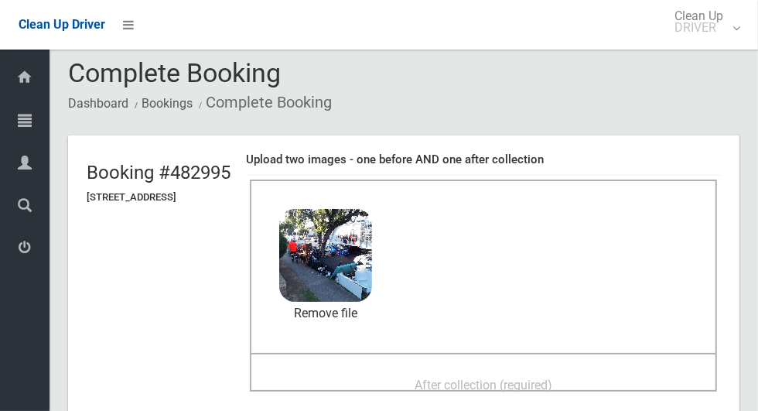
click at [510, 379] on span "After collection (required)" at bounding box center [484, 384] width 138 height 15
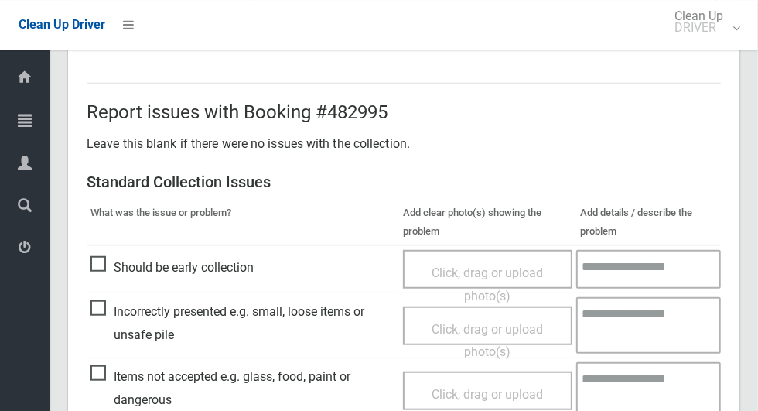
scroll to position [799, 0]
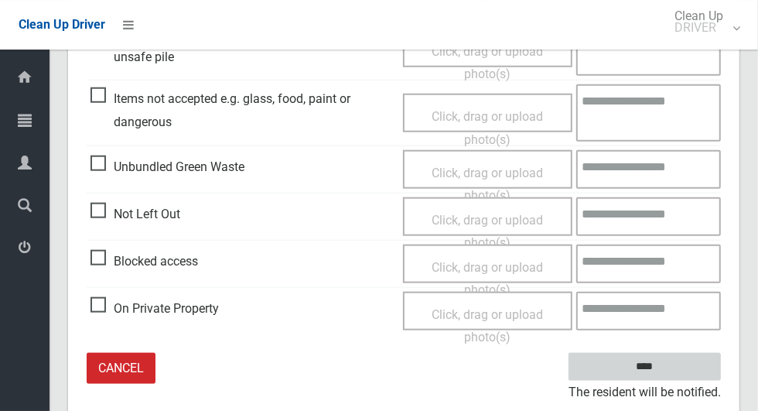
click at [689, 372] on input "****" at bounding box center [644, 367] width 152 height 29
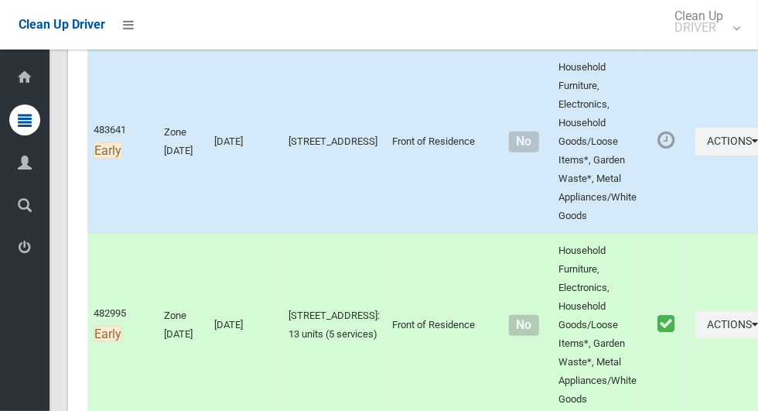
scroll to position [532, 0]
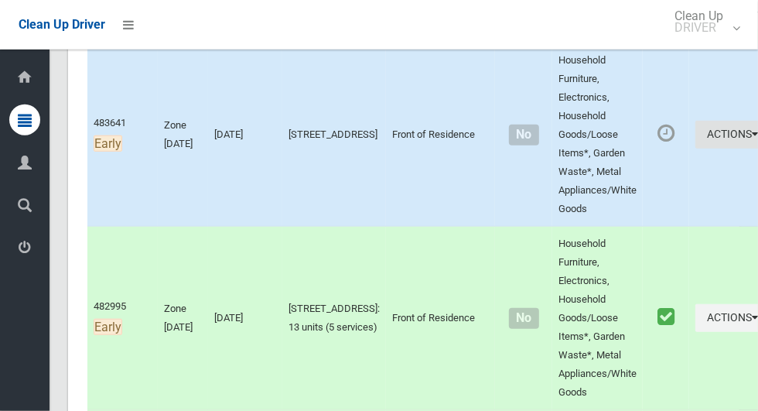
click at [695, 149] on button "Actions" at bounding box center [732, 135] width 74 height 29
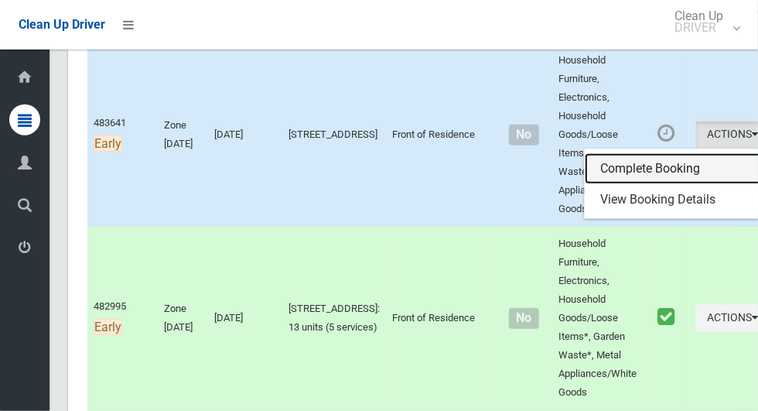
click at [644, 184] on link "Complete Booking" at bounding box center [677, 168] width 184 height 31
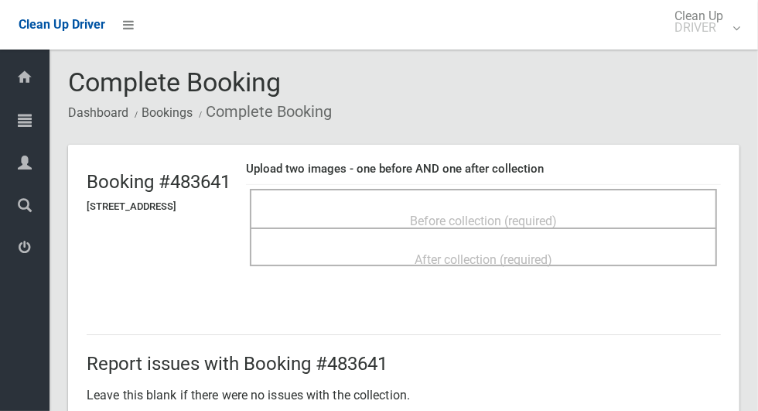
click at [661, 191] on div "Before collection (required)" at bounding box center [483, 208] width 467 height 39
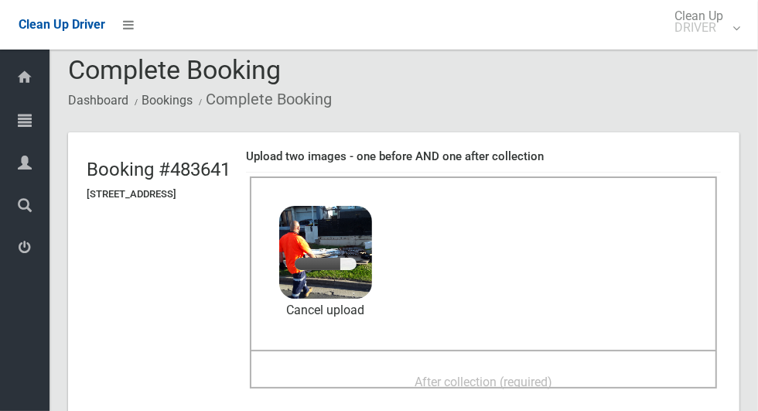
scroll to position [51, 0]
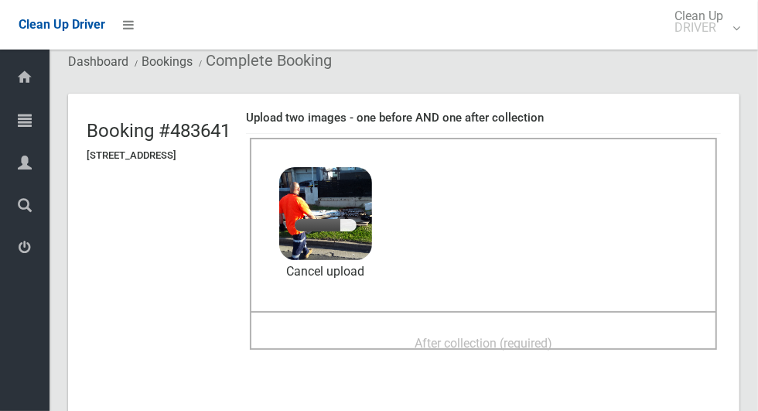
click at [552, 336] on span "After collection (required)" at bounding box center [484, 343] width 138 height 15
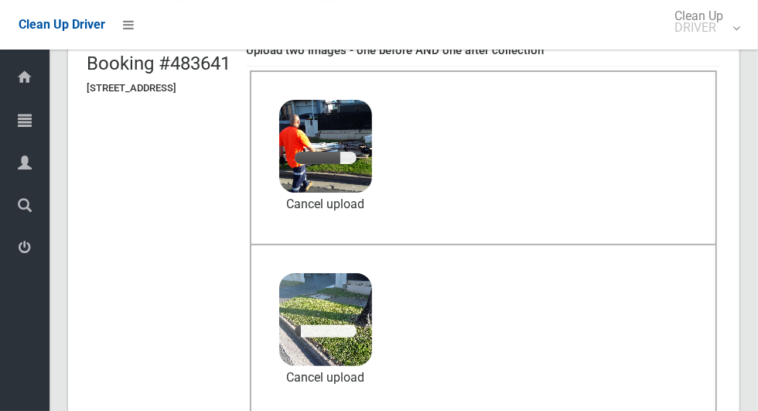
scroll to position [118, 0]
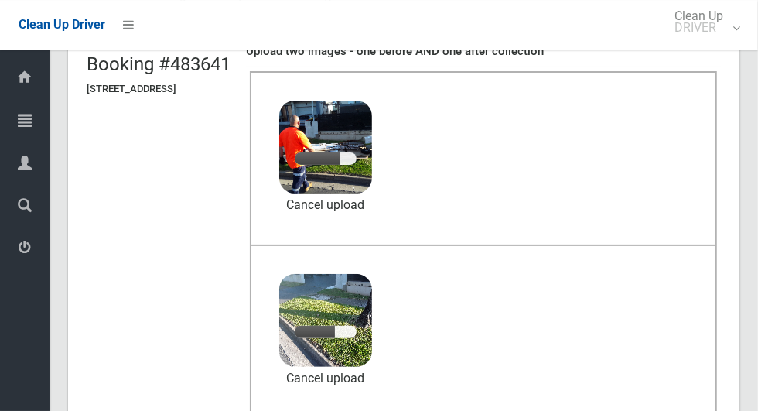
click at [698, 193] on div "Before collection (required) 2.6 MB 2025-09-2207.01.49590975045331625375.jpg Ch…" at bounding box center [483, 157] width 467 height 173
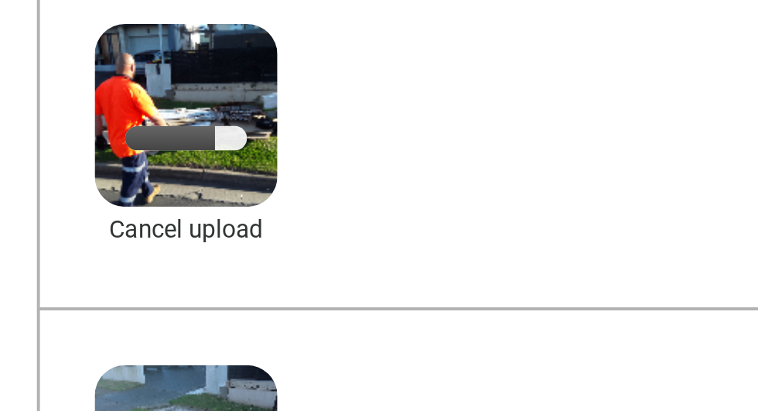
scroll to position [0, 0]
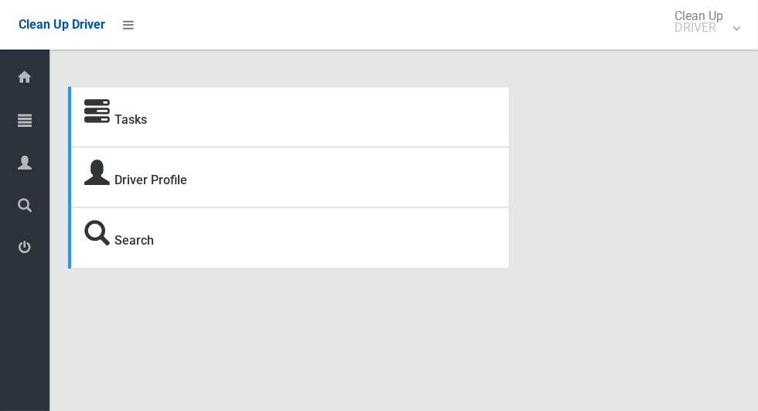
click at [29, 131] on icon at bounding box center [25, 119] width 14 height 31
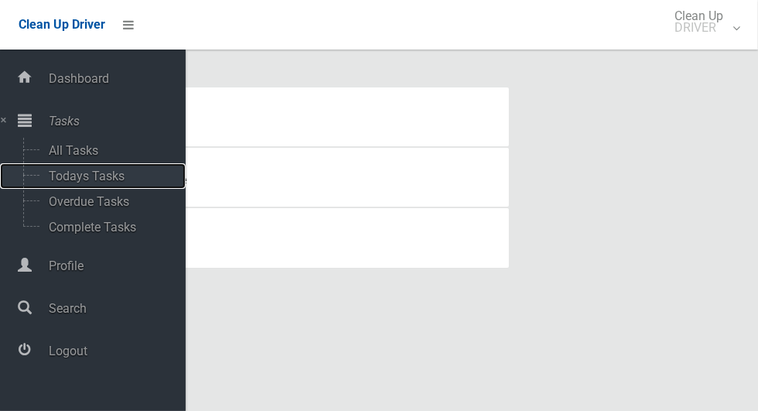
click at [58, 179] on span "Todays Tasks" at bounding box center [108, 176] width 128 height 15
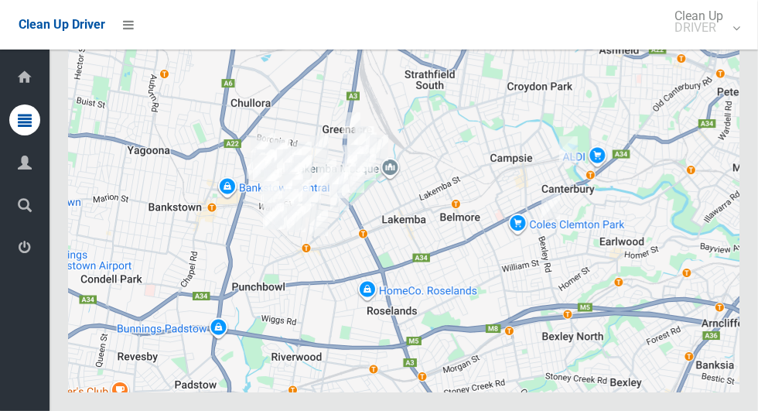
scroll to position [8832, 0]
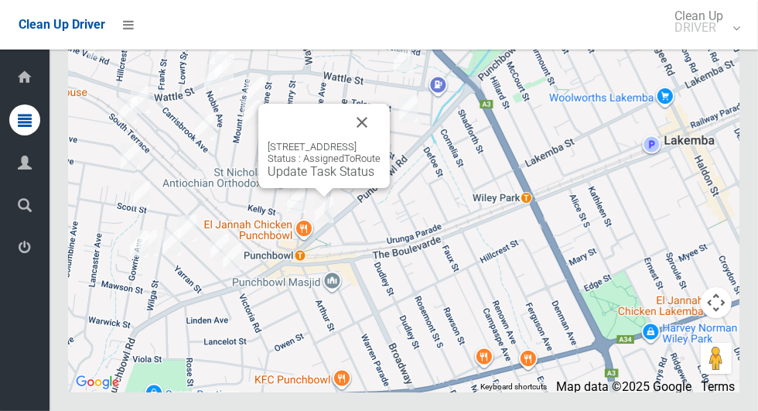
click at [381, 141] on button "Close" at bounding box center [361, 122] width 37 height 37
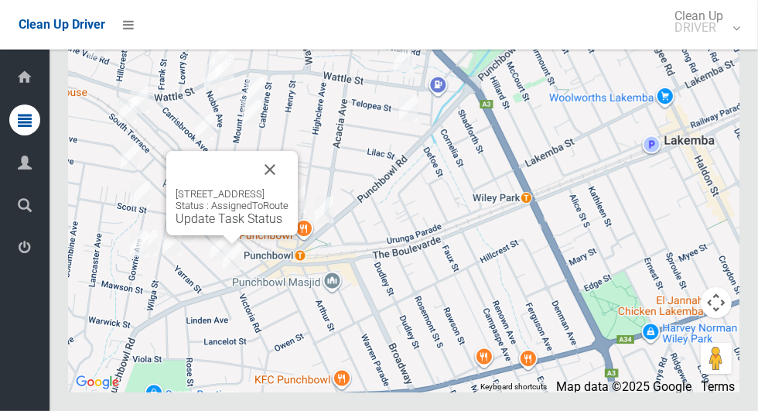
click at [288, 188] on button "Close" at bounding box center [269, 169] width 37 height 37
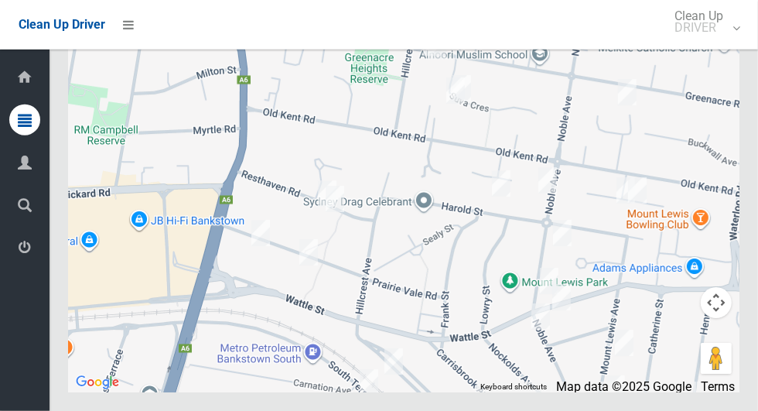
scroll to position [8831, 0]
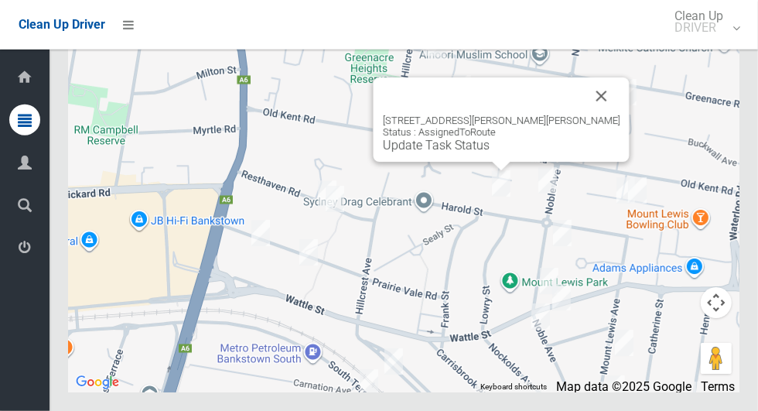
click at [590, 114] on button "Close" at bounding box center [601, 95] width 37 height 37
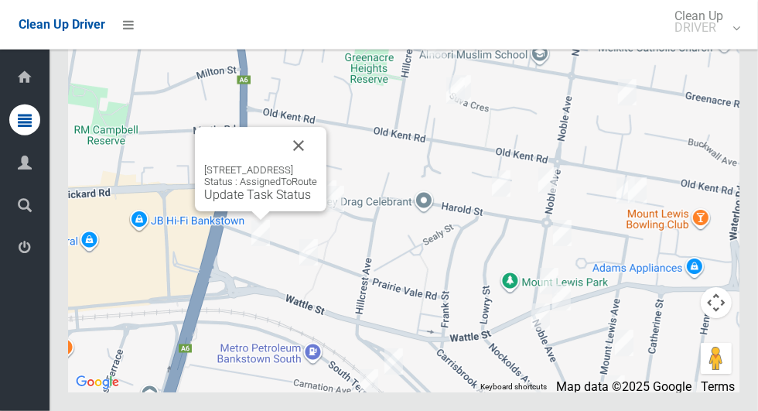
click at [317, 164] on button "Close" at bounding box center [298, 145] width 37 height 37
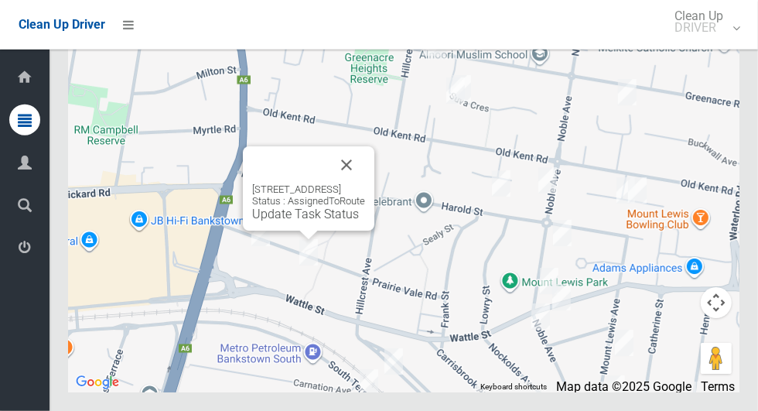
click at [365, 183] on button "Close" at bounding box center [346, 164] width 37 height 37
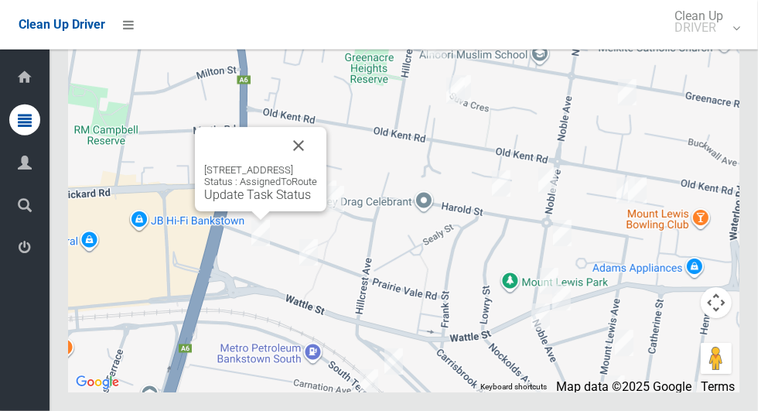
scroll to position [8830, 0]
click at [233, 202] on div "11 Prairie Vale Road, BANKSTOWN NSW 2200 Status : AssignedToRoute Update Task S…" at bounding box center [260, 183] width 113 height 38
click at [241, 211] on div "11 Prairie Vale Road, BANKSTOWN NSW 2200 Status : AssignedToRoute Update Task S…" at bounding box center [260, 169] width 131 height 84
click at [204, 202] on link "Update Task Status" at bounding box center [257, 194] width 107 height 15
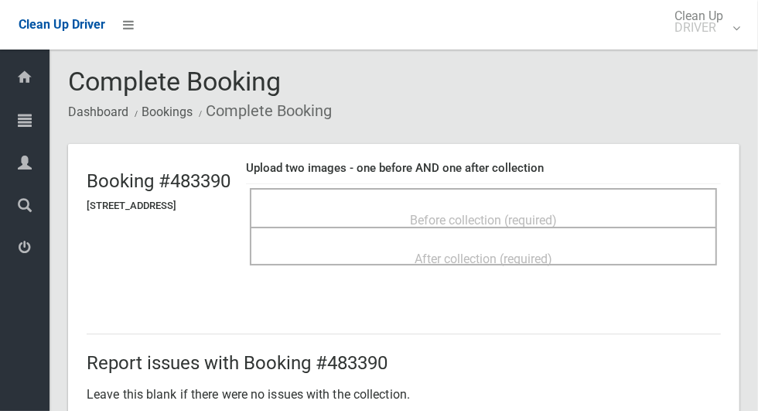
scroll to position [3, 0]
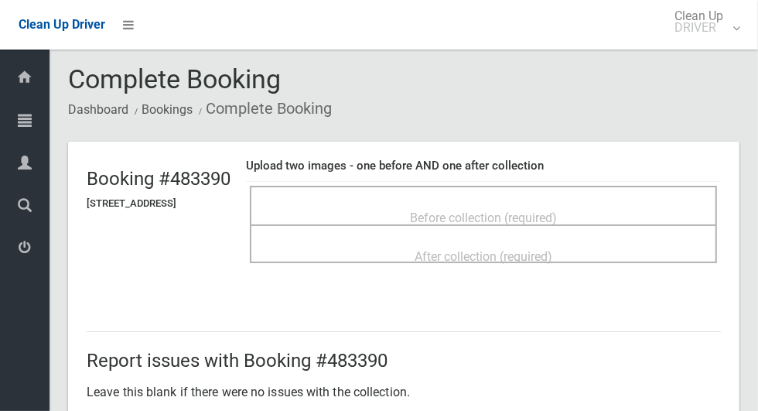
click at [557, 210] on span "Before collection (required)" at bounding box center [483, 217] width 147 height 15
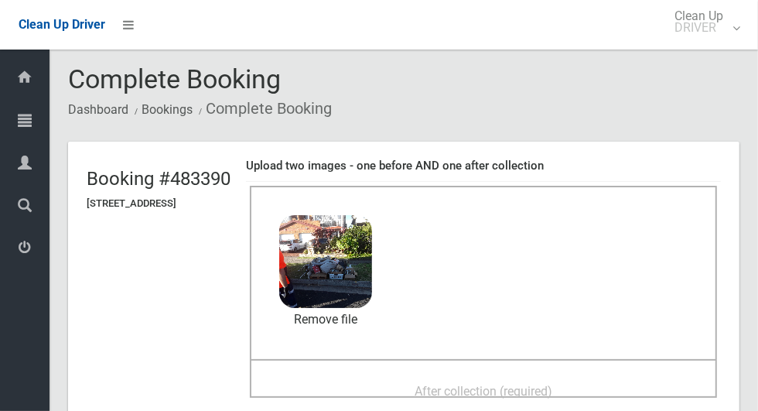
click at [512, 363] on div "After collection (required)" at bounding box center [483, 378] width 467 height 39
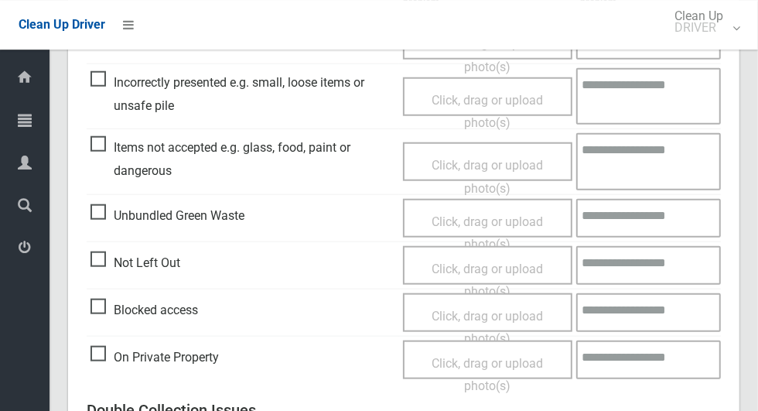
scroll to position [1265, 0]
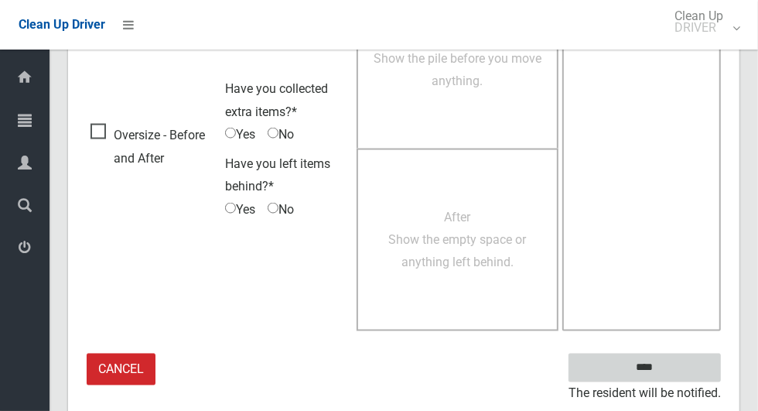
click at [671, 366] on input "****" at bounding box center [644, 367] width 152 height 29
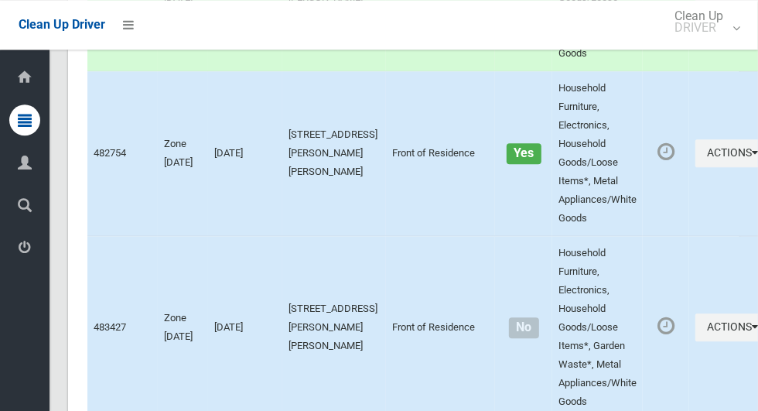
scroll to position [8832, 0]
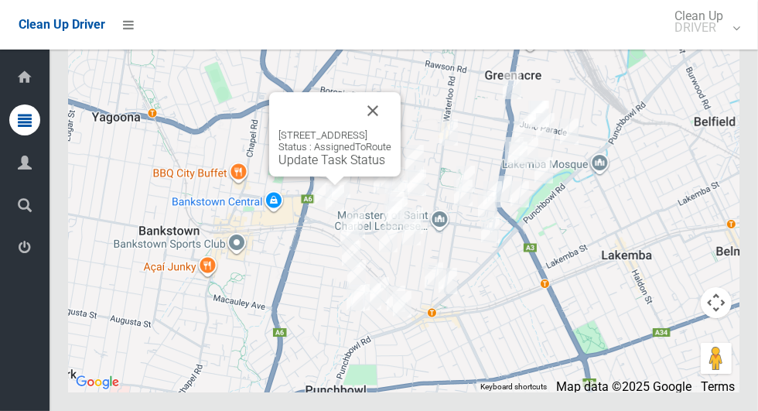
click at [317, 176] on div "[STREET_ADDRESS] Status : AssignedToRoute Update Task Status" at bounding box center [334, 134] width 131 height 84
click at [300, 167] on link "Update Task Status" at bounding box center [331, 159] width 107 height 15
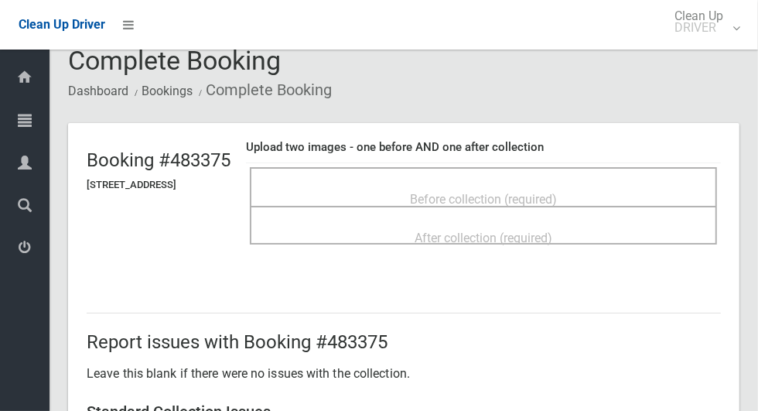
scroll to position [30, 0]
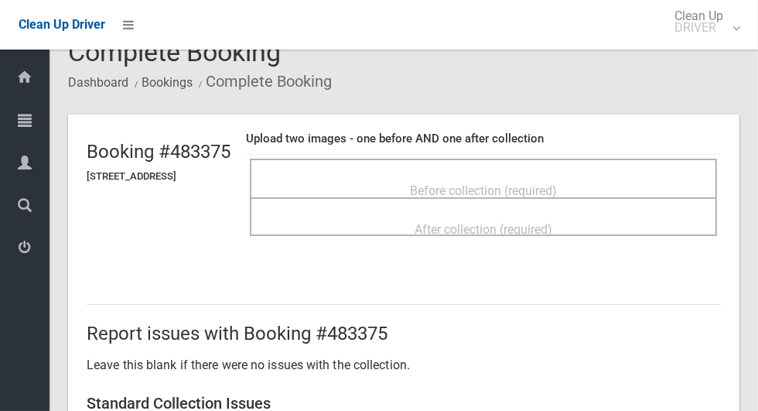
click at [557, 183] on span "Before collection (required)" at bounding box center [483, 190] width 147 height 15
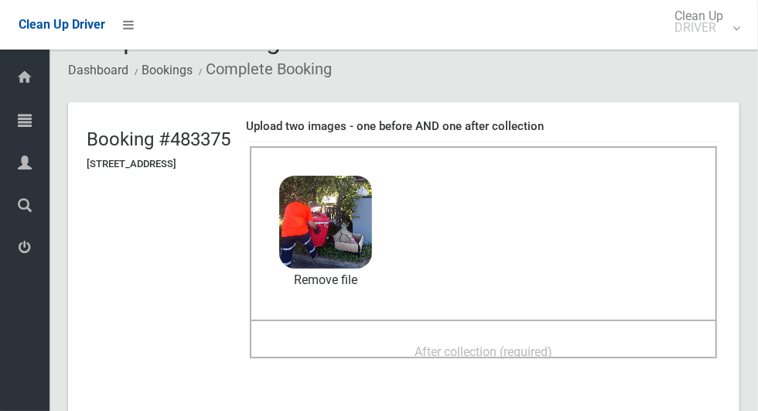
scroll to position [46, 0]
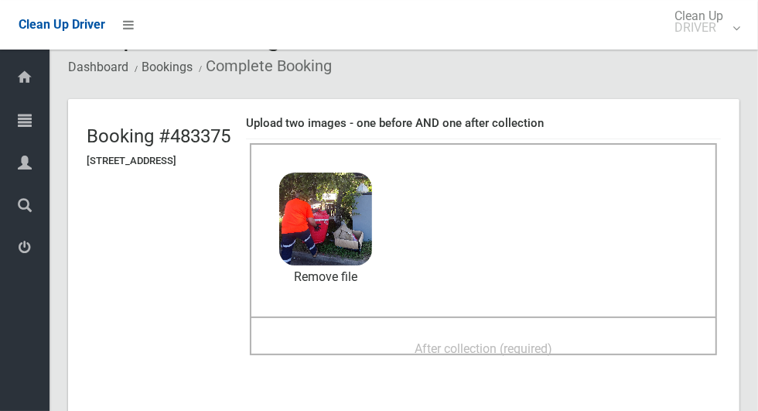
click at [552, 347] on span "After collection (required)" at bounding box center [484, 348] width 138 height 15
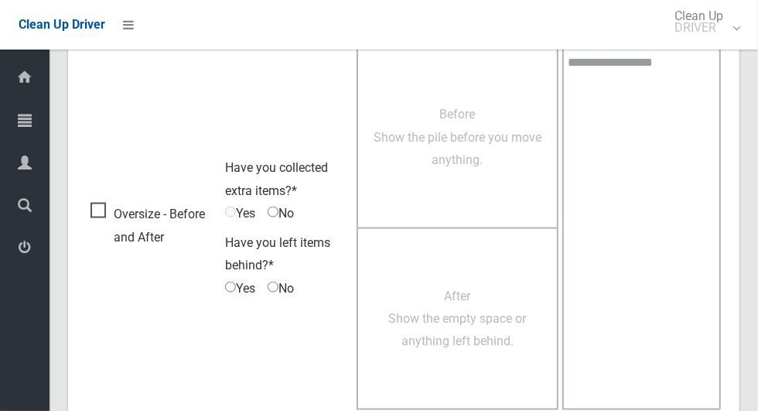
scroll to position [1265, 0]
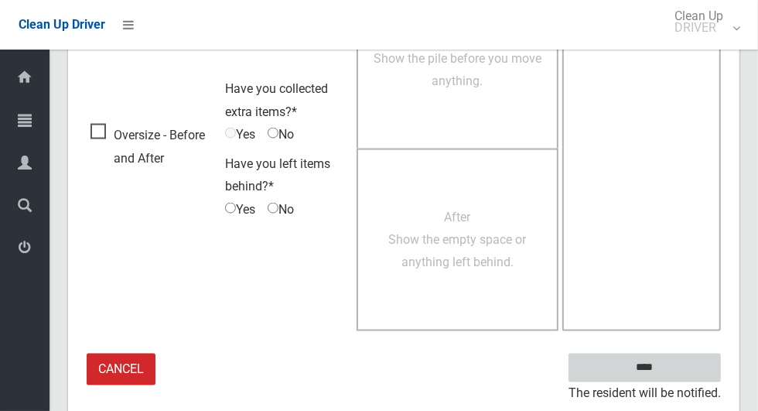
click at [705, 364] on input "****" at bounding box center [644, 367] width 152 height 29
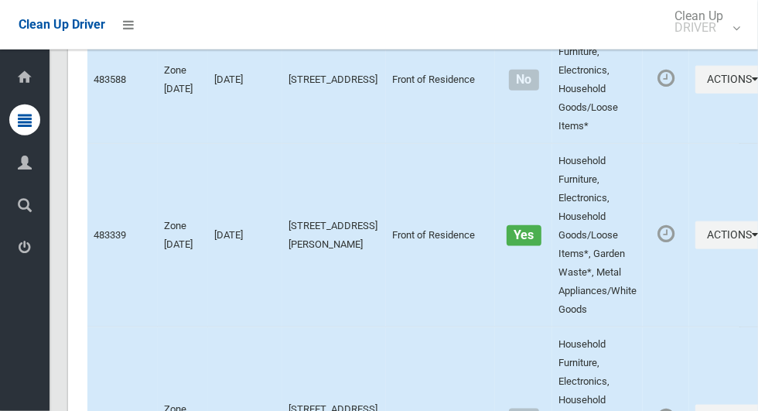
scroll to position [8832, 0]
